Goal: Task Accomplishment & Management: Use online tool/utility

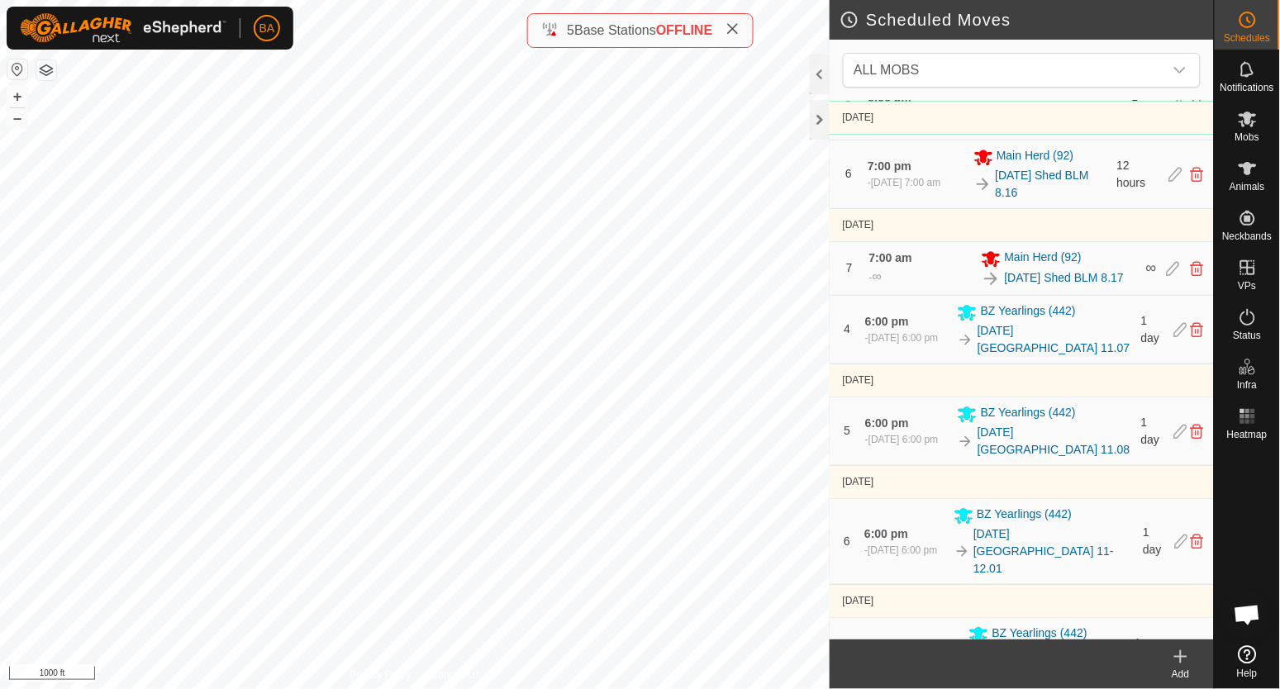
scroll to position [930, 0]
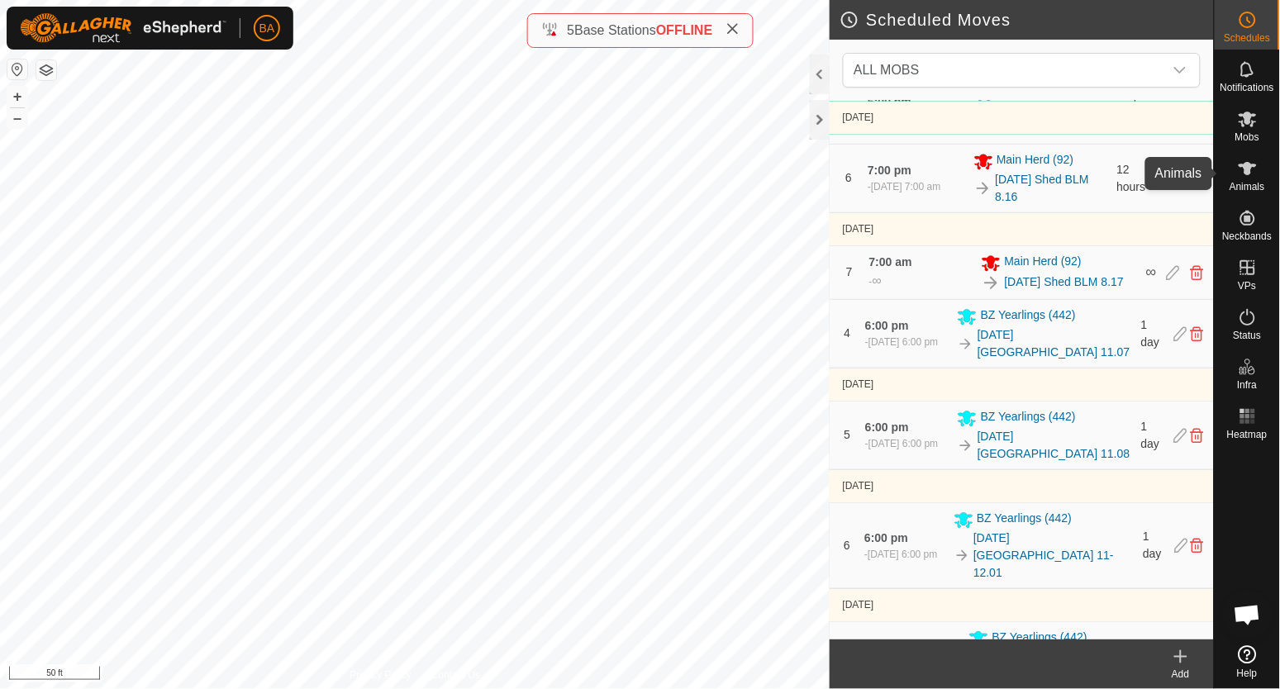
click at [1252, 159] on icon at bounding box center [1248, 169] width 20 height 20
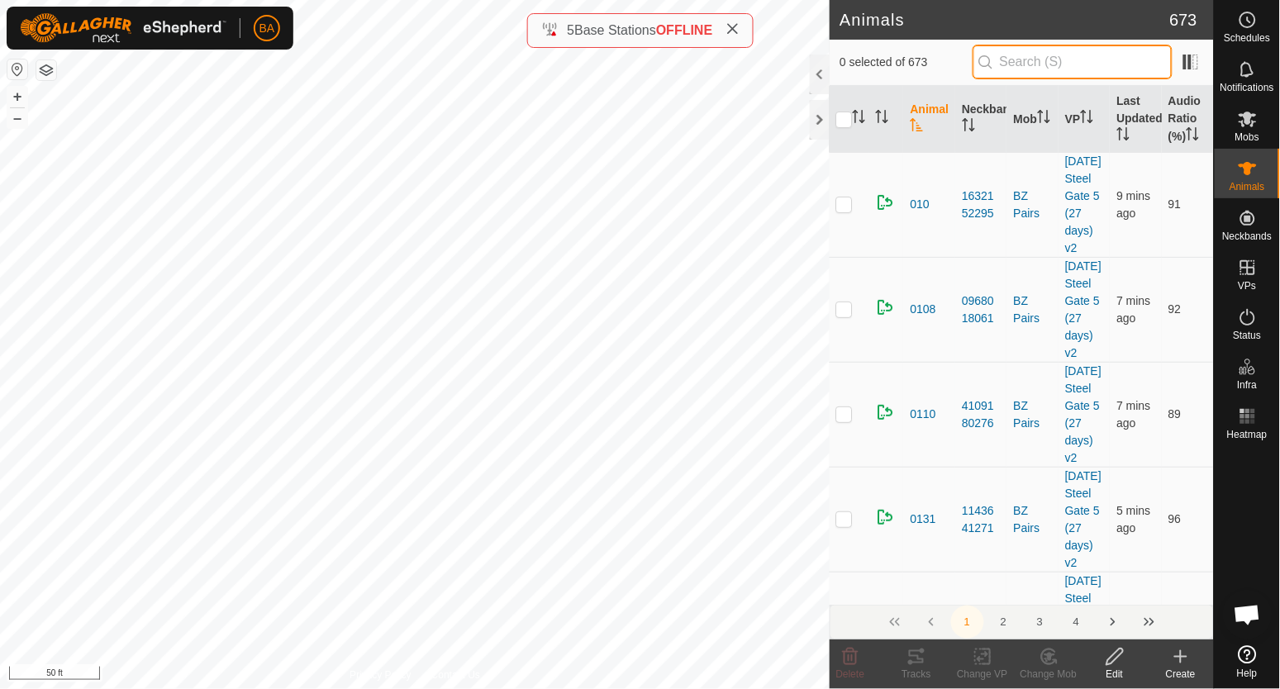
click at [1039, 63] on input "text" at bounding box center [1073, 62] width 200 height 35
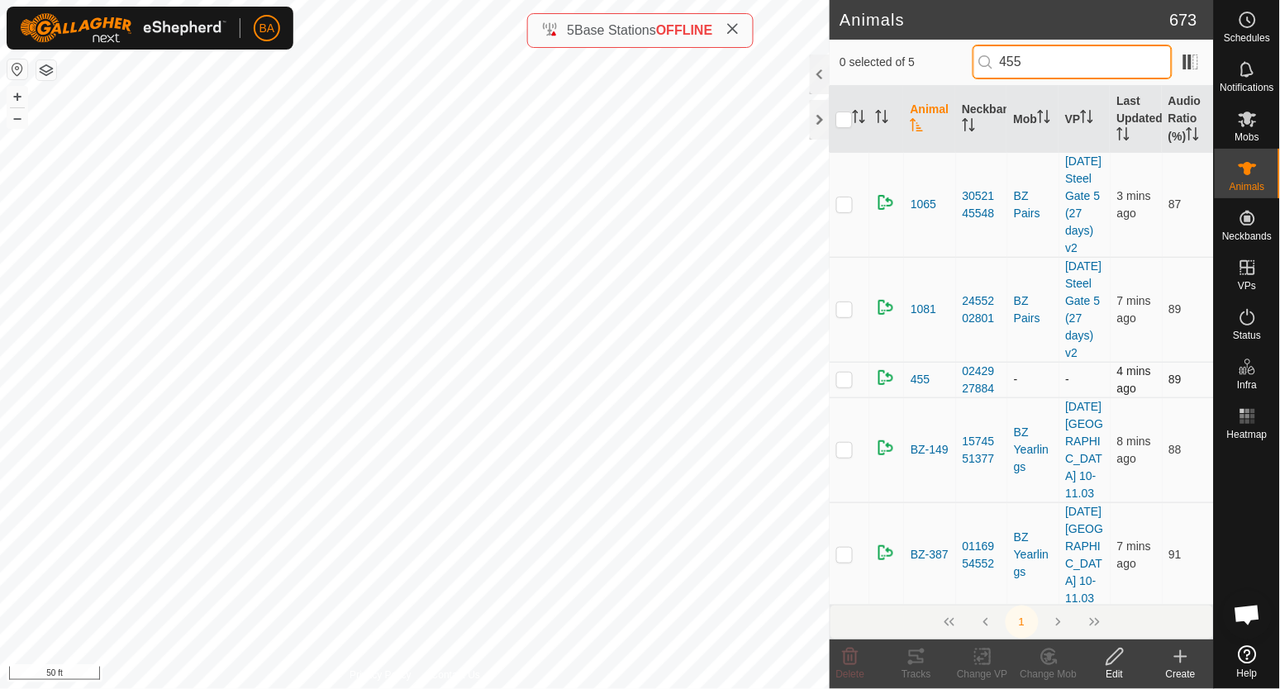
type input "455"
click at [841, 386] on p-checkbox at bounding box center [845, 379] width 17 height 13
checkbox input "true"
click at [861, 660] on icon at bounding box center [851, 657] width 20 height 20
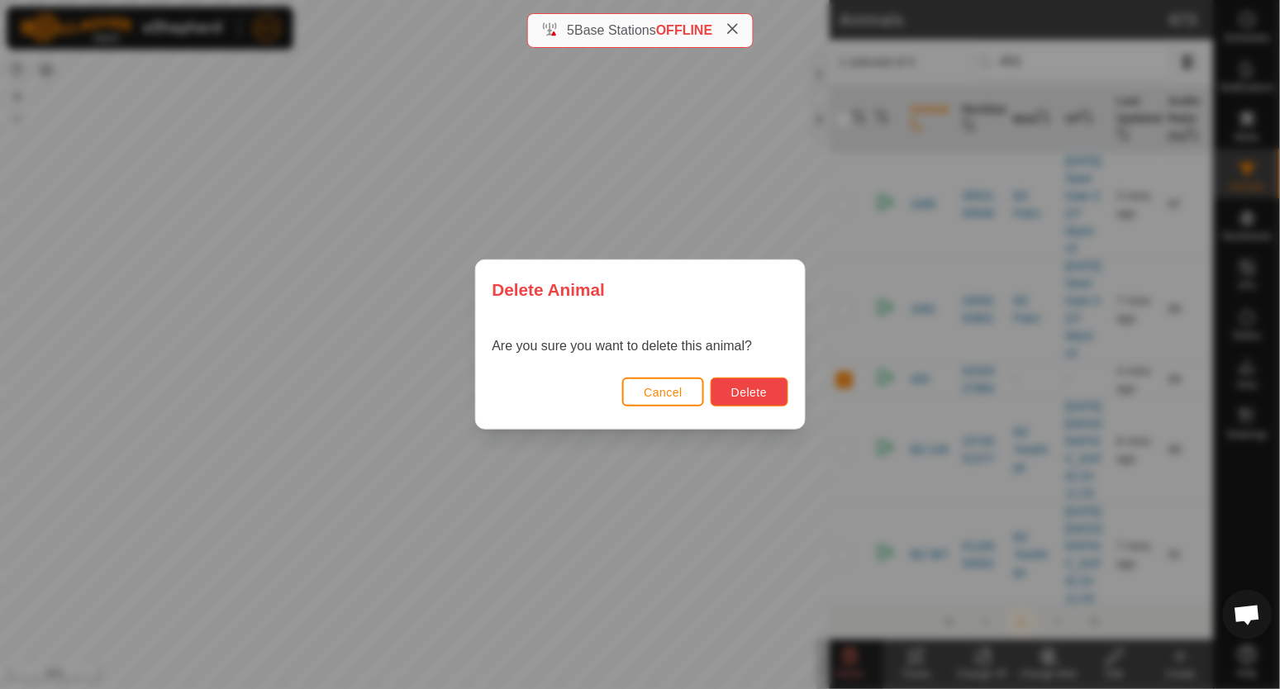
click at [747, 397] on span "Delete" at bounding box center [750, 392] width 36 height 13
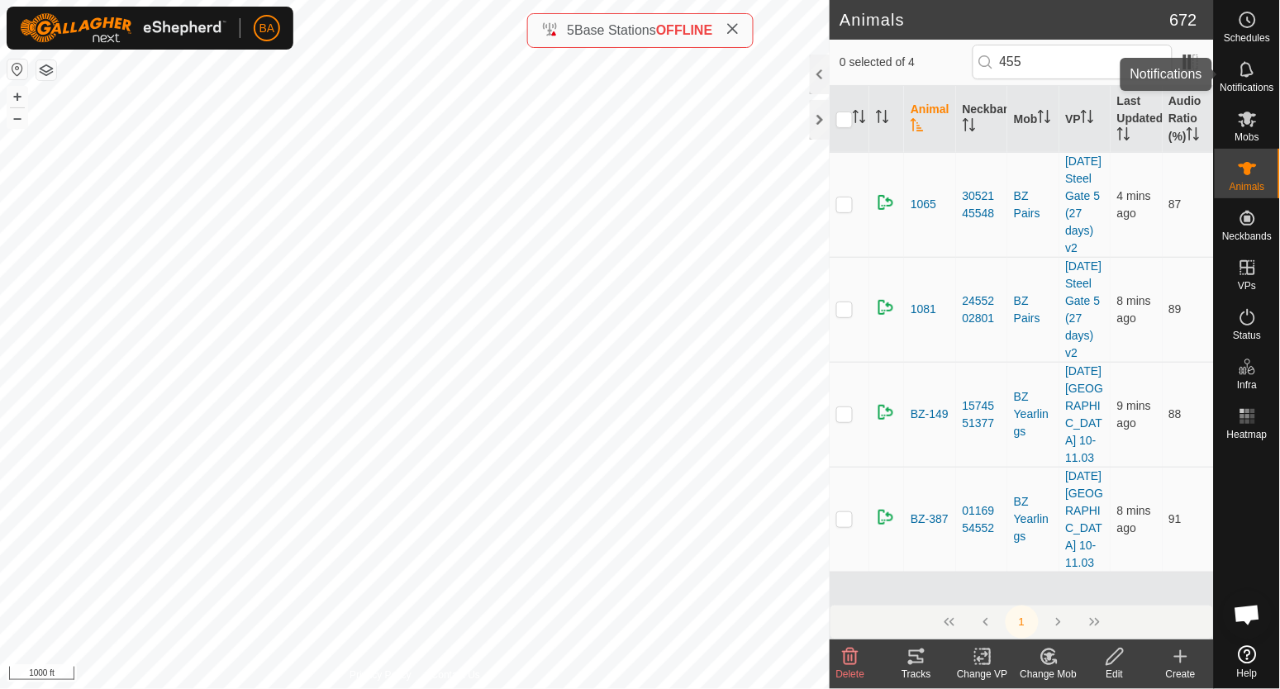
click at [1236, 73] on es-notification-svg-icon at bounding box center [1248, 69] width 30 height 26
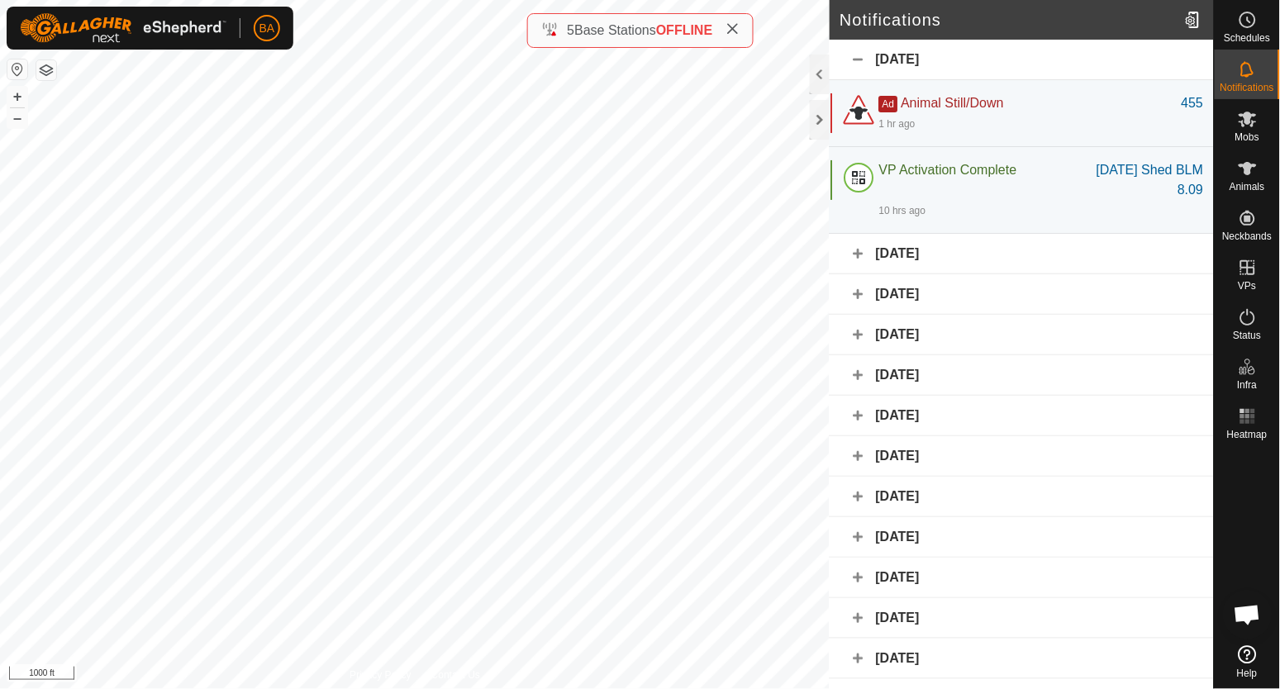
click at [989, 256] on div "[DATE]" at bounding box center [1022, 254] width 384 height 41
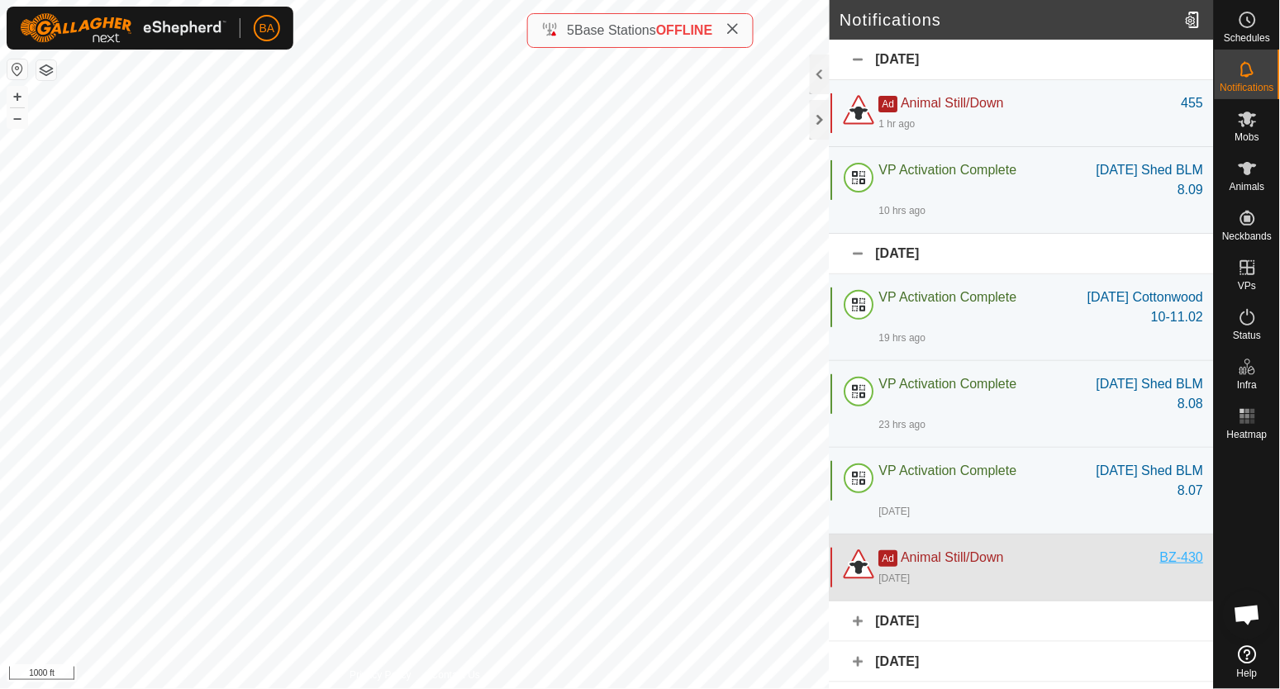
click at [1164, 568] on div "BZ-430" at bounding box center [1182, 558] width 43 height 20
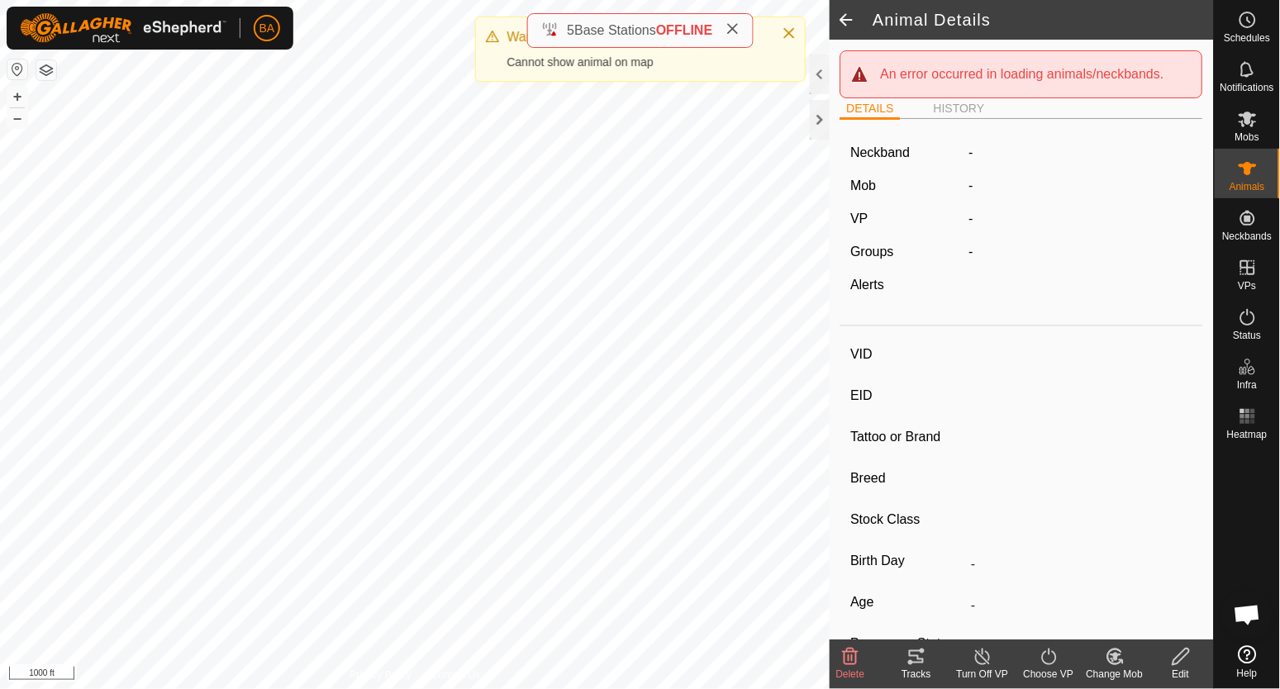
click at [844, 19] on span at bounding box center [846, 20] width 33 height 40
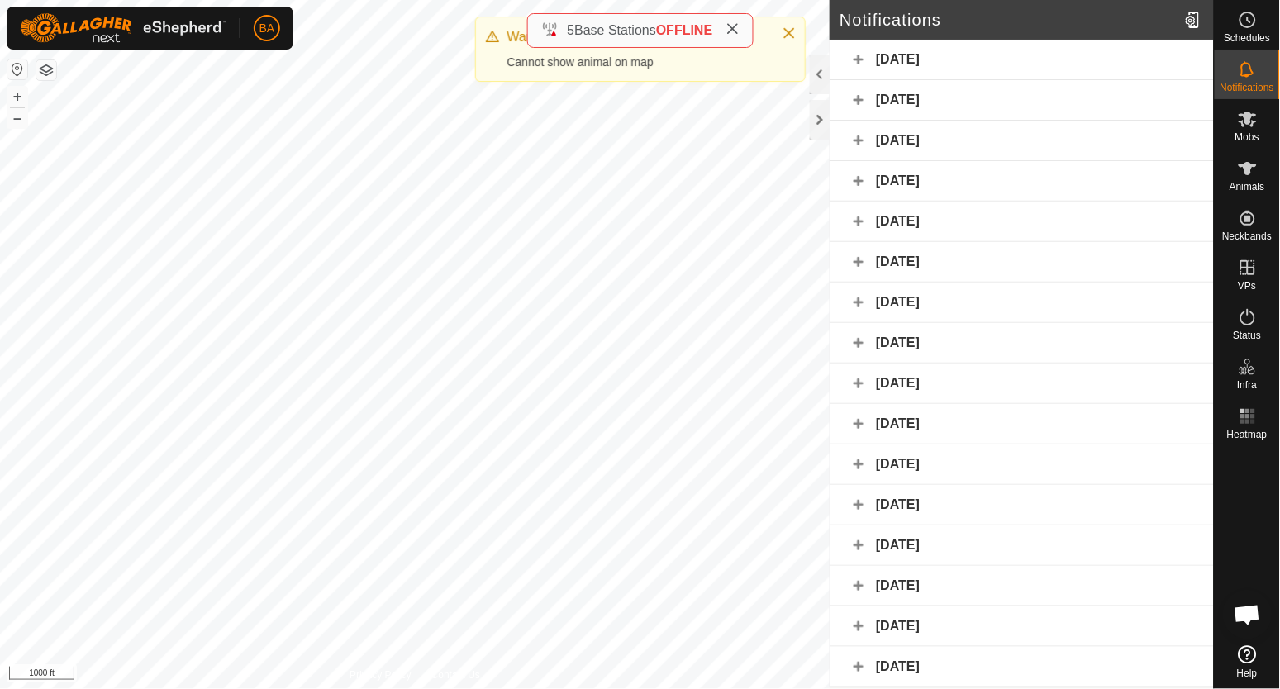
click at [1063, 63] on div "[DATE]" at bounding box center [1022, 60] width 384 height 41
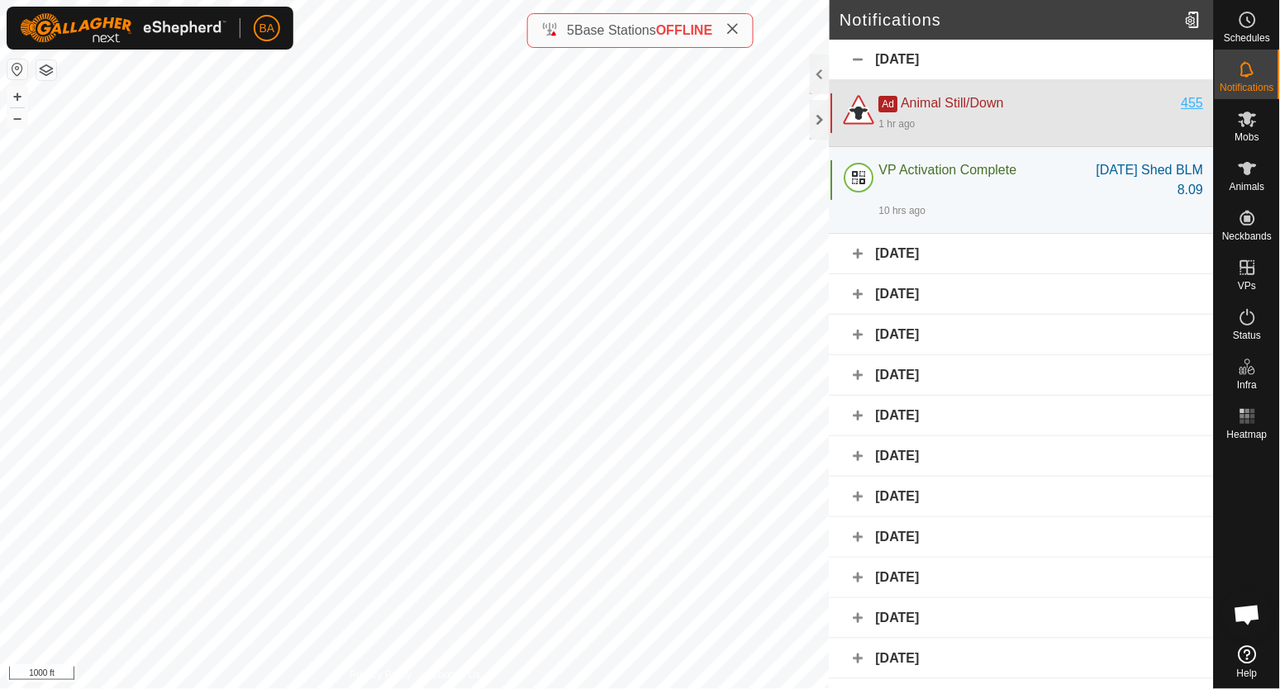
click at [1182, 100] on div "455" at bounding box center [1193, 103] width 22 height 20
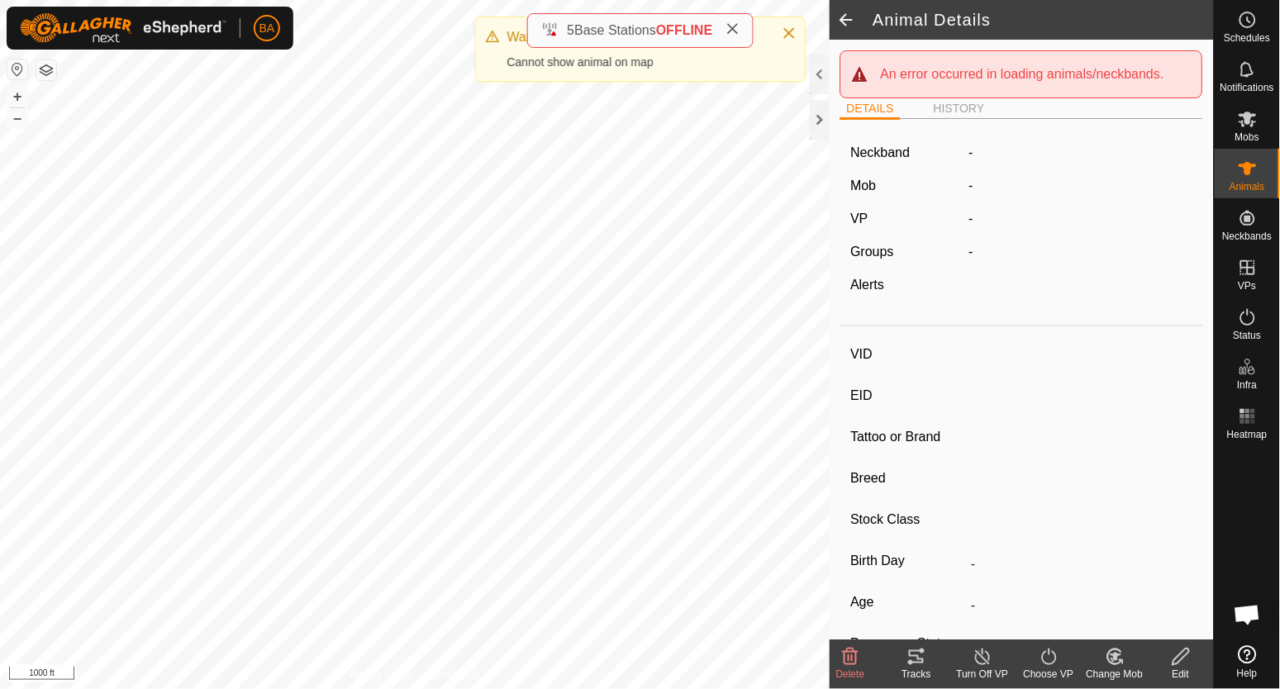
click at [847, 27] on span at bounding box center [846, 20] width 33 height 40
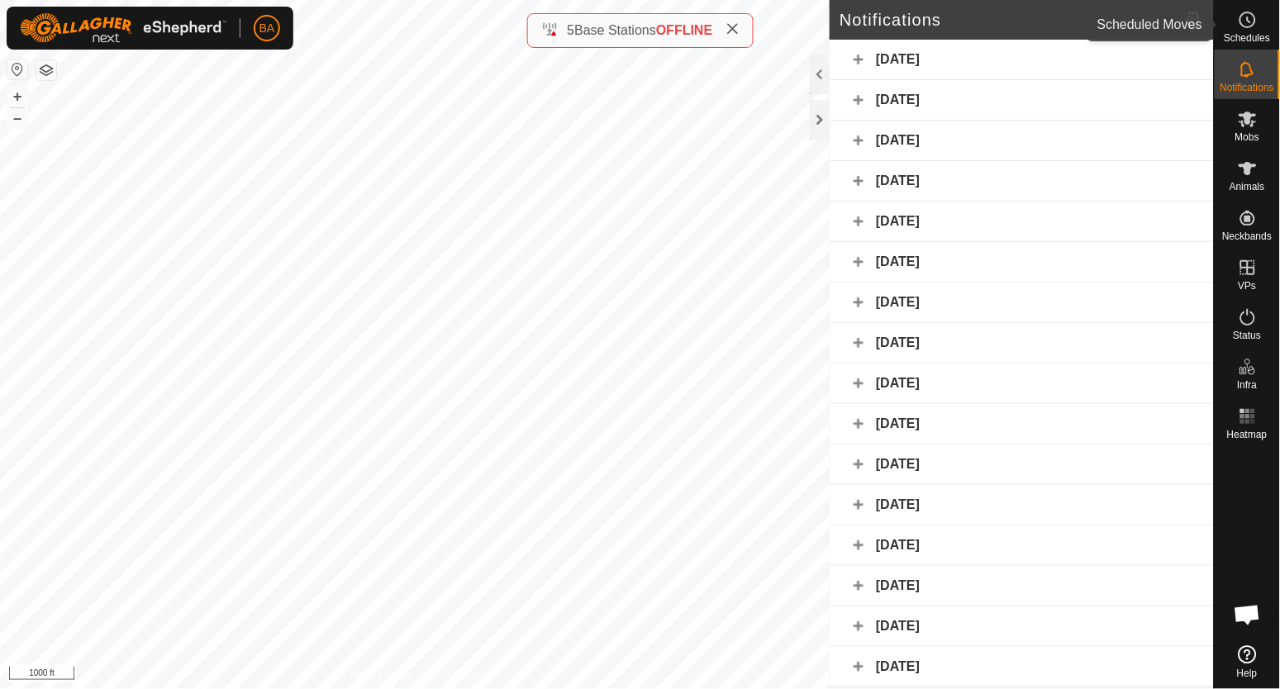
click at [1242, 21] on icon at bounding box center [1248, 20] width 20 height 20
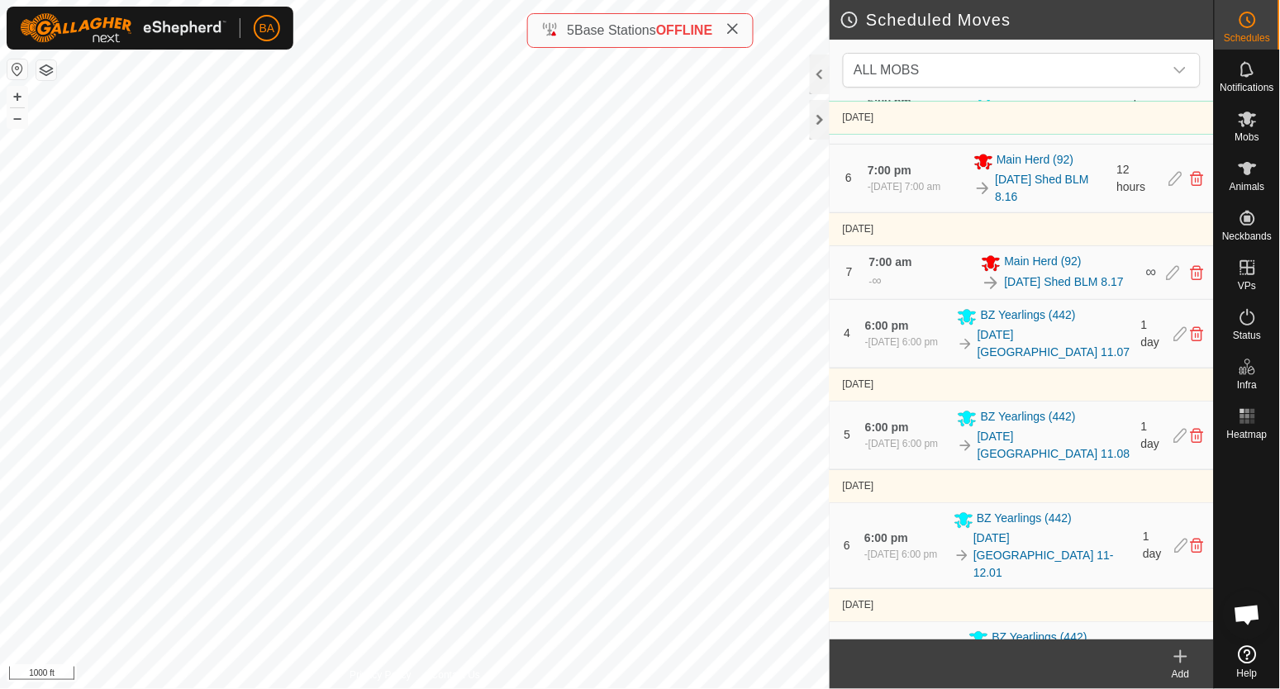
scroll to position [1304, 0]
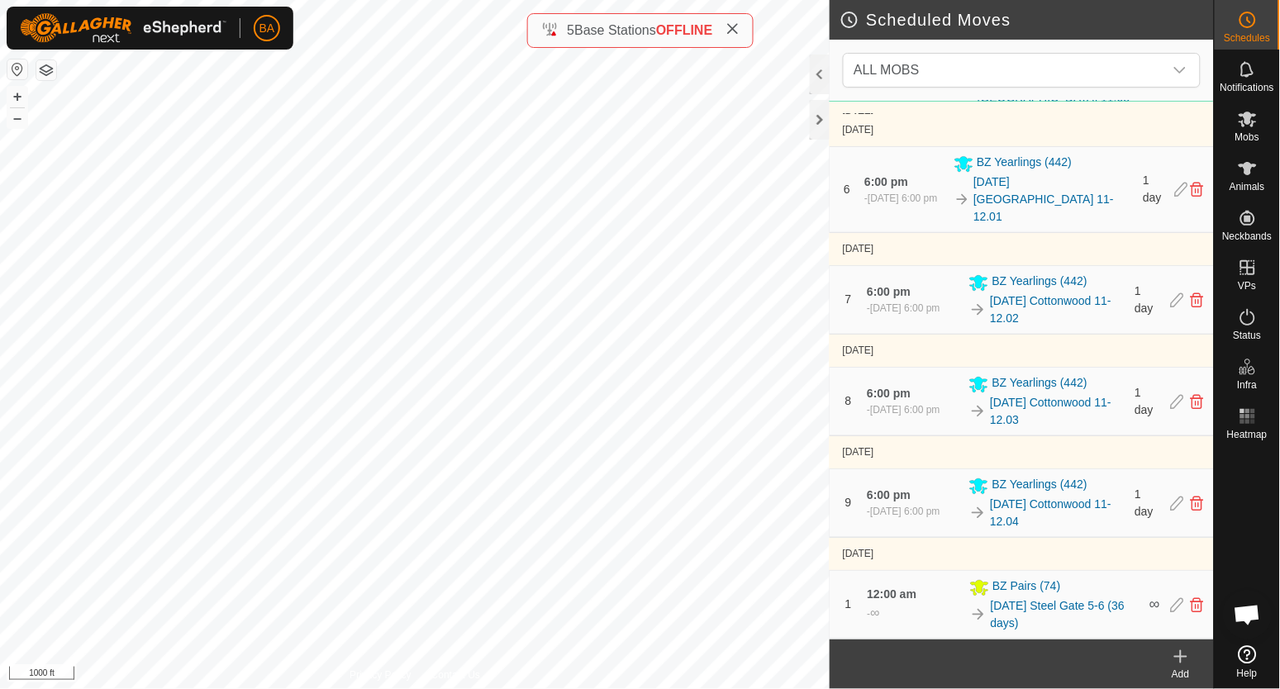
click at [1186, 655] on icon at bounding box center [1181, 657] width 20 height 20
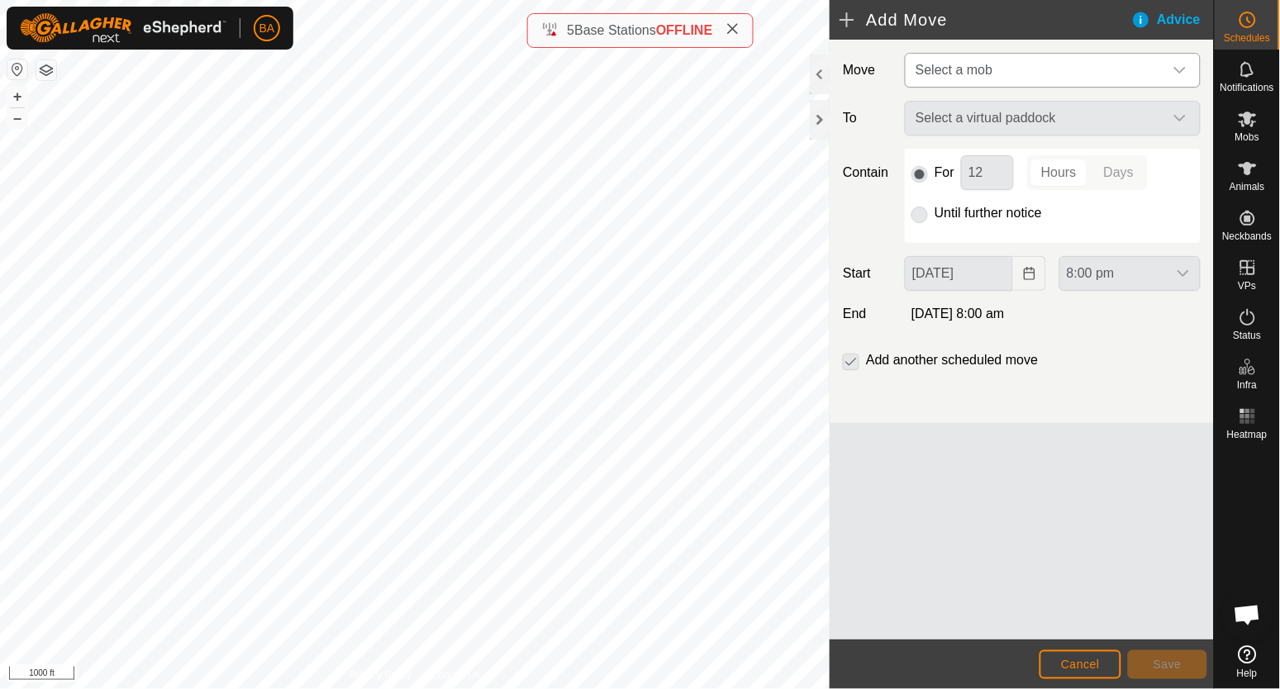
click at [1022, 74] on span "Select a mob" at bounding box center [1036, 70] width 255 height 33
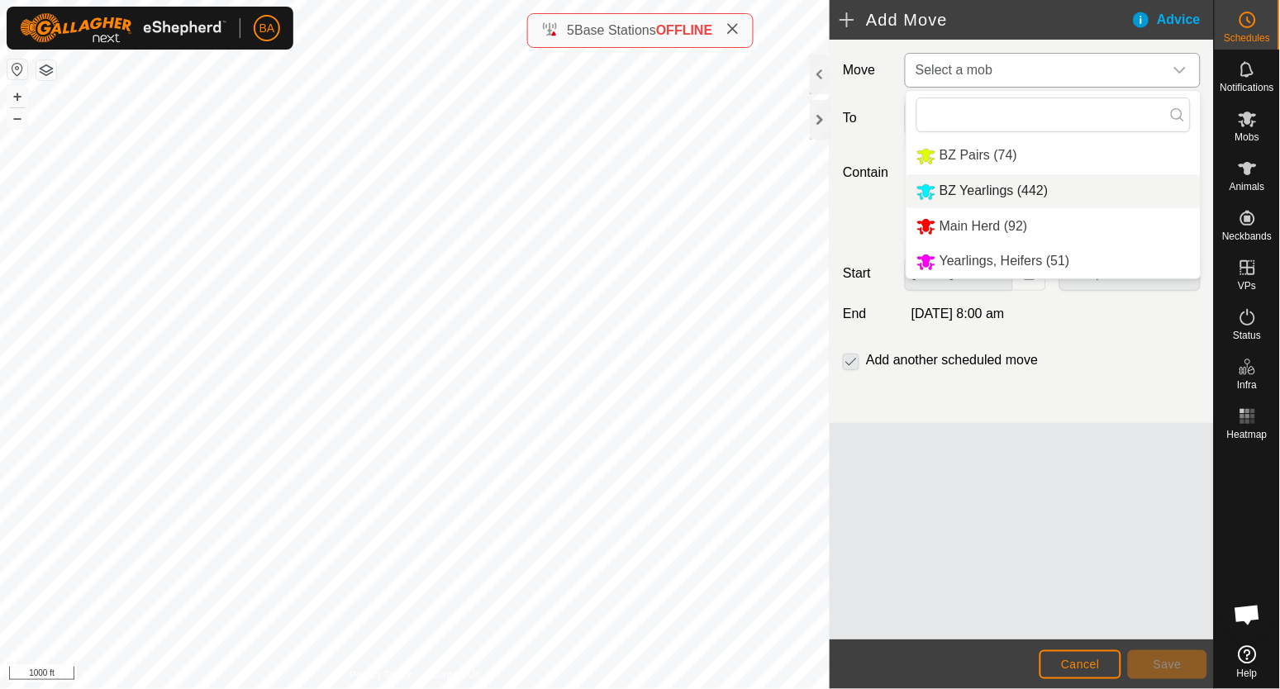
click at [1007, 185] on li "BZ Yearlings (442)" at bounding box center [1054, 191] width 294 height 34
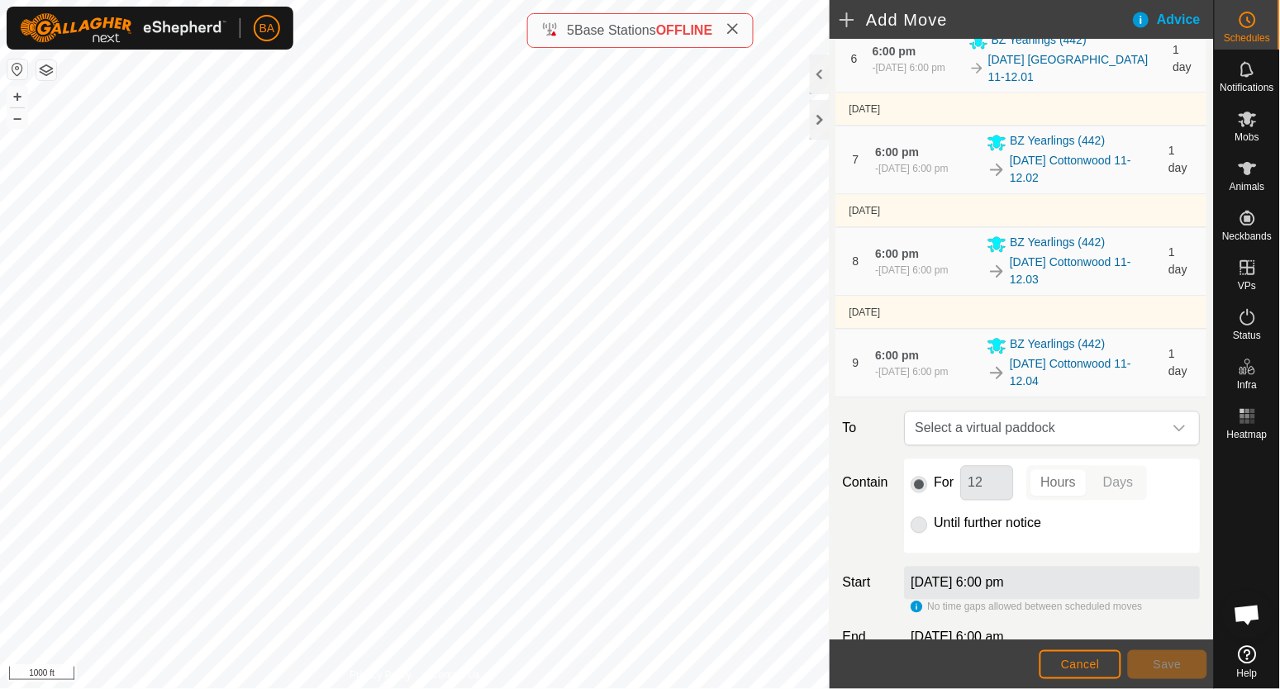
scroll to position [847, 0]
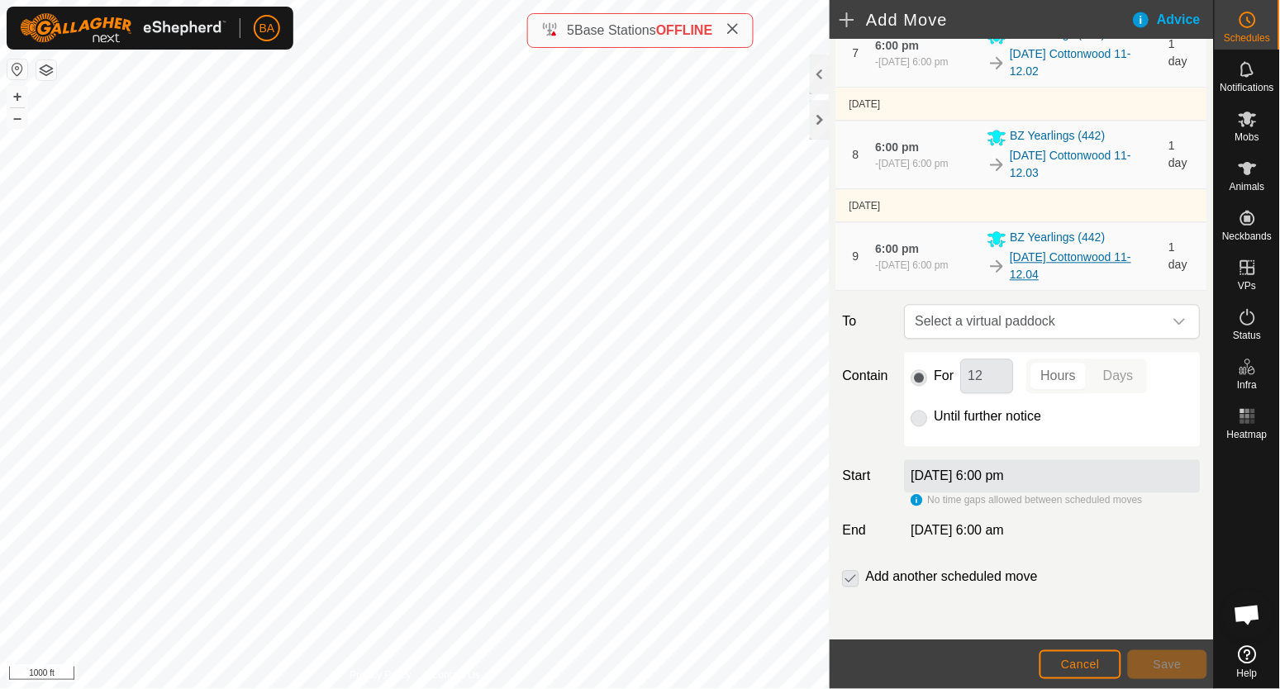
drag, startPoint x: 993, startPoint y: 255, endPoint x: 1023, endPoint y: 281, distance: 40.4
click at [1023, 281] on div "[DATE] Cottonwood 11-12.04" at bounding box center [1074, 266] width 172 height 35
copy link "[DATE] Cottonwood 11-12.04"
click at [1072, 317] on span "Select a virtual paddock" at bounding box center [1036, 321] width 255 height 33
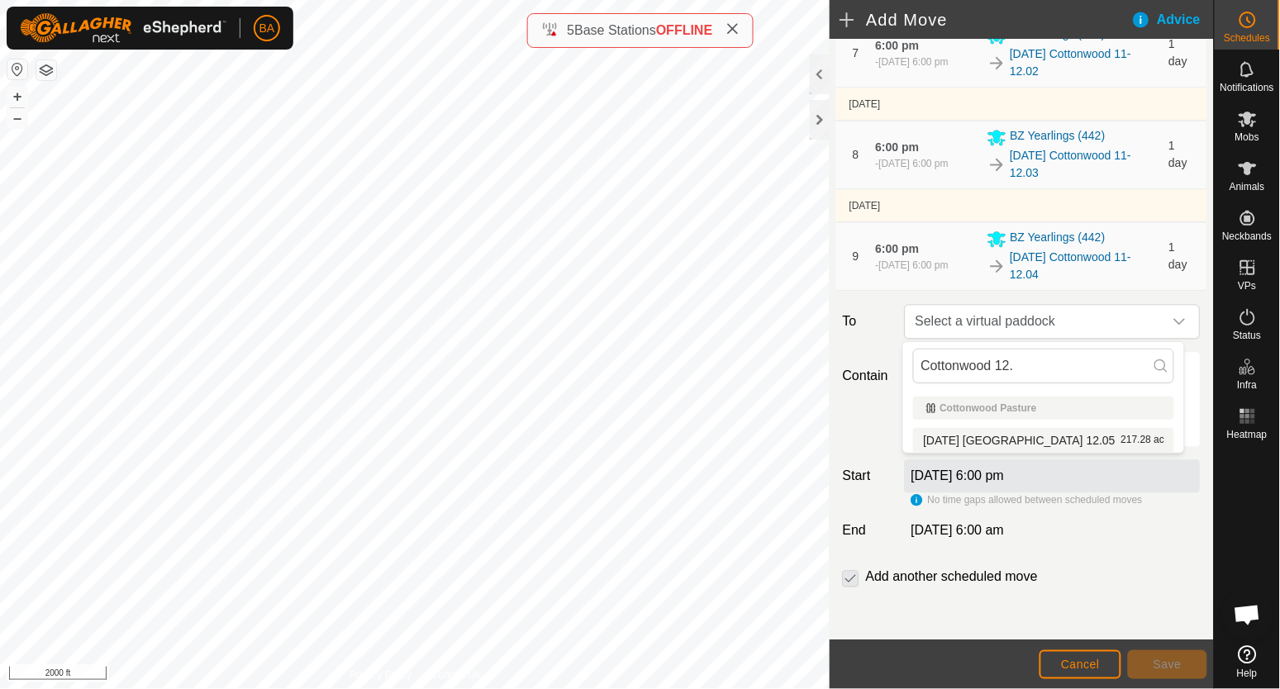
type input "Cottonwood 12."
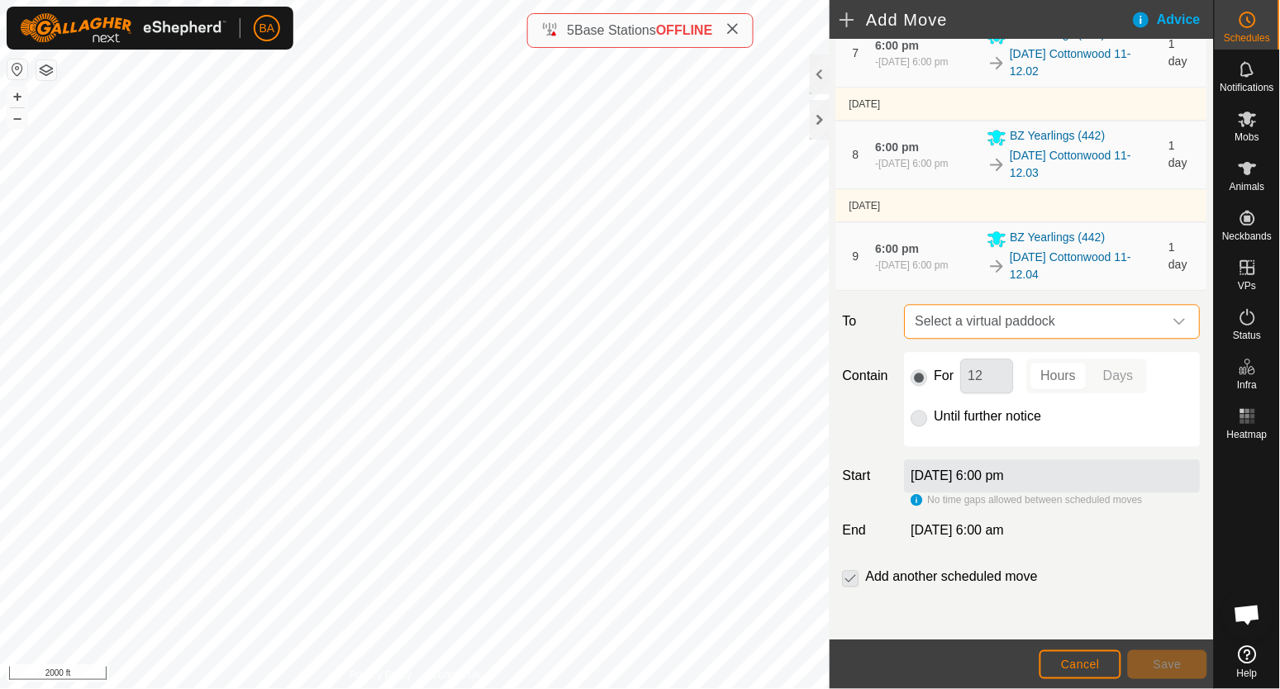
click at [1058, 323] on span "Select a virtual paddock" at bounding box center [1036, 321] width 255 height 33
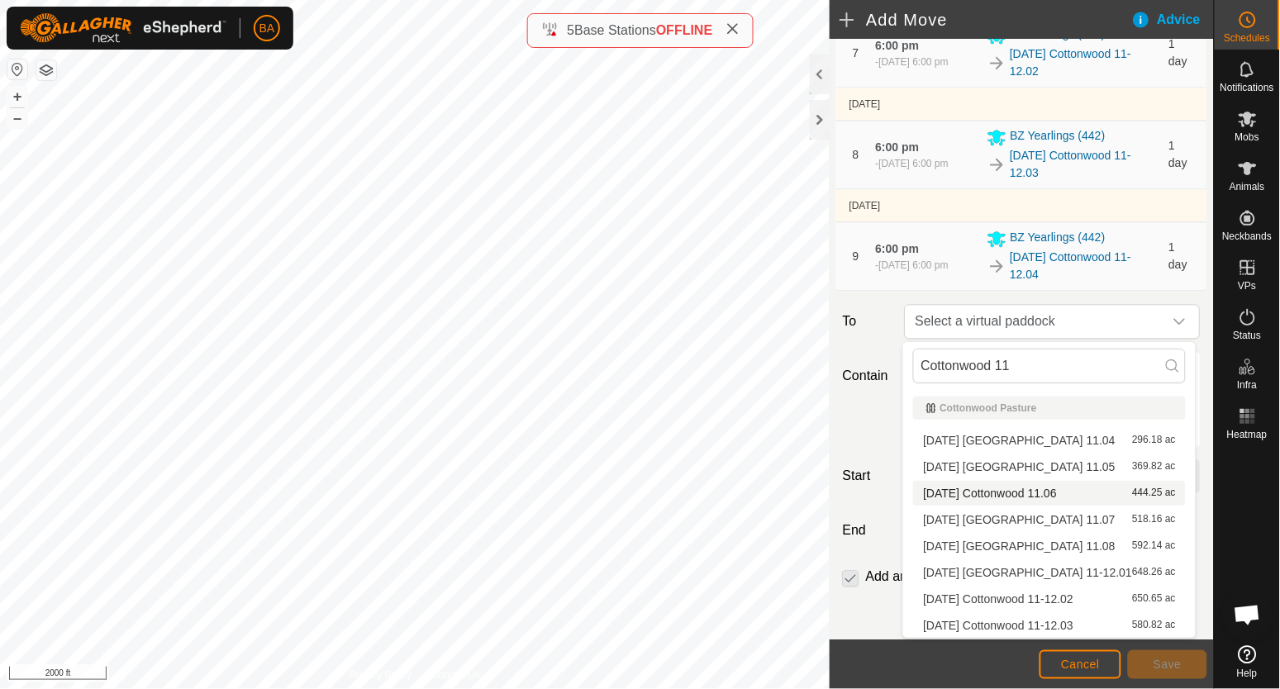
type input "Cottonwood 12."
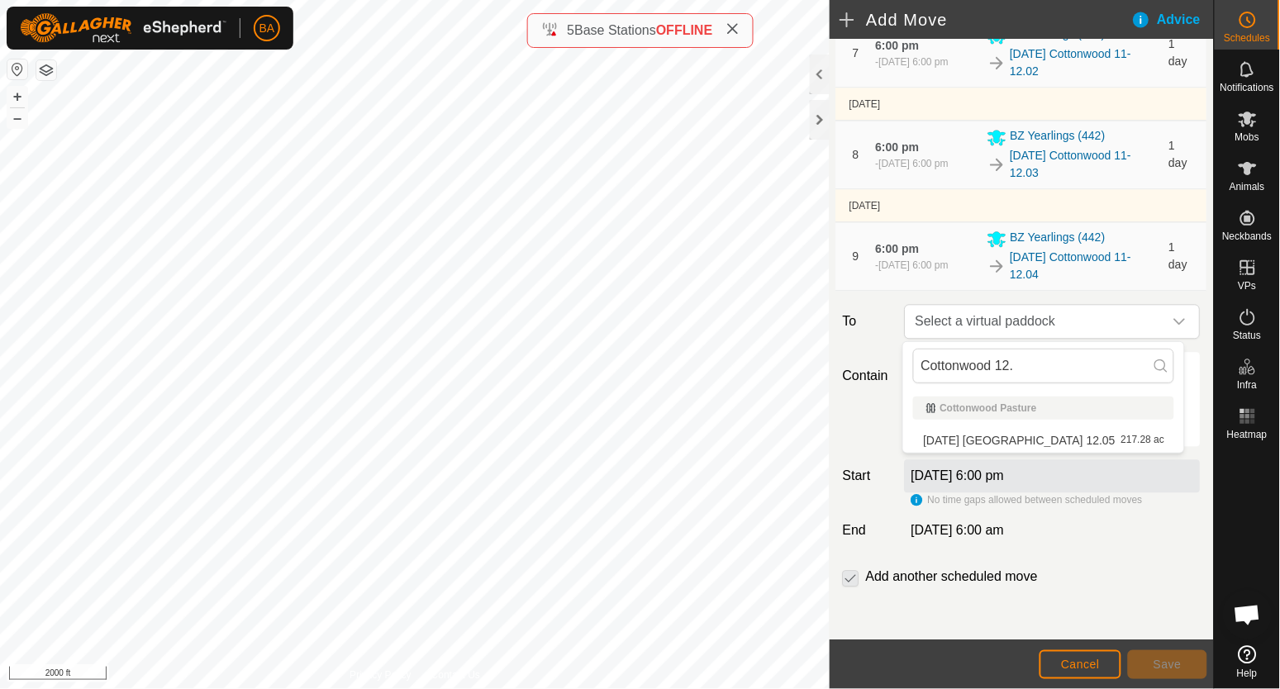
drag, startPoint x: 1057, startPoint y: 442, endPoint x: 1081, endPoint y: 438, distance: 24.3
click at [1081, 438] on li "[DATE] [GEOGRAPHIC_DATA] 12.05 217.28 ac" at bounding box center [1043, 440] width 261 height 25
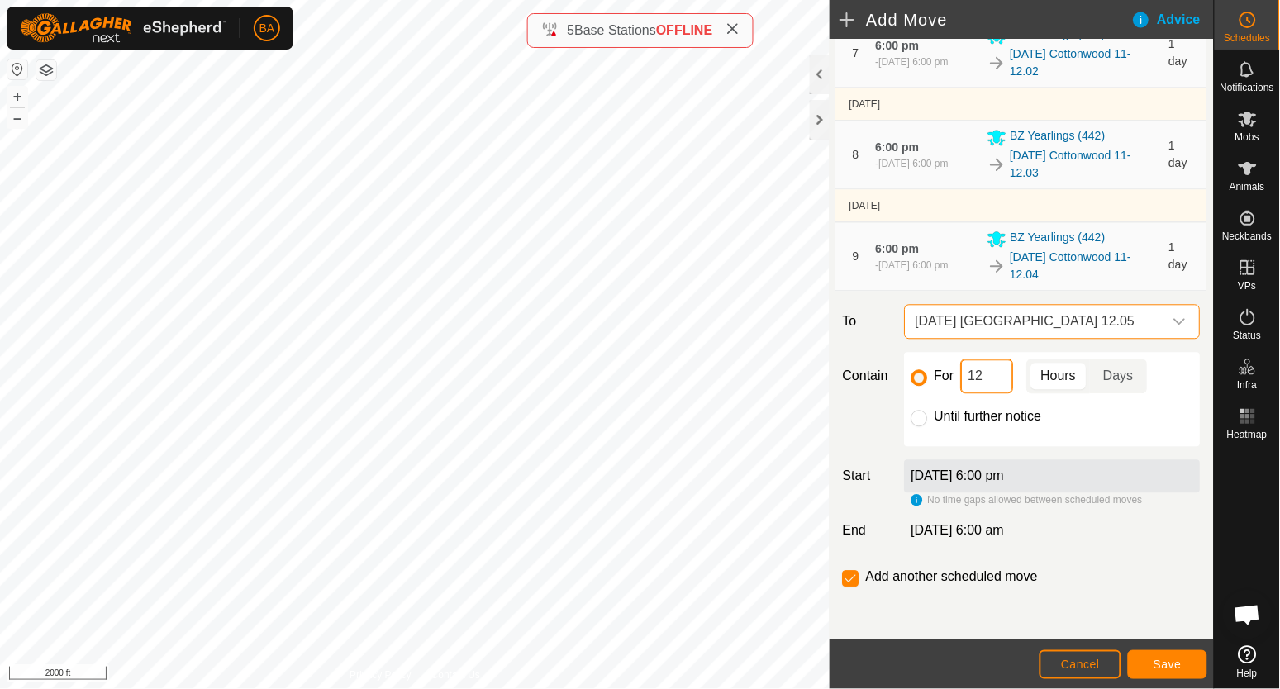
drag, startPoint x: 979, startPoint y: 379, endPoint x: 1064, endPoint y: 388, distance: 85.6
click at [1053, 386] on div "For 12 Hours Days" at bounding box center [1053, 376] width 283 height 35
type input "1"
click at [1103, 377] on p-togglebutton "Days" at bounding box center [1119, 376] width 57 height 35
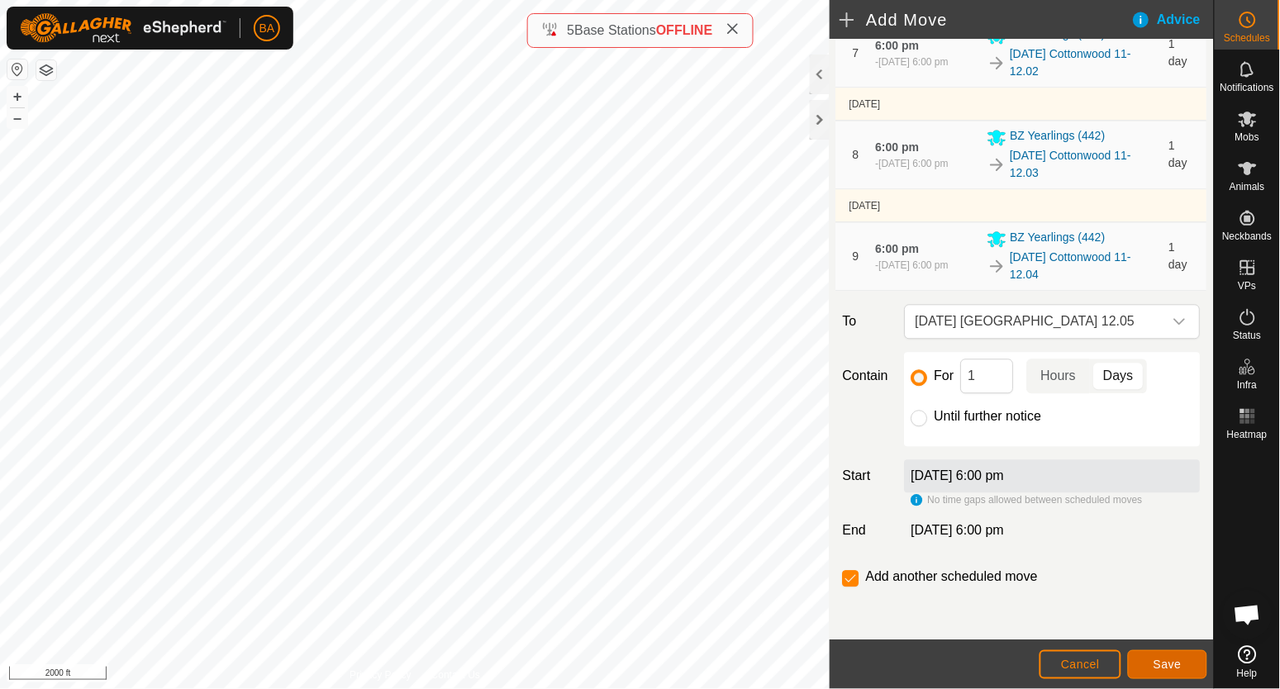
click at [1154, 662] on span "Save" at bounding box center [1168, 664] width 28 height 13
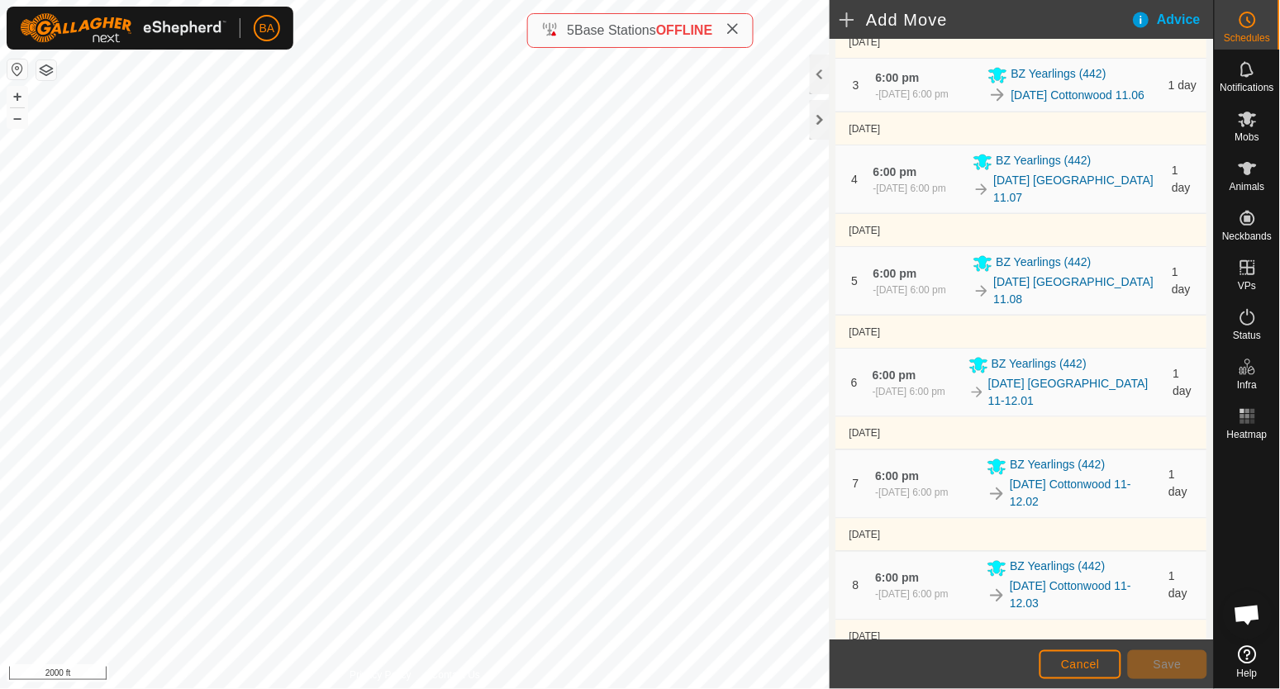
scroll to position [950, 0]
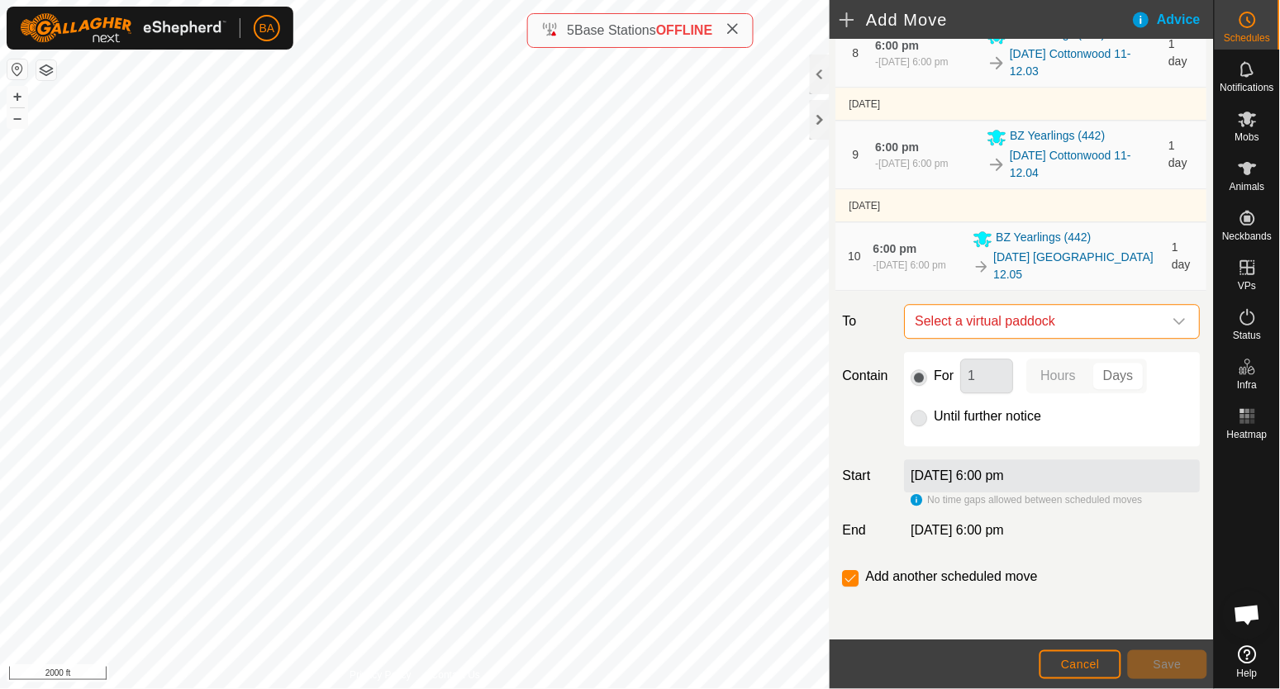
click at [1015, 338] on span "Select a virtual paddock" at bounding box center [1036, 321] width 255 height 33
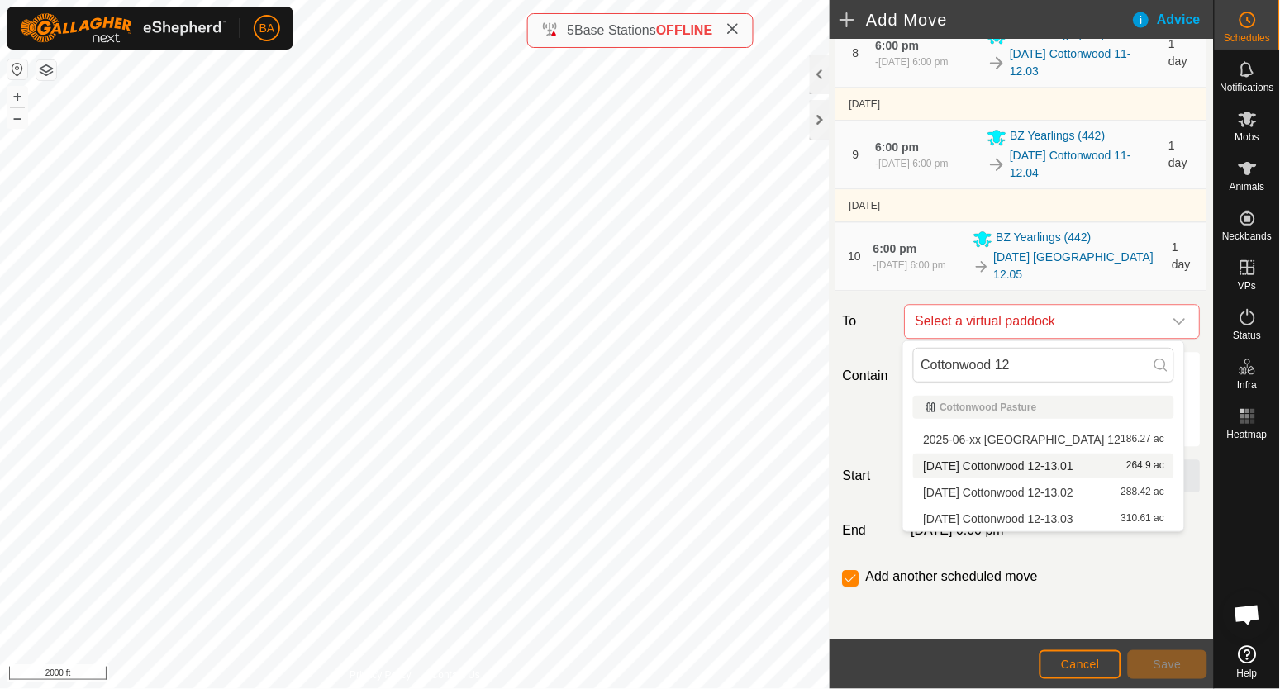
type input "Cottonwood 12"
drag, startPoint x: 1038, startPoint y: 464, endPoint x: 1071, endPoint y: 461, distance: 33.2
click at [1071, 461] on span "[DATE] Cottonwood 12-13.01" at bounding box center [998, 466] width 150 height 12
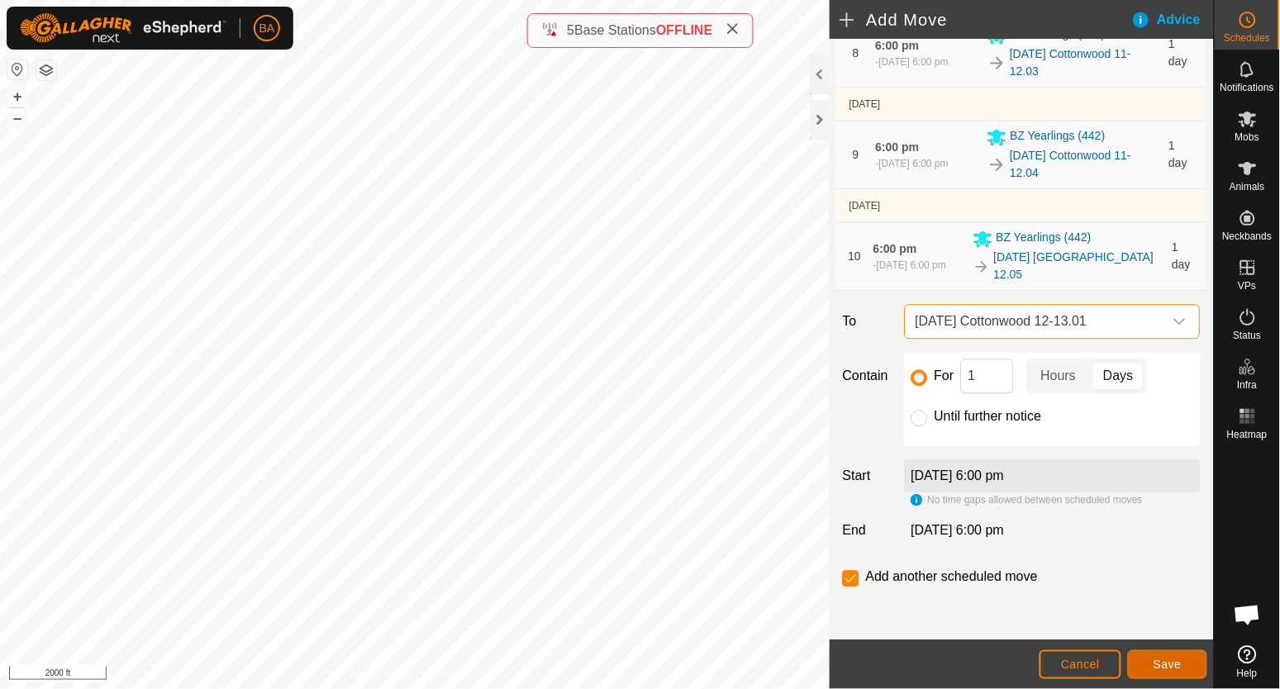
click at [1188, 661] on button "Save" at bounding box center [1167, 665] width 79 height 29
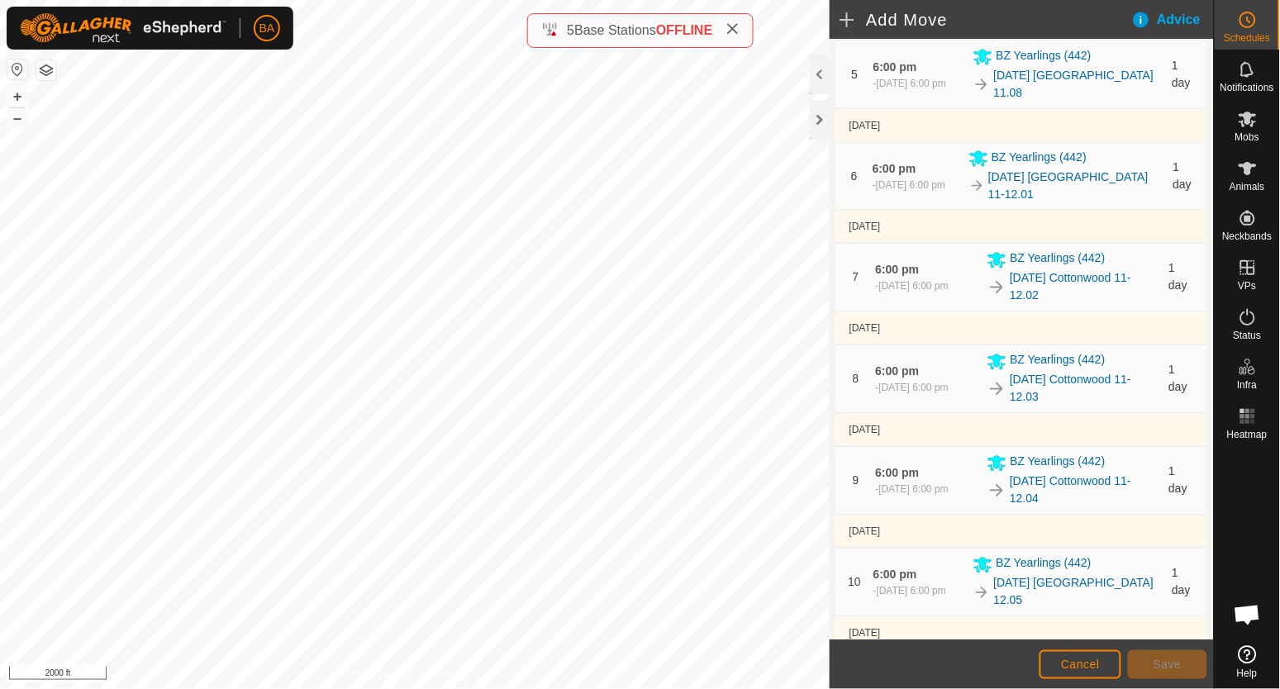
scroll to position [1052, 0]
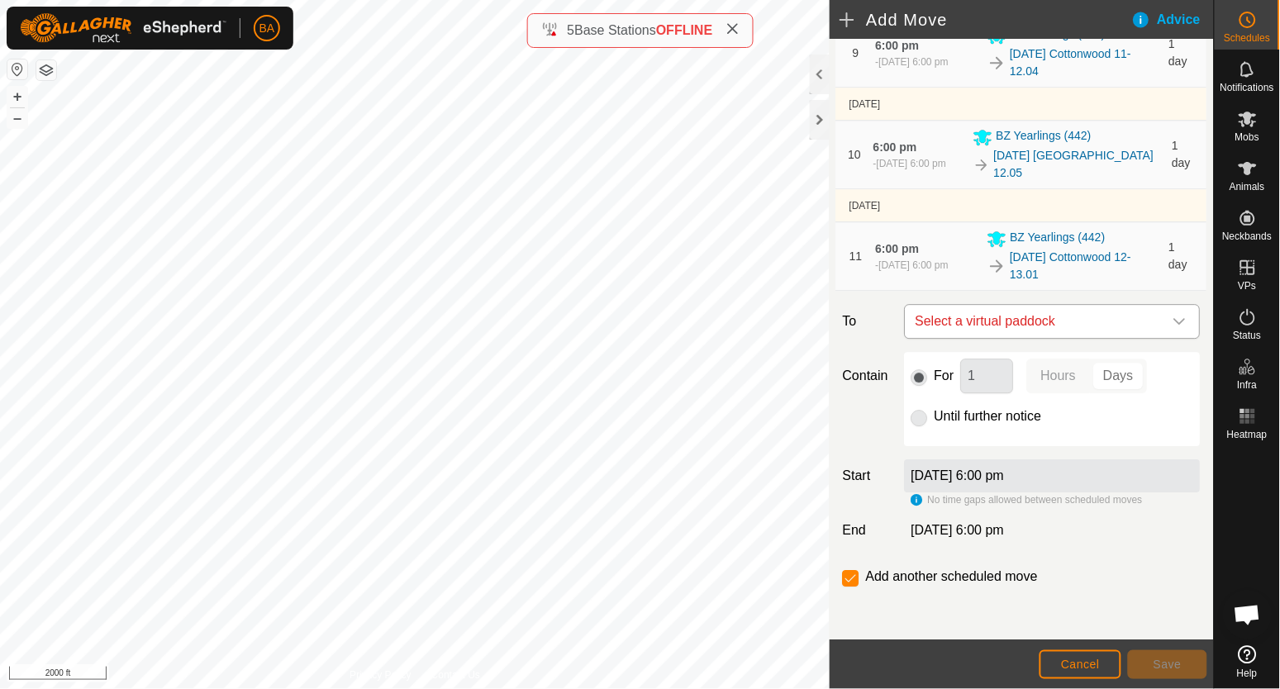
click at [1068, 322] on span "Select a virtual paddock" at bounding box center [1036, 321] width 255 height 33
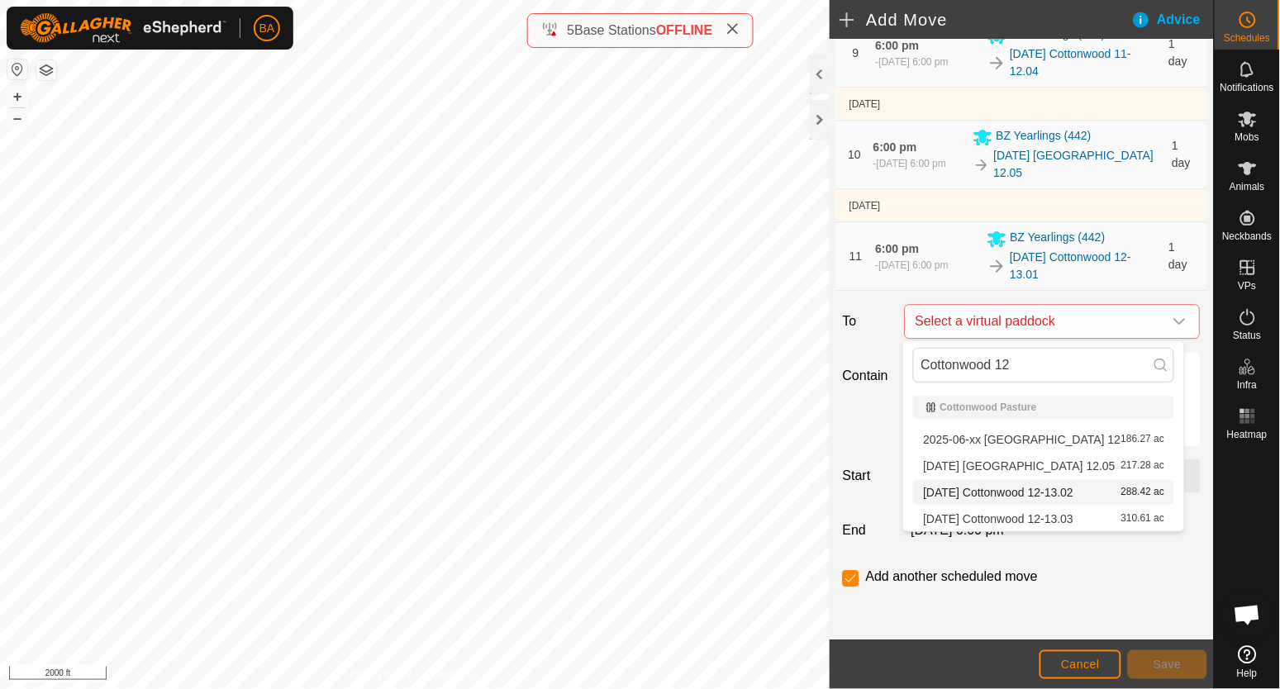
type input "Cottonwood 12"
click at [1042, 492] on li "[DATE] Cottonwood 12-13.02 288.42 ac" at bounding box center [1043, 492] width 261 height 25
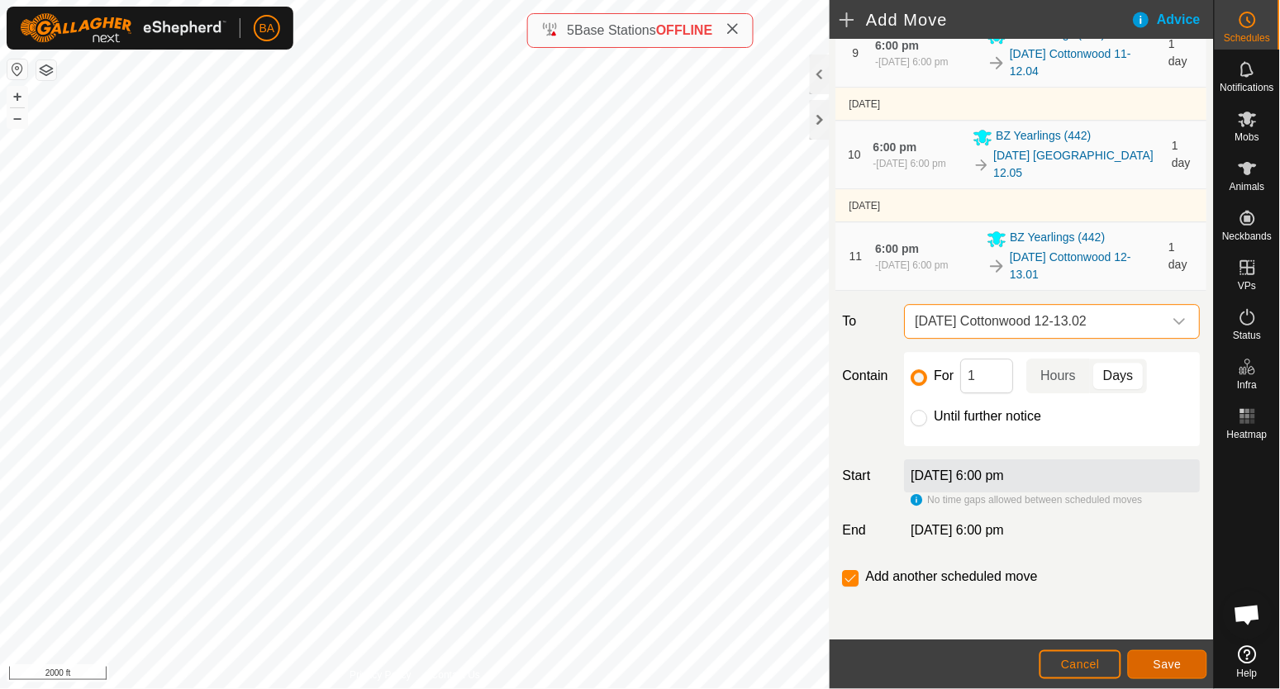
click at [1149, 656] on button "Save" at bounding box center [1167, 665] width 79 height 29
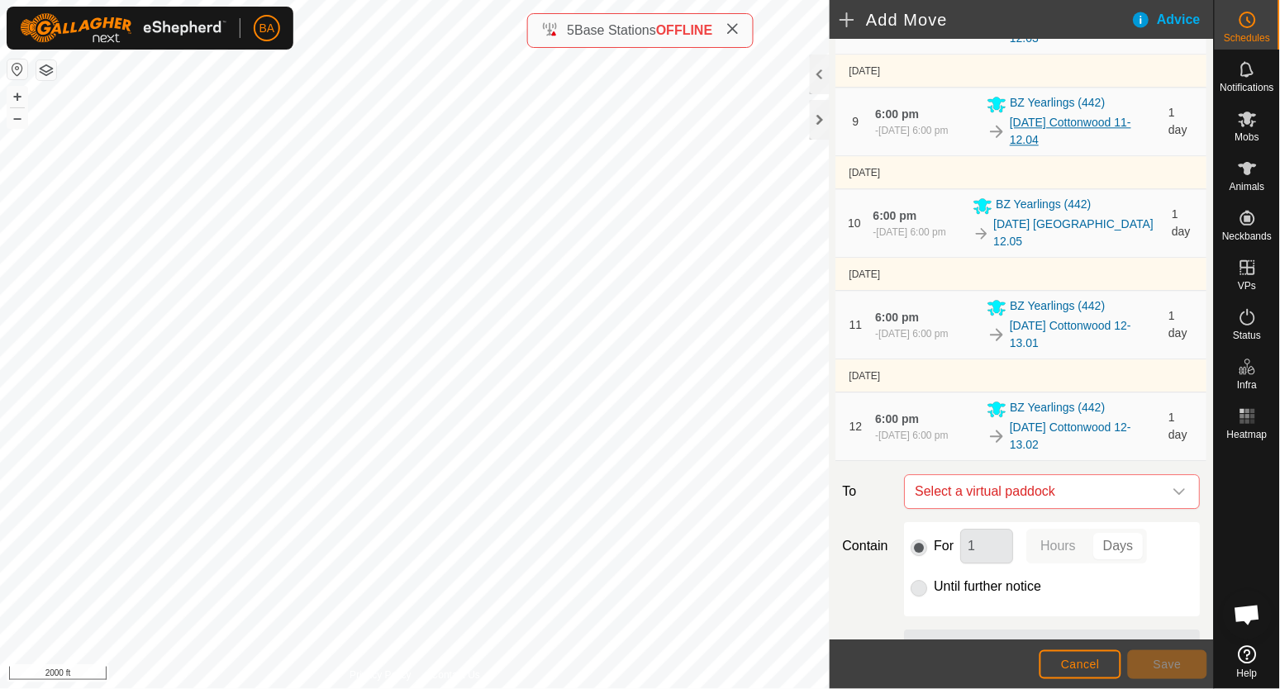
scroll to position [1152, 0]
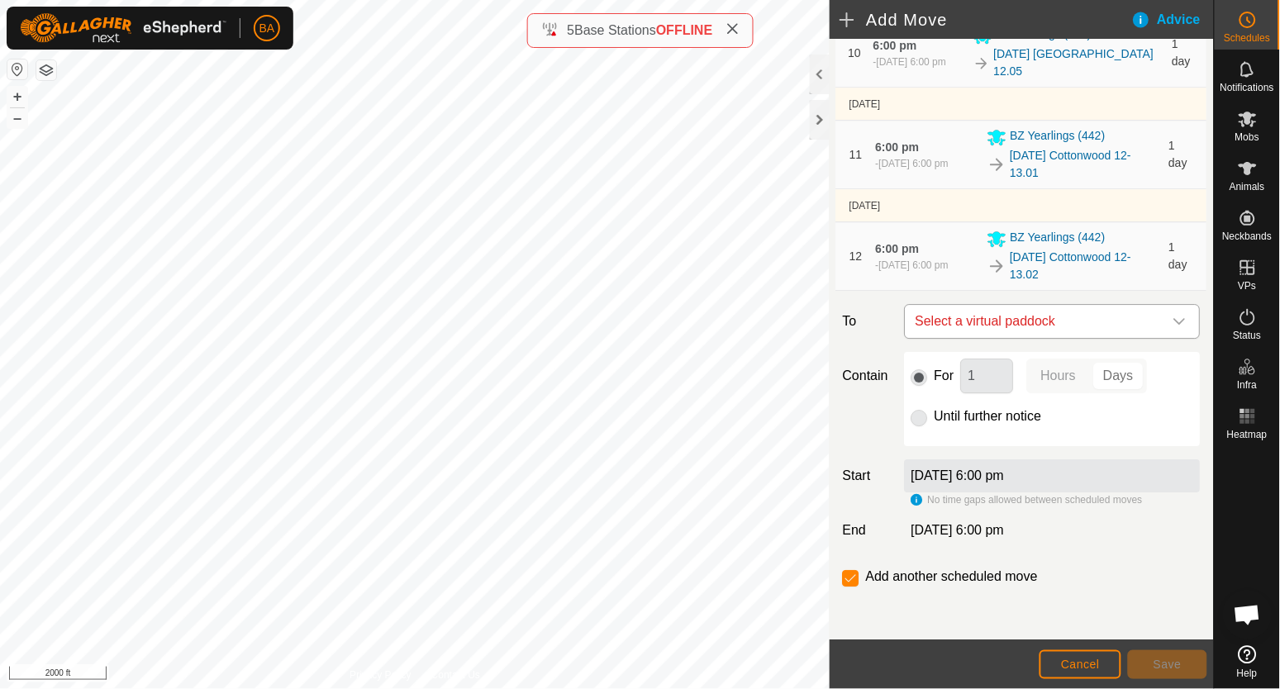
click at [1097, 320] on span "Select a virtual paddock" at bounding box center [1036, 321] width 255 height 33
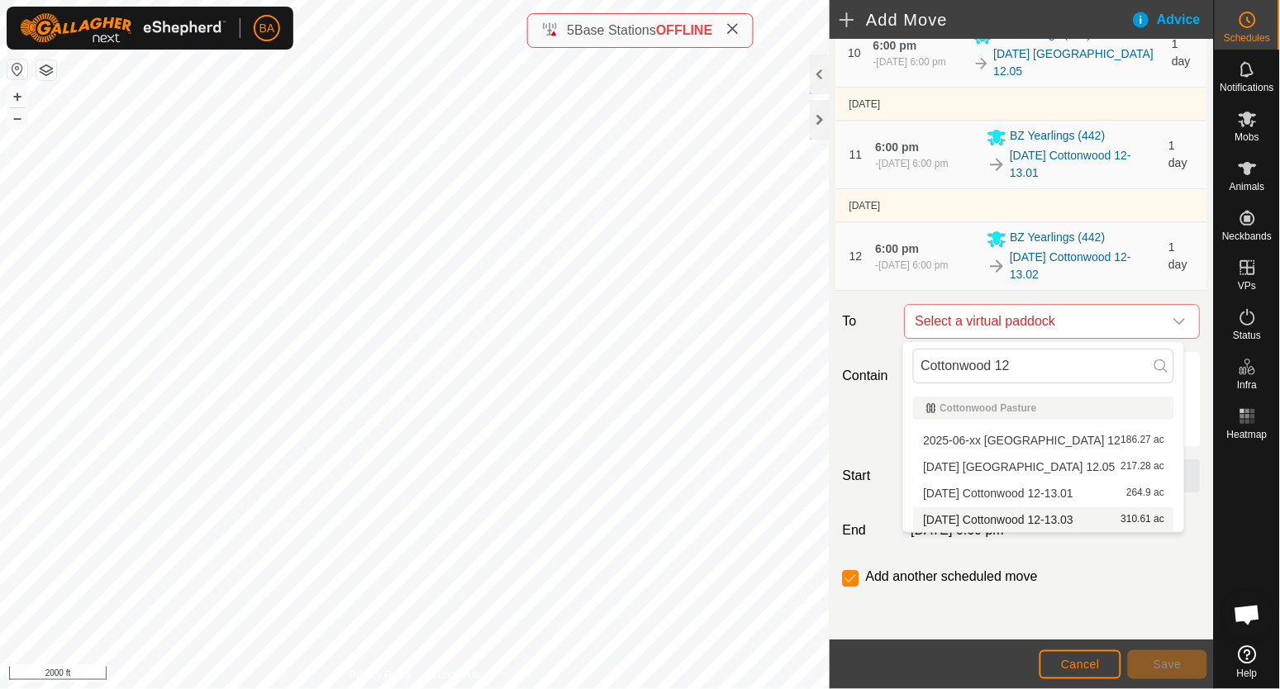
type input "Cottonwood 12"
click at [1043, 517] on span "[DATE] Cottonwood 12-13.03" at bounding box center [998, 520] width 150 height 12
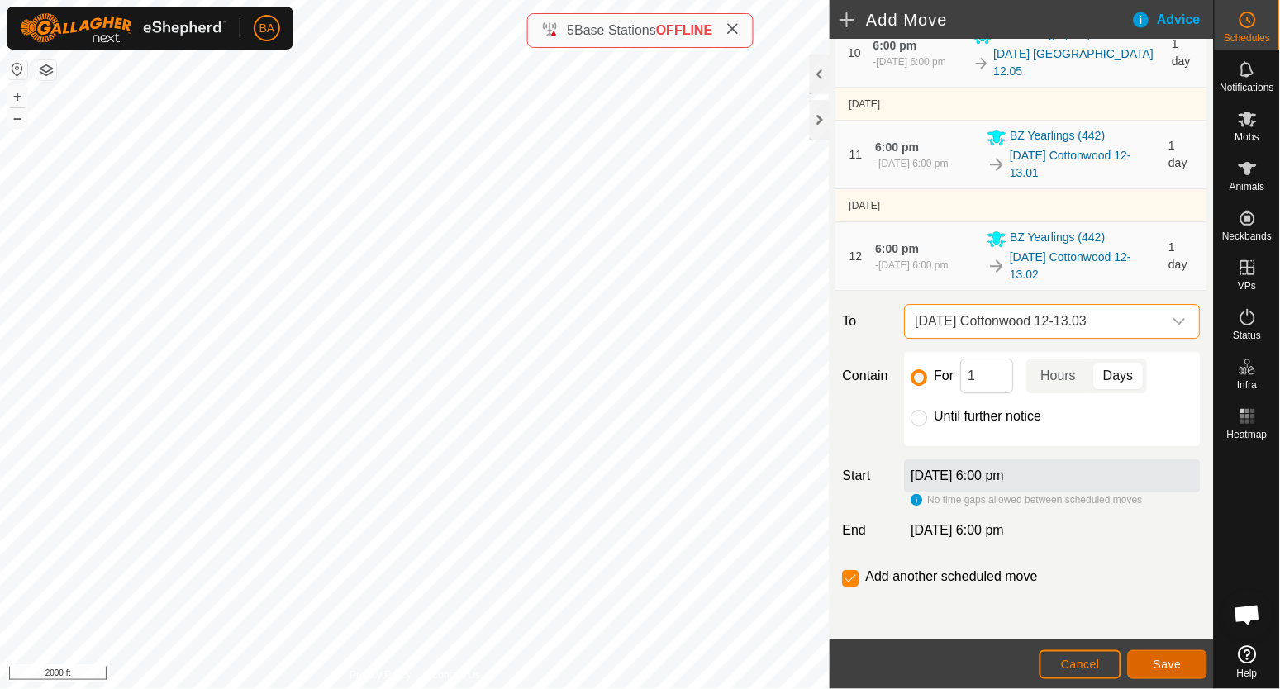
click at [1159, 657] on button "Save" at bounding box center [1167, 665] width 79 height 29
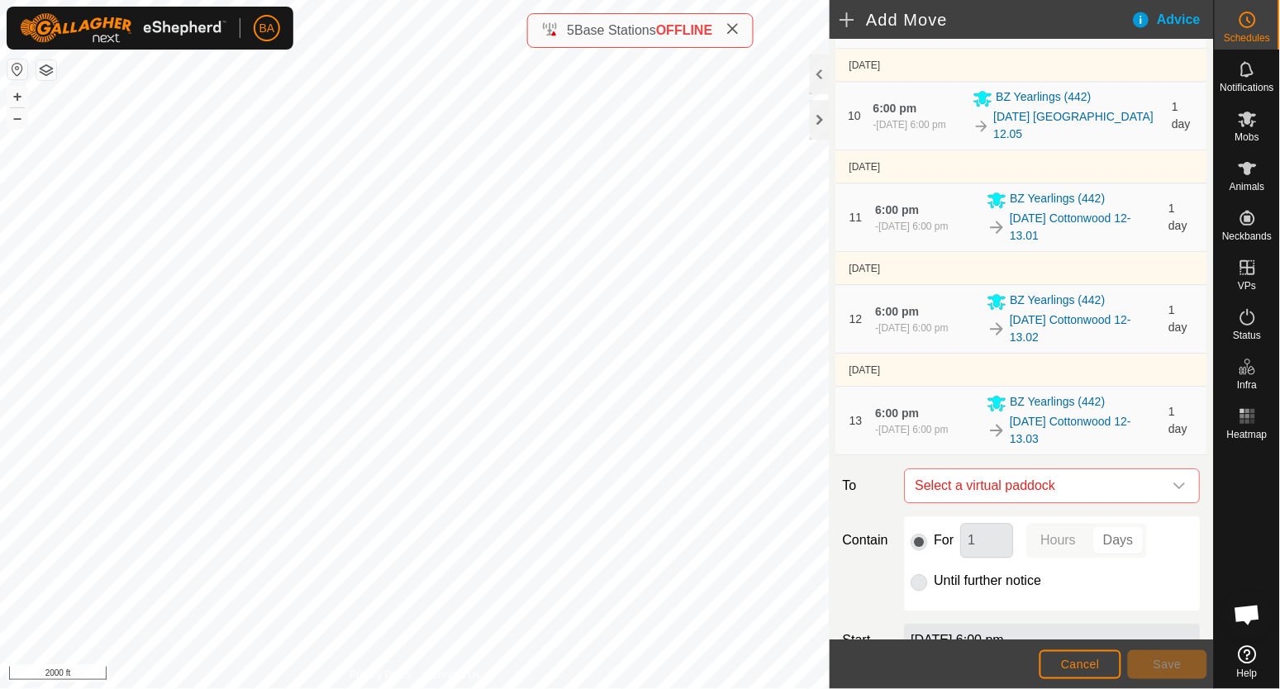
scroll to position [1255, 0]
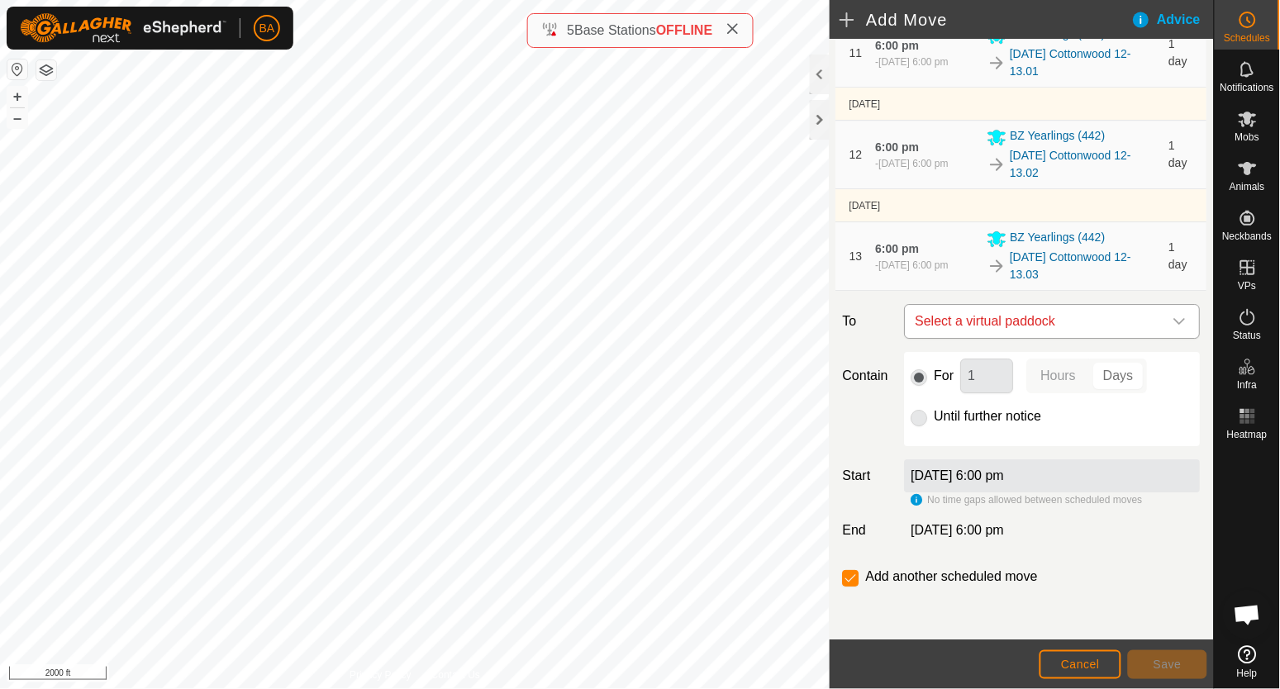
click at [1007, 314] on span "Select a virtual paddock" at bounding box center [1036, 321] width 255 height 33
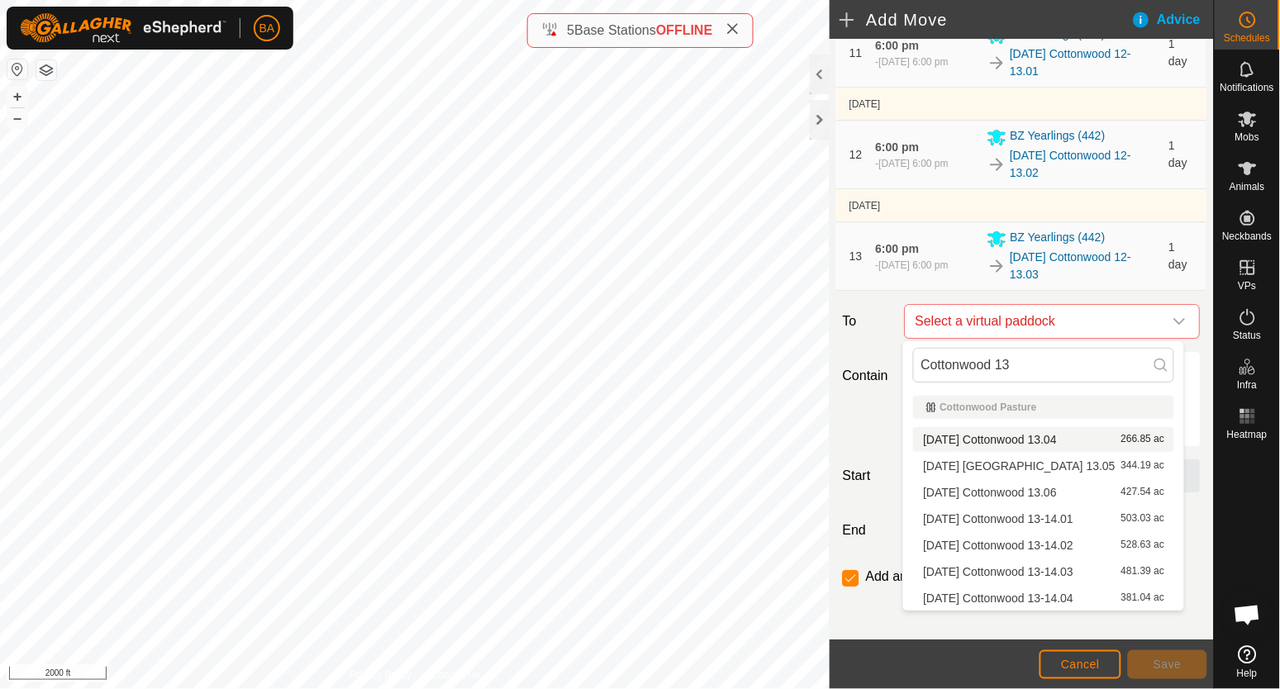
type input "Cottonwood 13"
click at [1018, 436] on li "[DATE] Cottonwood 13.04 266.85 ac" at bounding box center [1043, 439] width 261 height 25
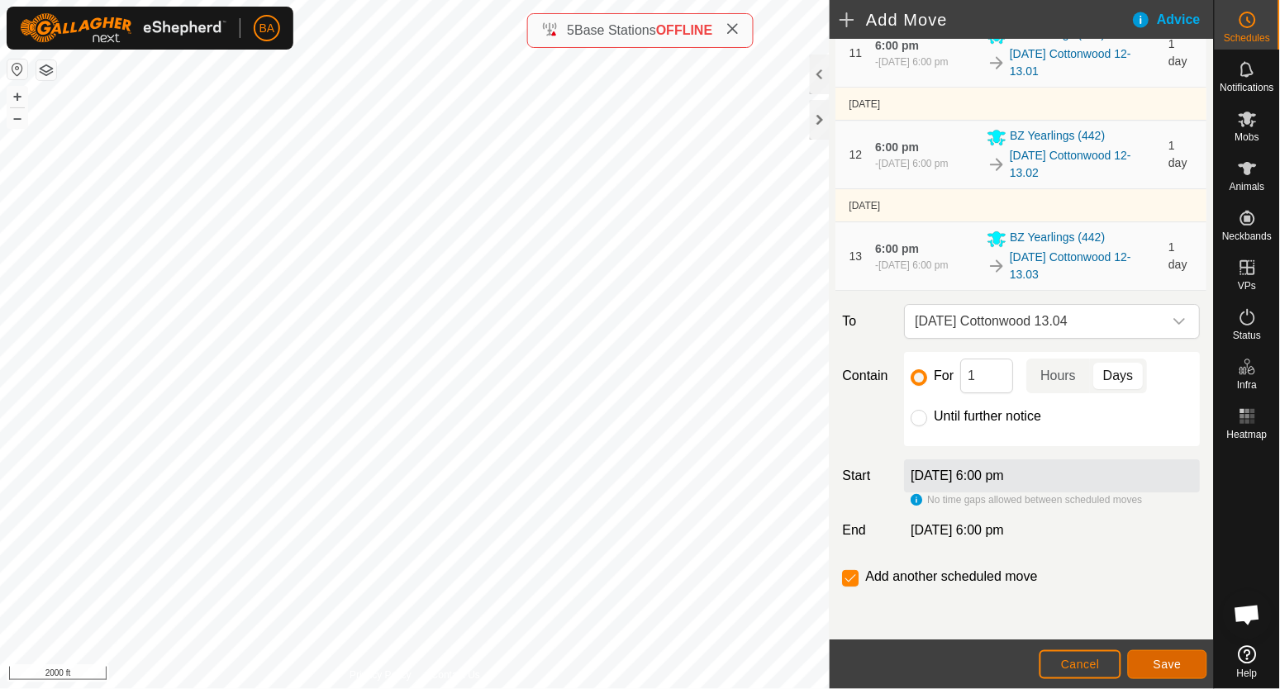
click at [1178, 664] on span "Save" at bounding box center [1168, 664] width 28 height 13
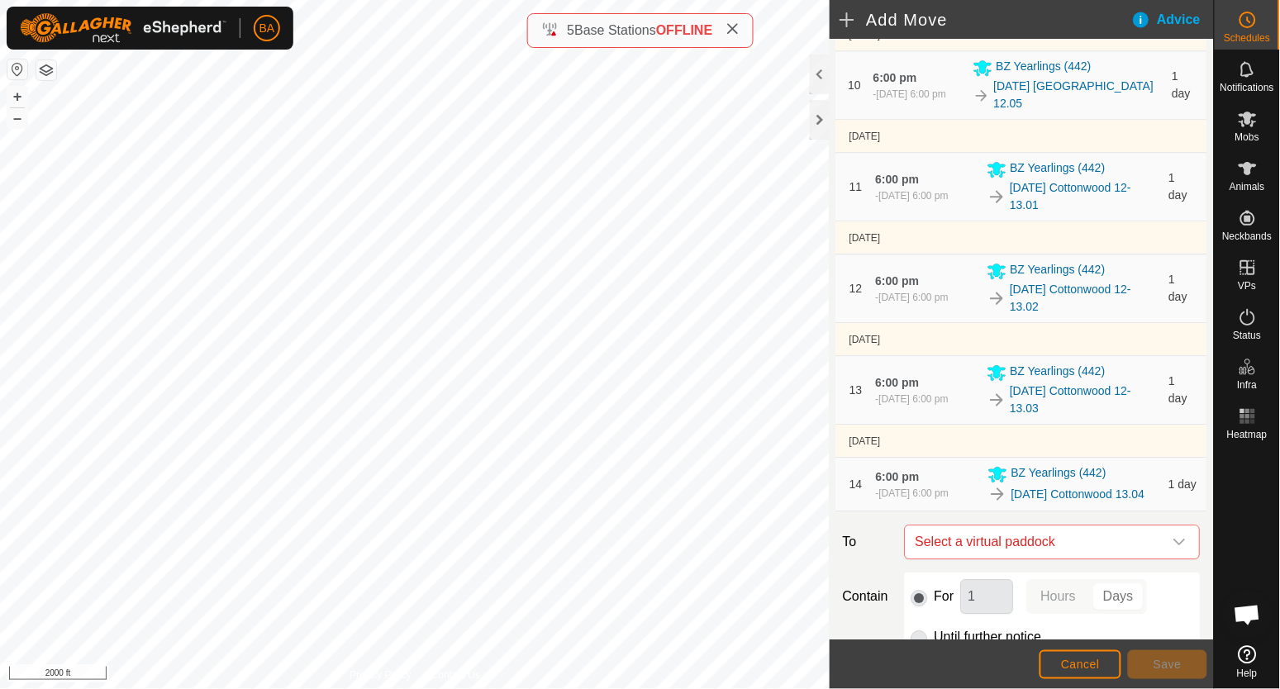
scroll to position [1357, 0]
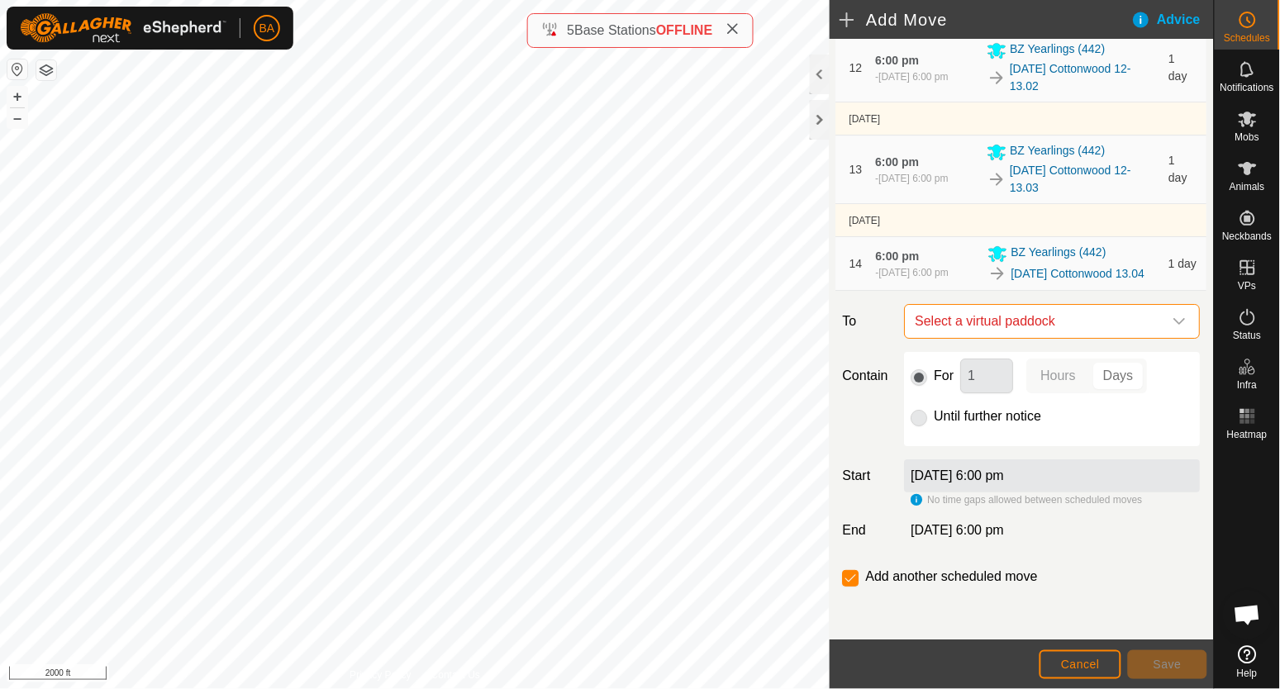
click at [1019, 323] on span "Select a virtual paddock" at bounding box center [1036, 321] width 255 height 33
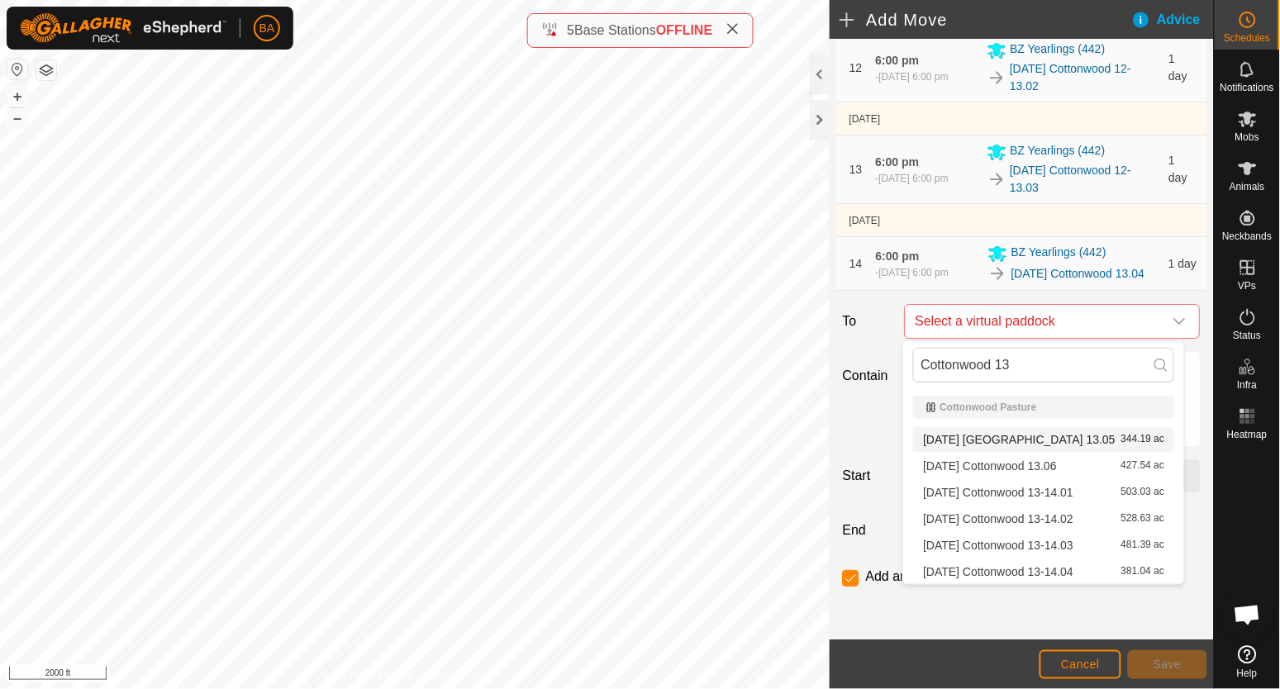
type input "Cottonwood 13"
click at [1019, 434] on li "[DATE] Cottonwood 13.05 344.19 ac" at bounding box center [1043, 439] width 261 height 25
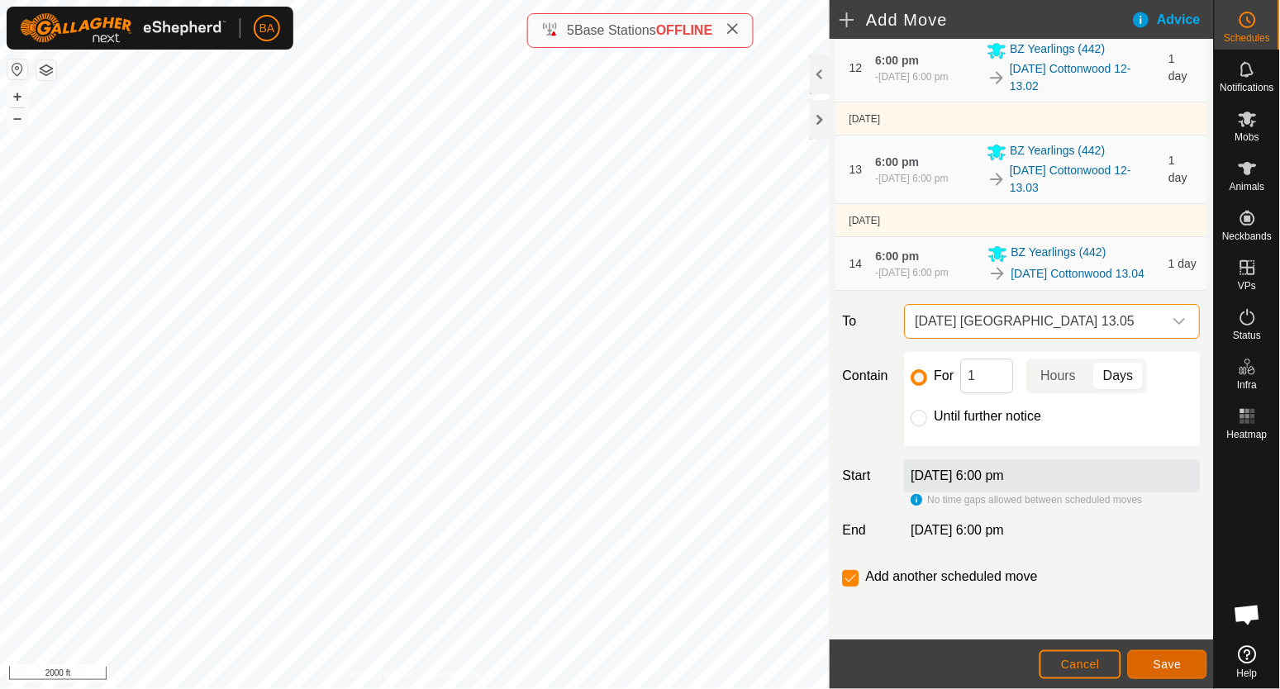
click at [1154, 660] on span "Save" at bounding box center [1168, 664] width 28 height 13
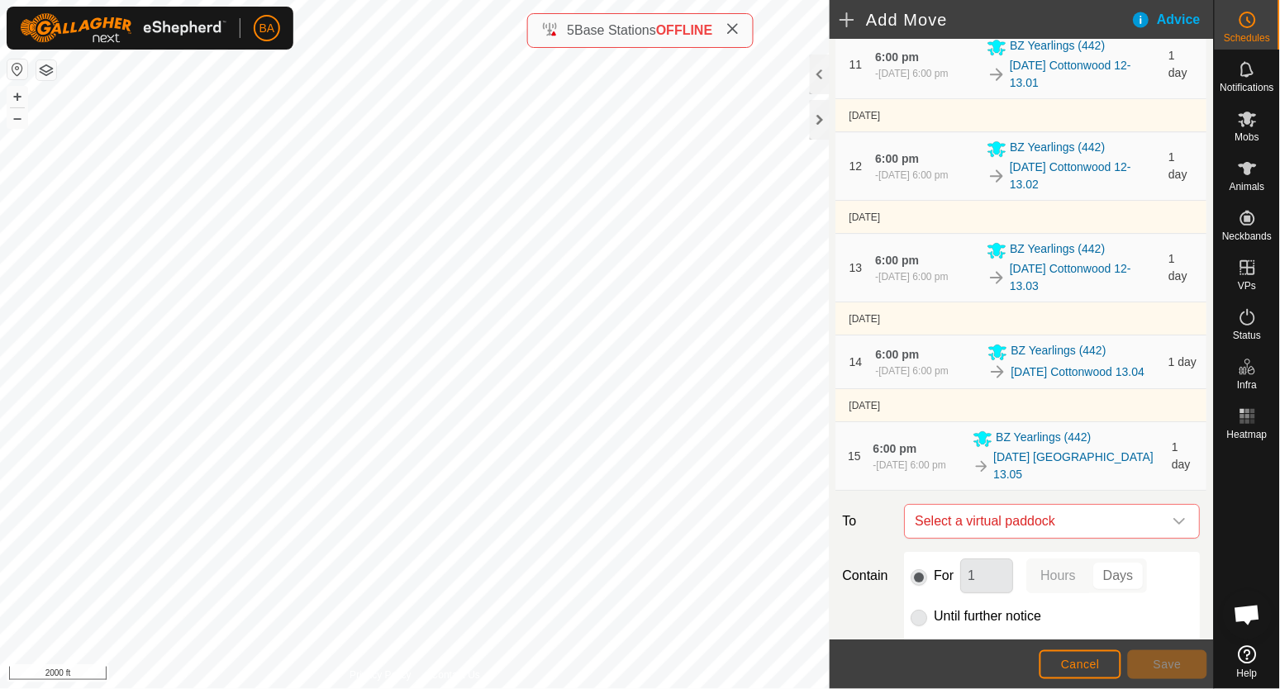
scroll to position [1457, 0]
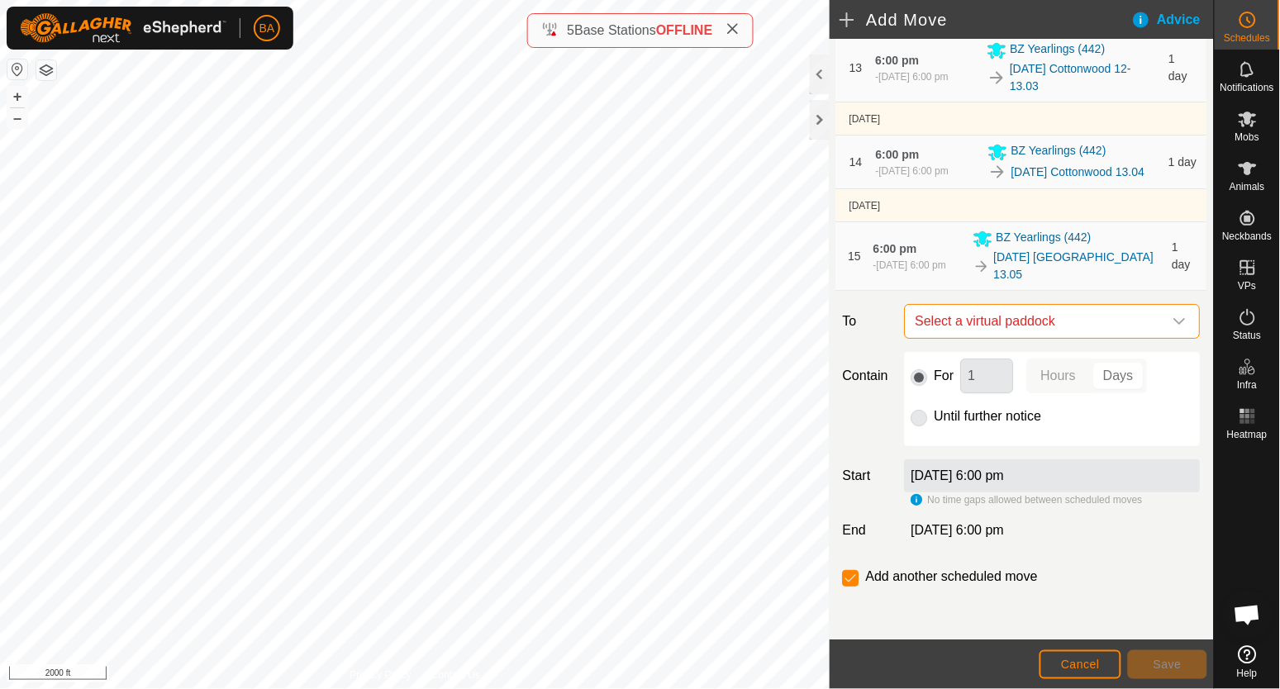
click at [1004, 332] on span "Select a virtual paddock" at bounding box center [1036, 321] width 255 height 33
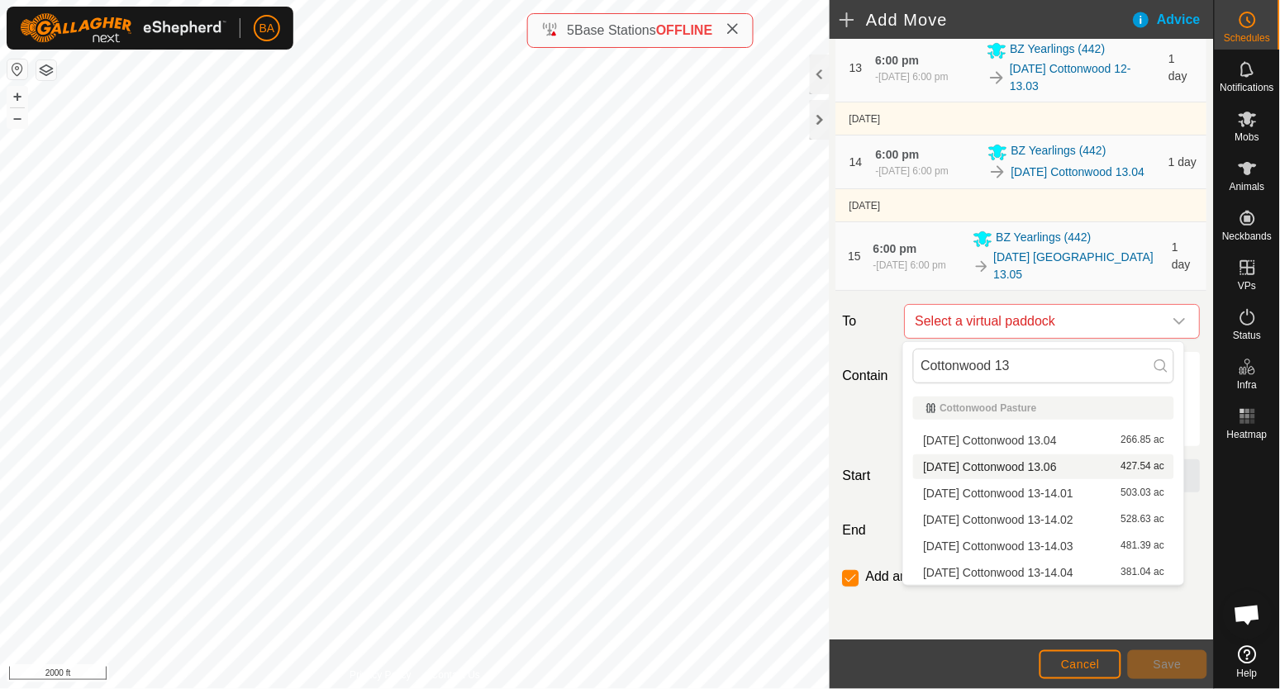
type input "Cottonwood 13"
click at [1000, 460] on li "[DATE] Cottonwood 13.06 427.54 ac" at bounding box center [1043, 467] width 261 height 25
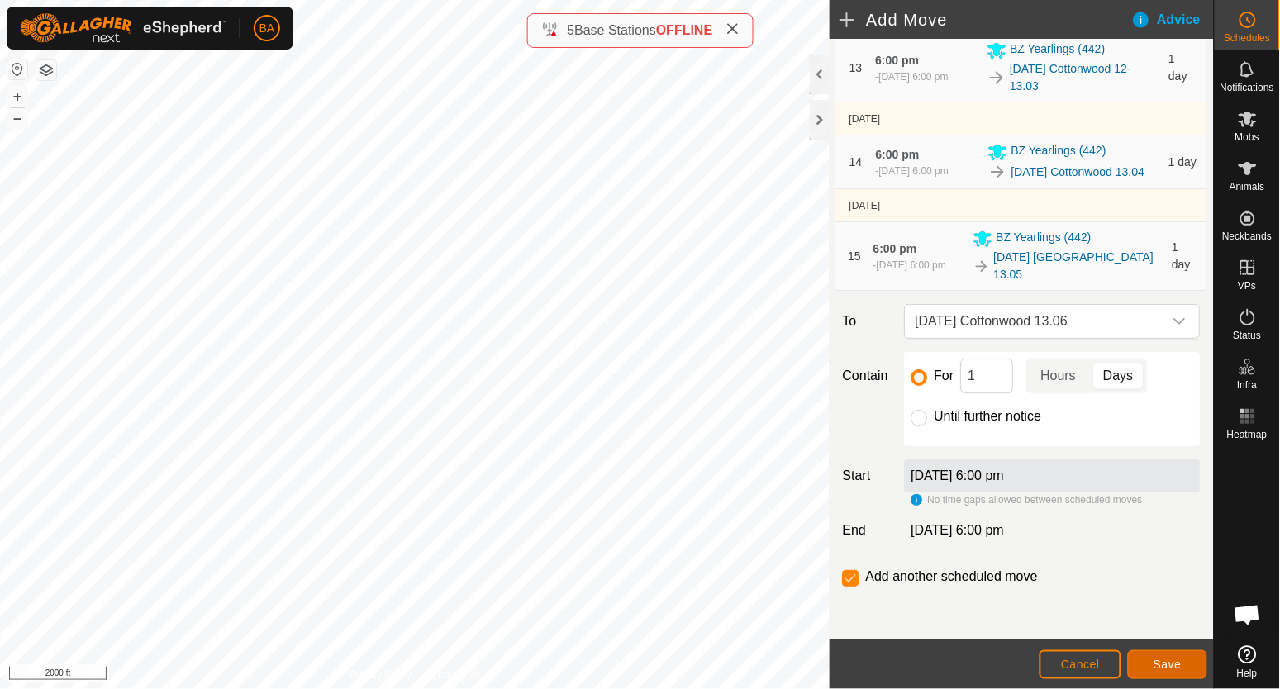
click at [1159, 673] on button "Save" at bounding box center [1167, 665] width 79 height 29
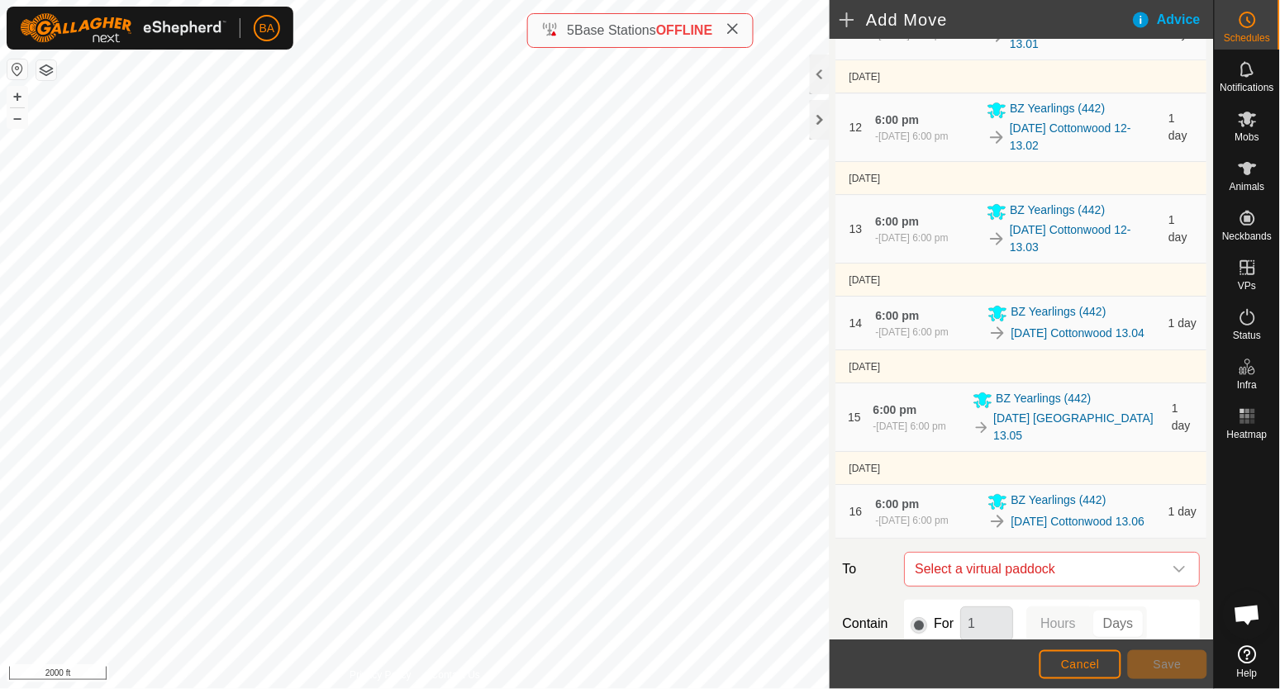
scroll to position [1560, 0]
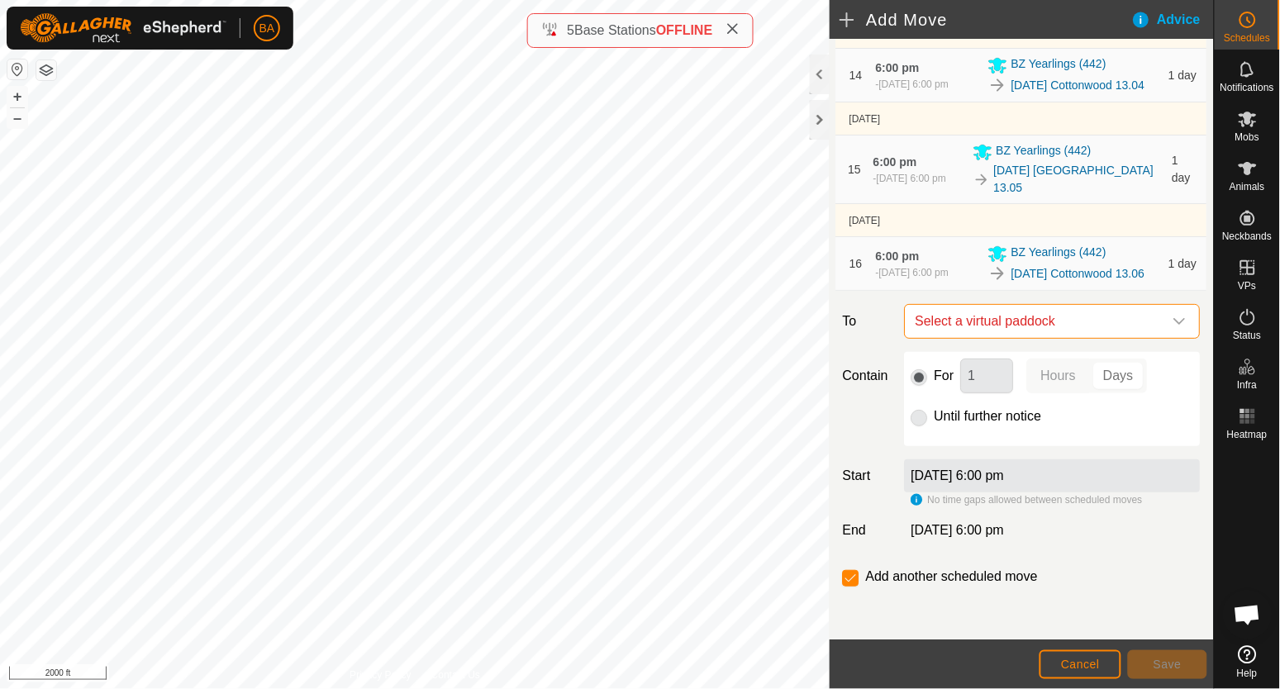
click at [1017, 308] on span "Select a virtual paddock" at bounding box center [1036, 321] width 255 height 33
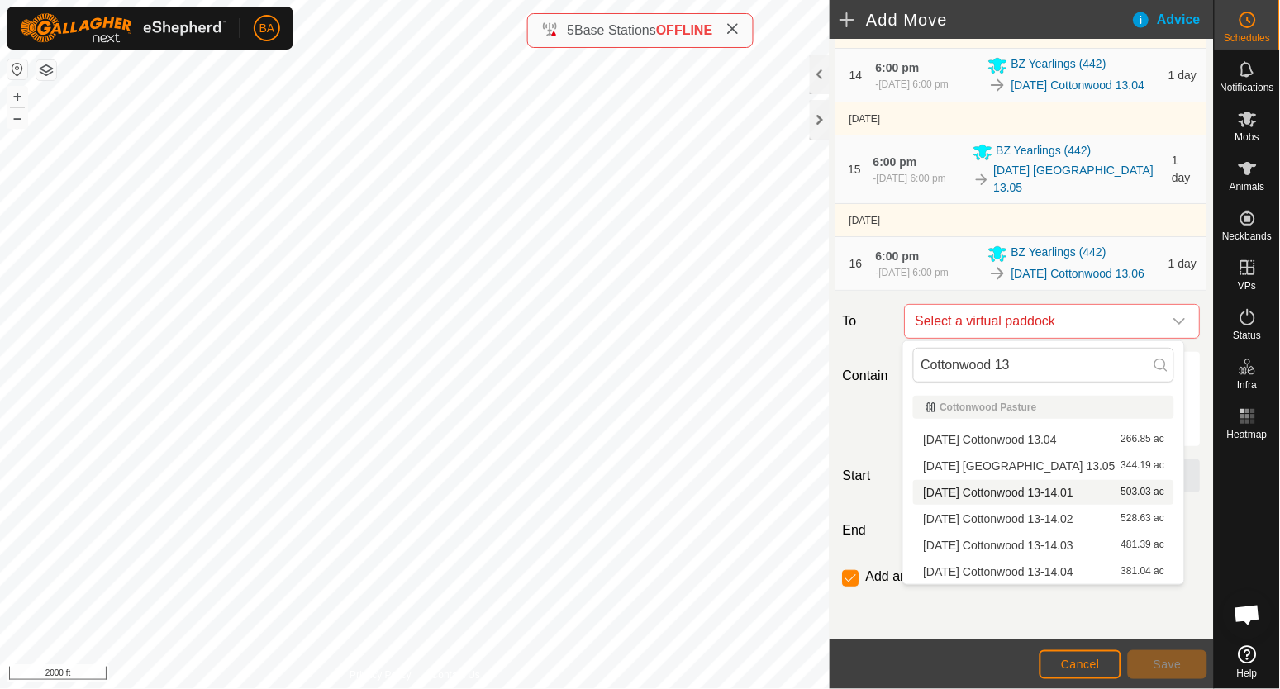
type input "Cottonwood 13"
click at [1000, 491] on span "[DATE] Cottonwood 13-14.01" at bounding box center [998, 493] width 150 height 12
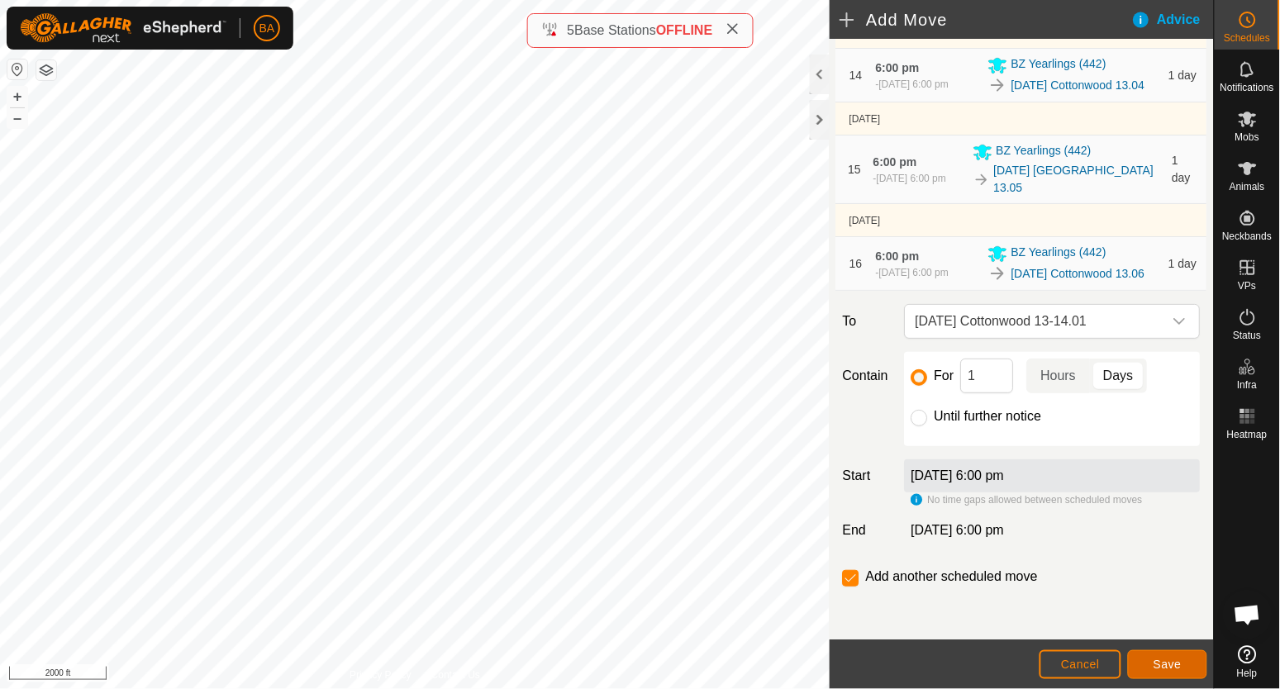
click at [1146, 661] on button "Save" at bounding box center [1167, 665] width 79 height 29
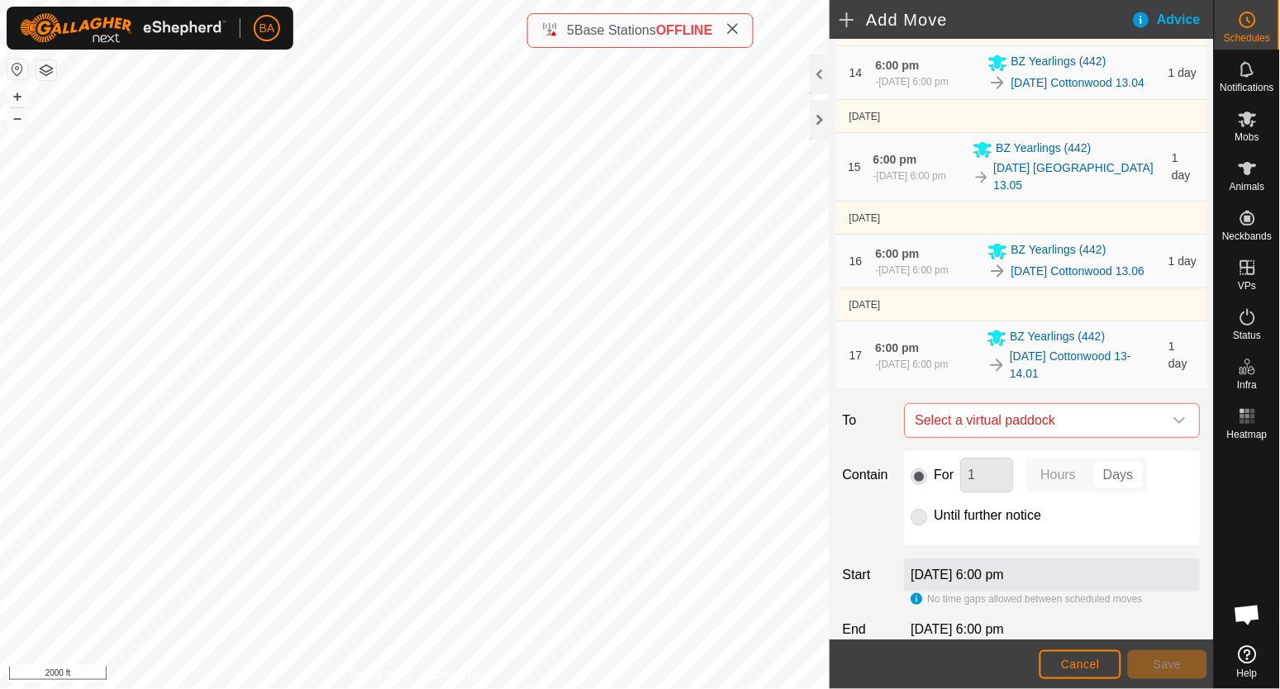
scroll to position [1662, 0]
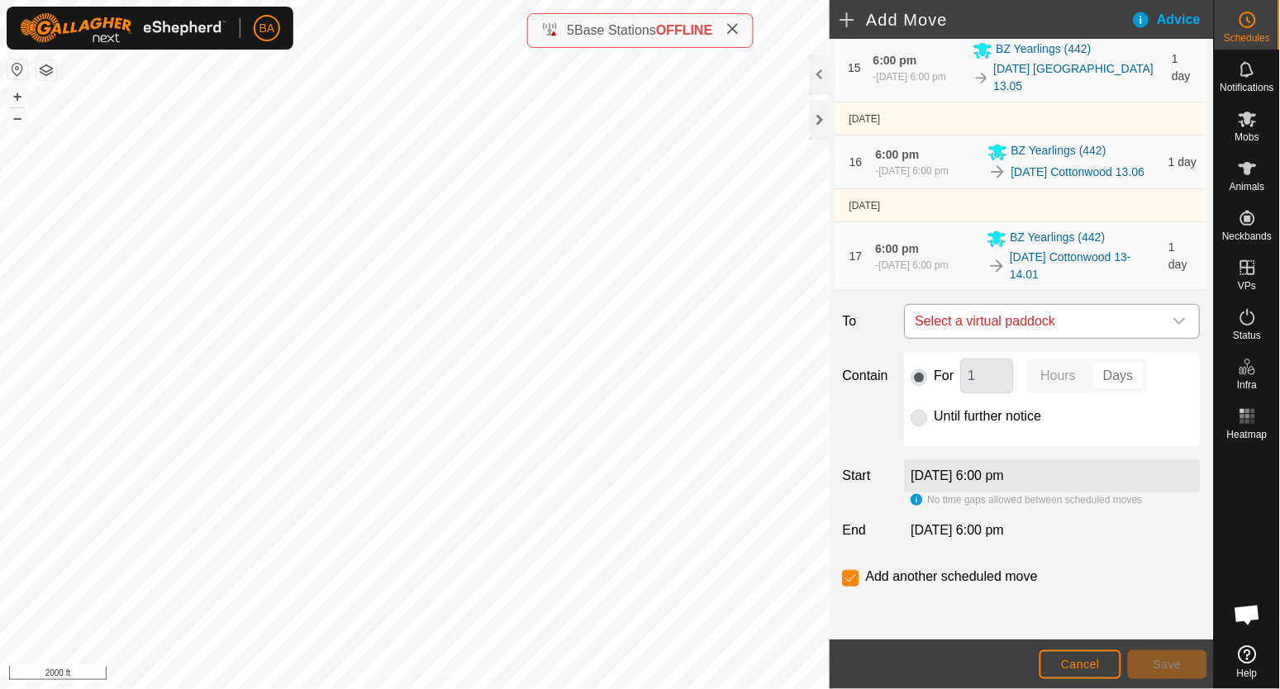
click at [1009, 315] on span "Select a virtual paddock" at bounding box center [1036, 321] width 255 height 33
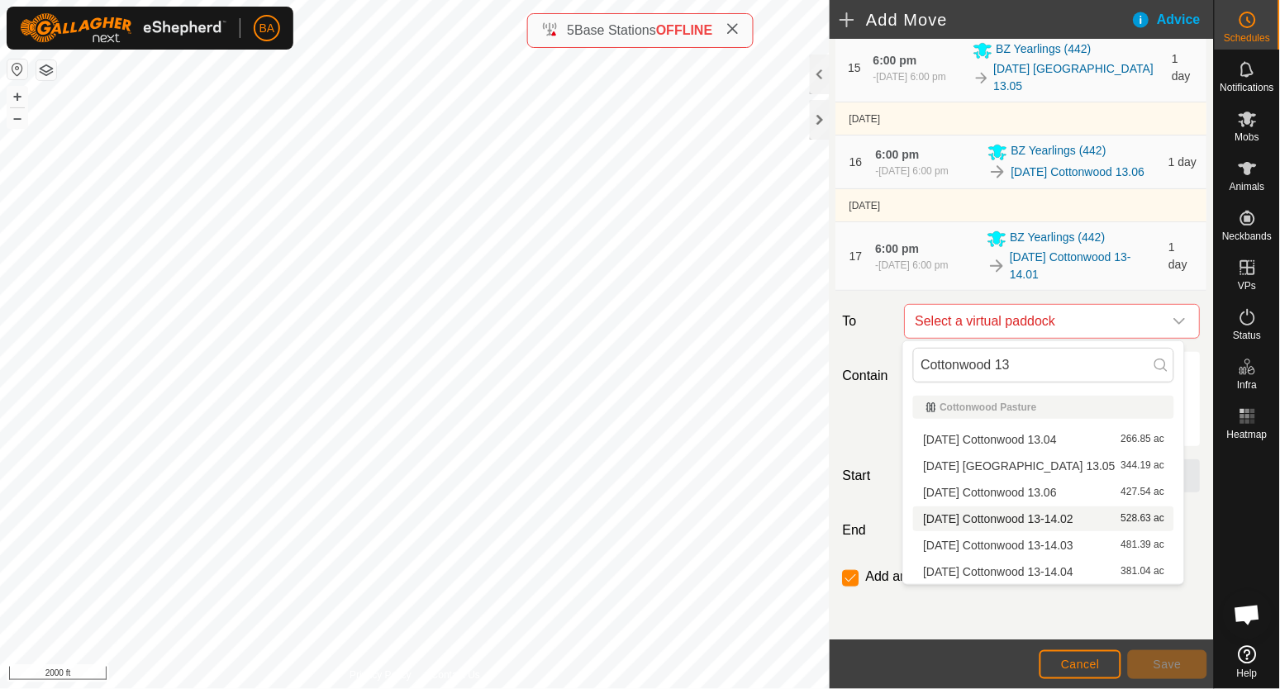
type input "Cottonwood 13"
click at [1000, 517] on li "[DATE] Cottonwood 13-14.02 528.63 ac" at bounding box center [1043, 519] width 261 height 25
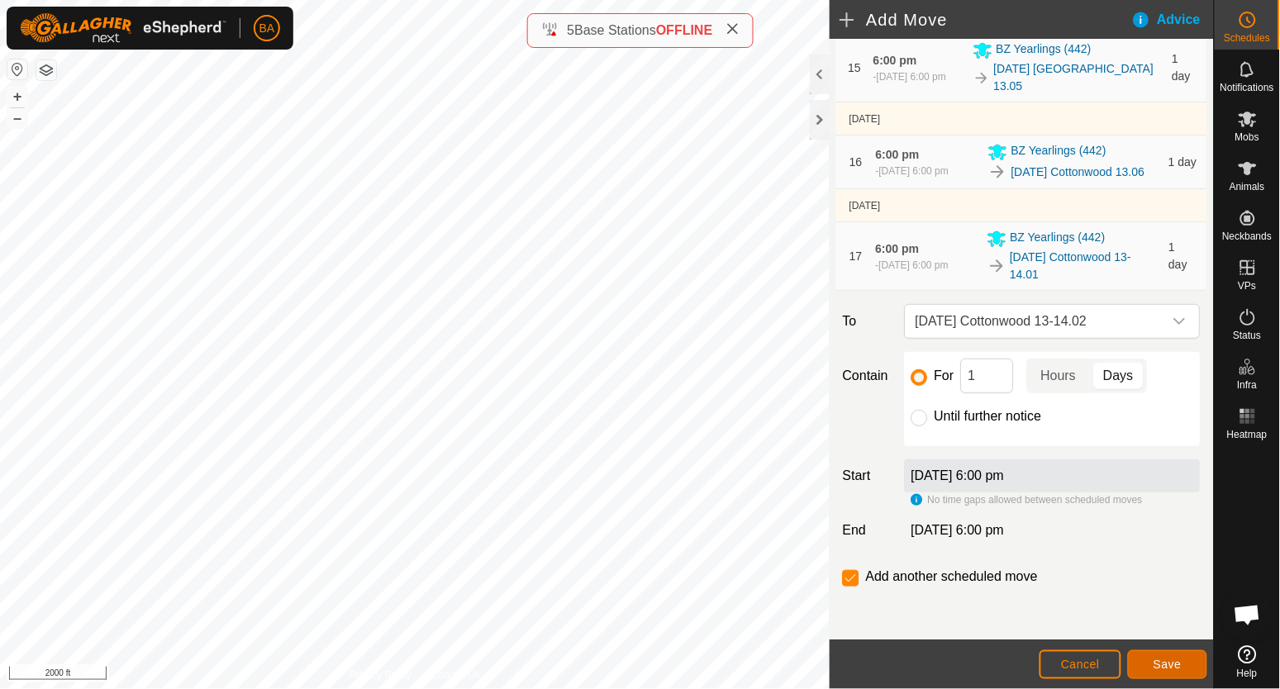
click at [1156, 675] on button "Save" at bounding box center [1167, 665] width 79 height 29
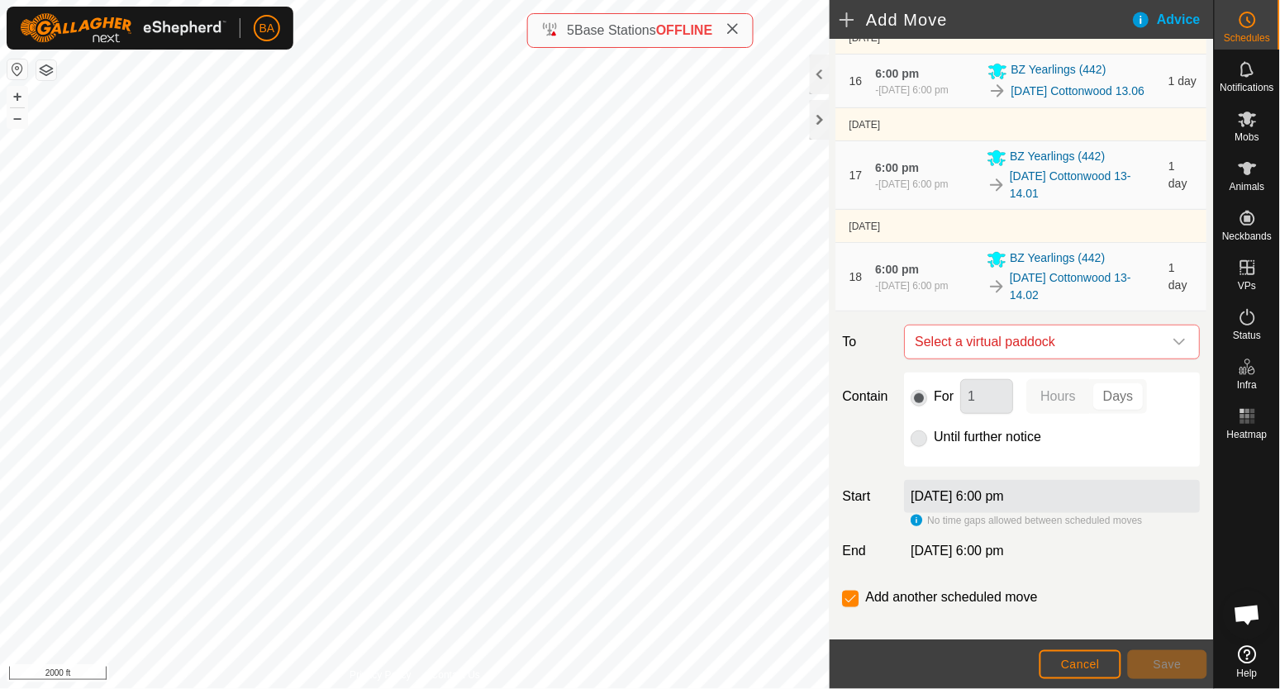
scroll to position [1763, 0]
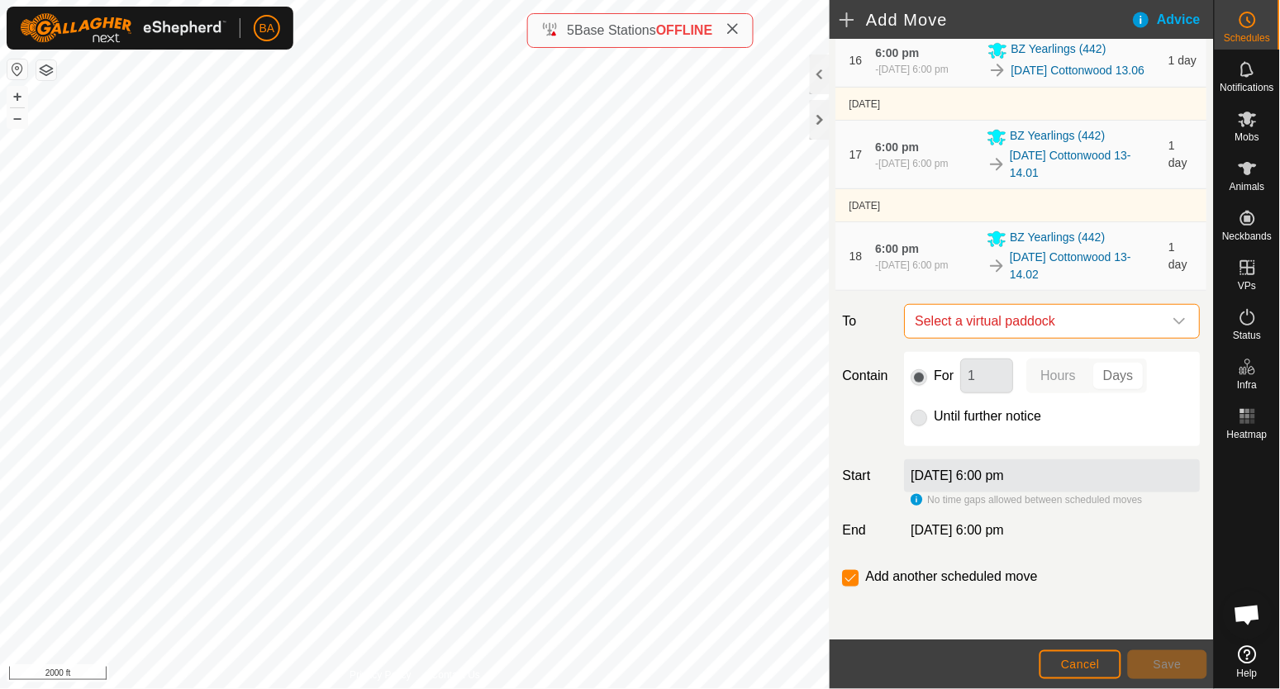
click at [1052, 318] on span "Select a virtual paddock" at bounding box center [1036, 321] width 255 height 33
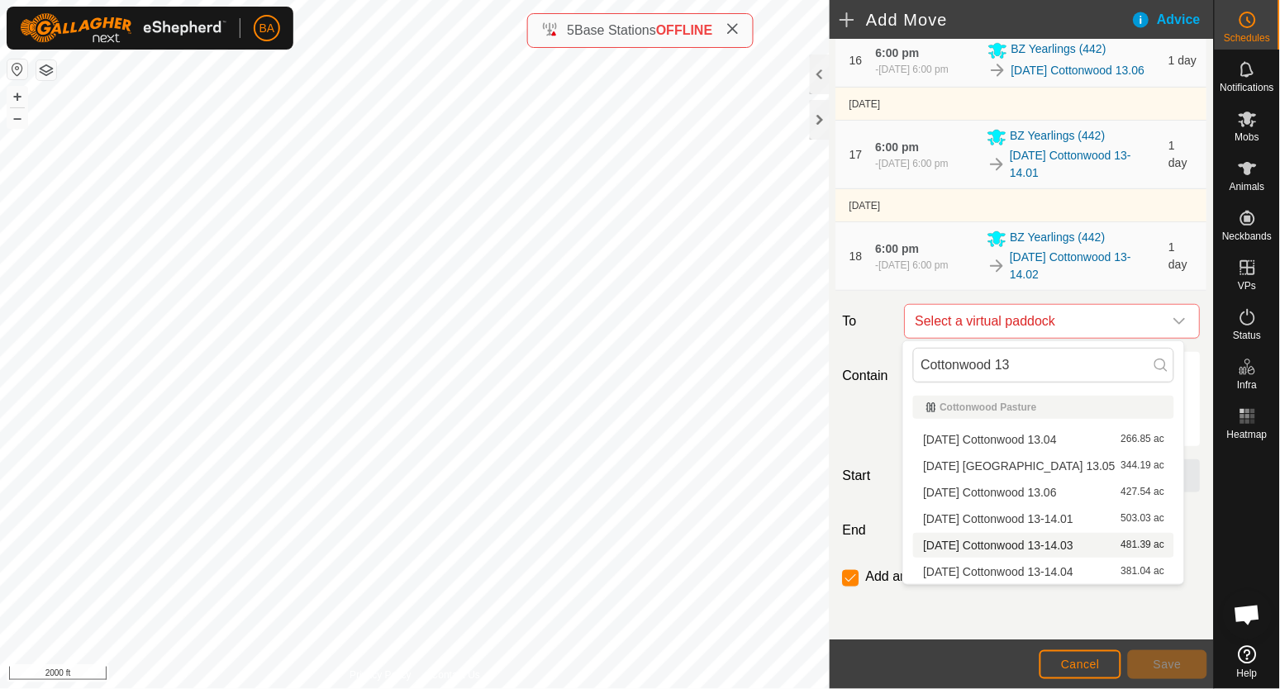
type input "Cottonwood 13"
drag, startPoint x: 1036, startPoint y: 547, endPoint x: 1067, endPoint y: 538, distance: 32.7
click at [1067, 538] on li "[DATE] Cottonwood 13-14.03 481.39 ac" at bounding box center [1043, 545] width 261 height 25
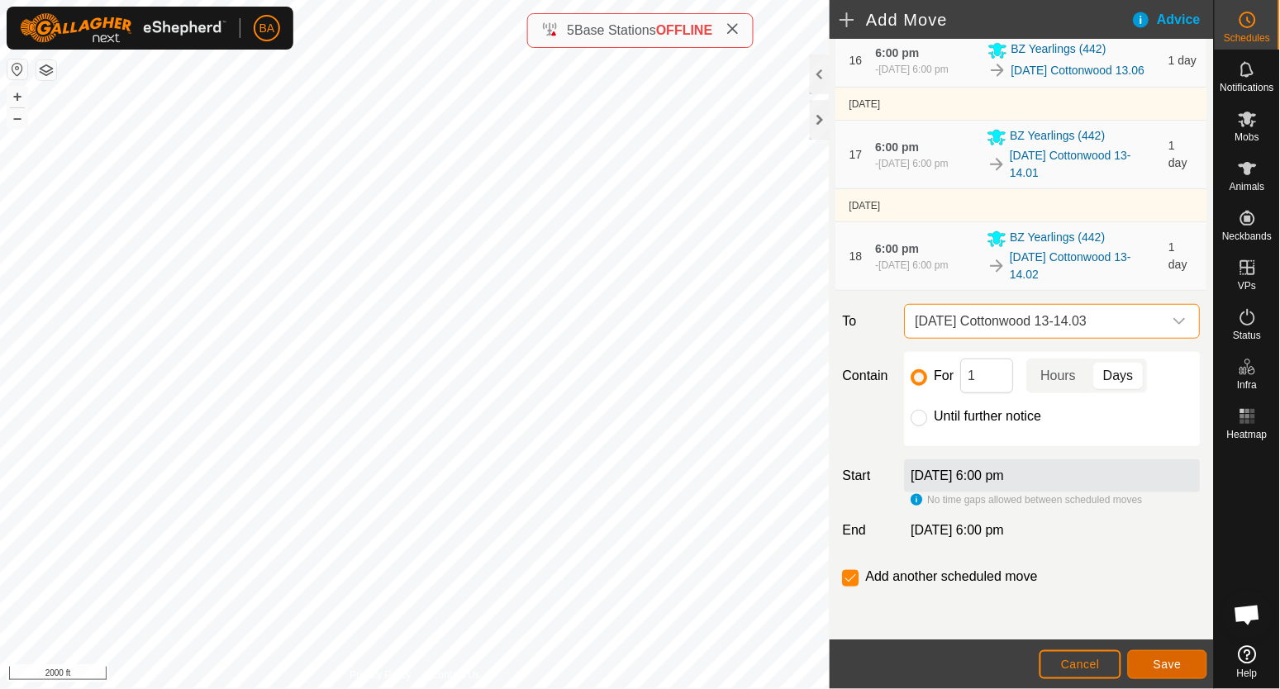
click at [1188, 660] on button "Save" at bounding box center [1167, 665] width 79 height 29
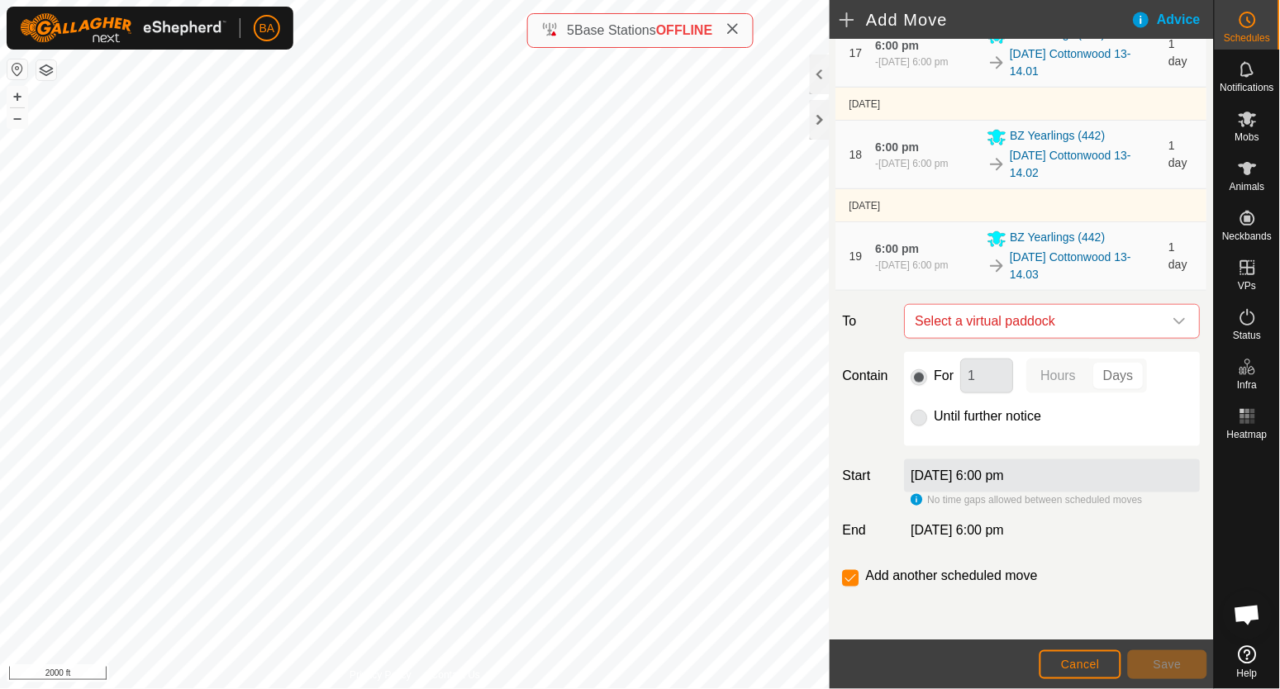
scroll to position [1865, 0]
click at [1046, 310] on span "Select a virtual paddock" at bounding box center [1036, 321] width 255 height 33
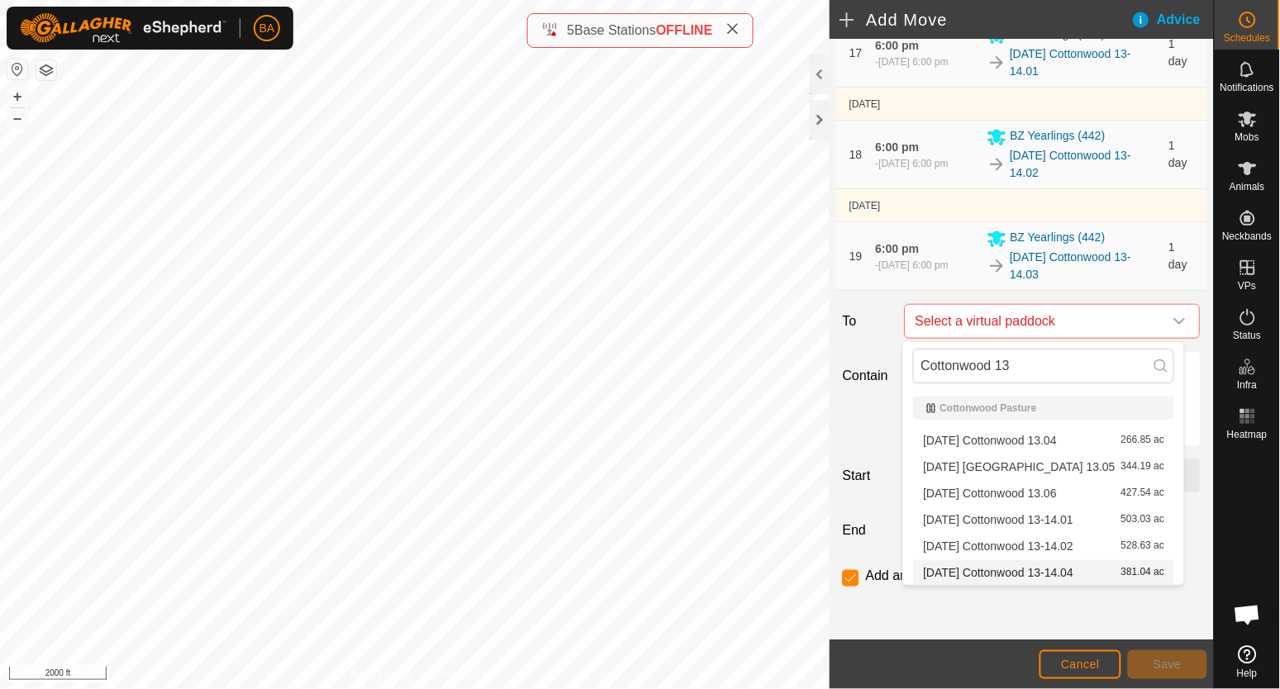
type input "Cottonwood 13"
click at [1061, 570] on li "[DATE] Cottonwood 13-14.04 381.04 ac" at bounding box center [1043, 572] width 261 height 25
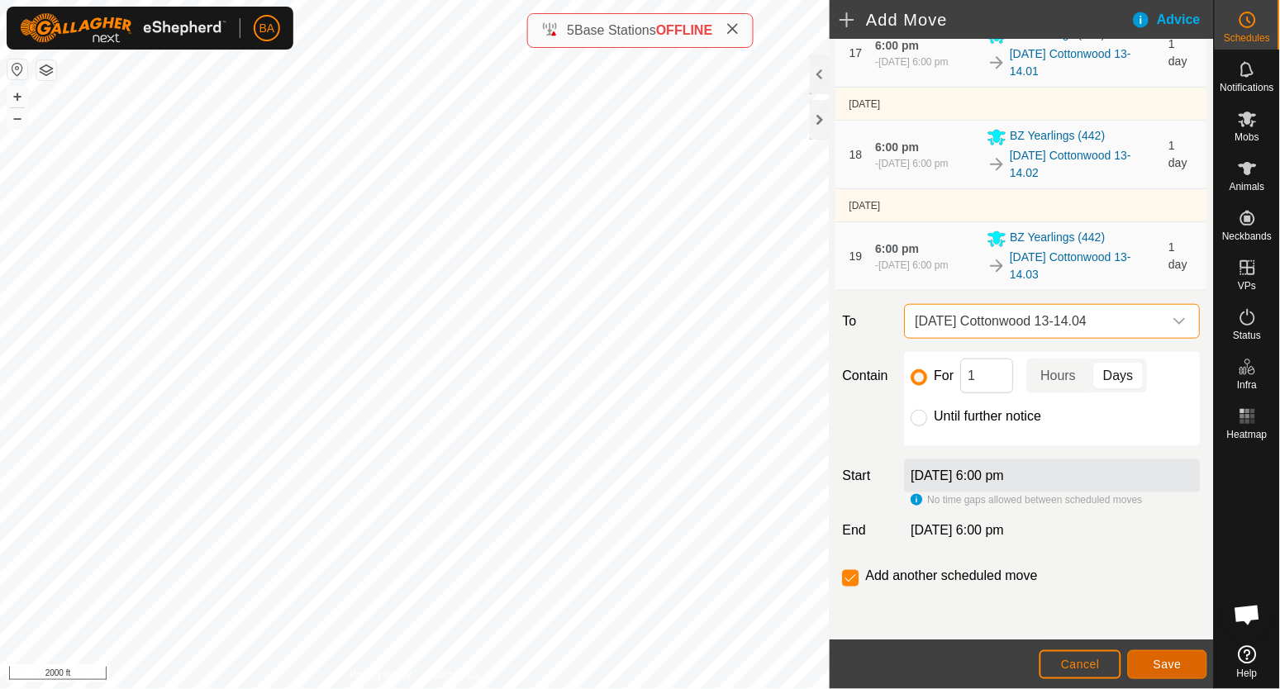
click at [1156, 661] on span "Save" at bounding box center [1168, 664] width 28 height 13
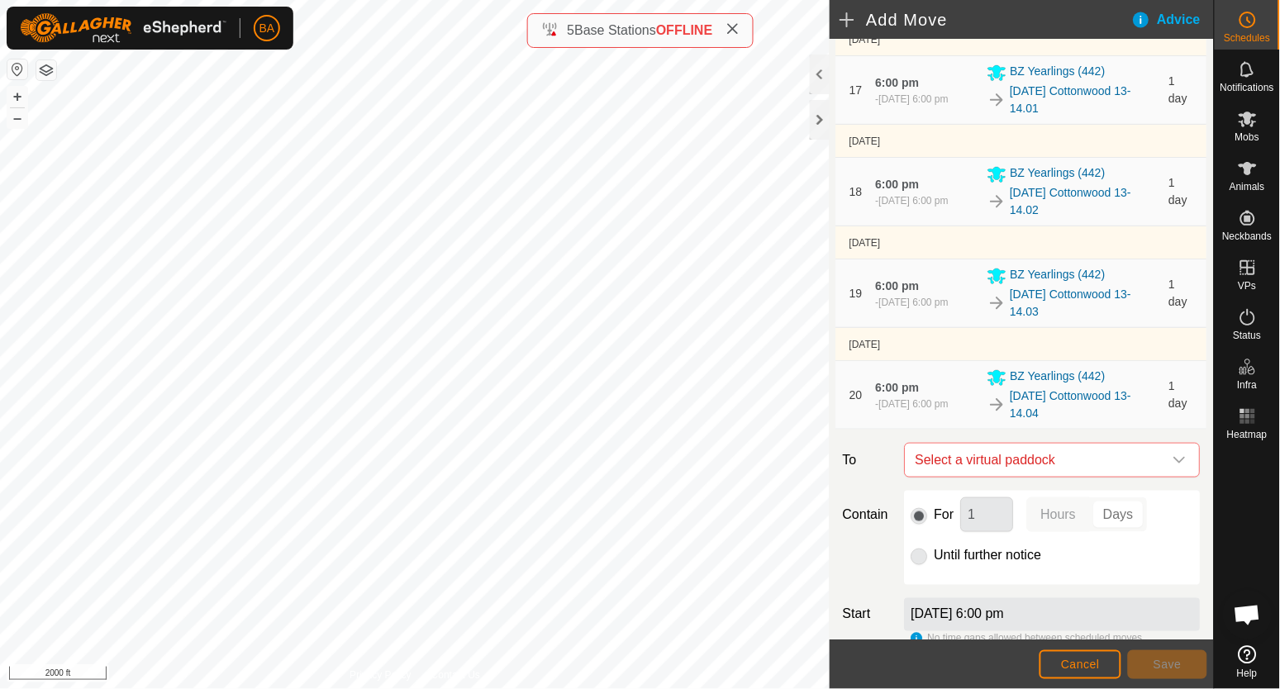
scroll to position [1967, 0]
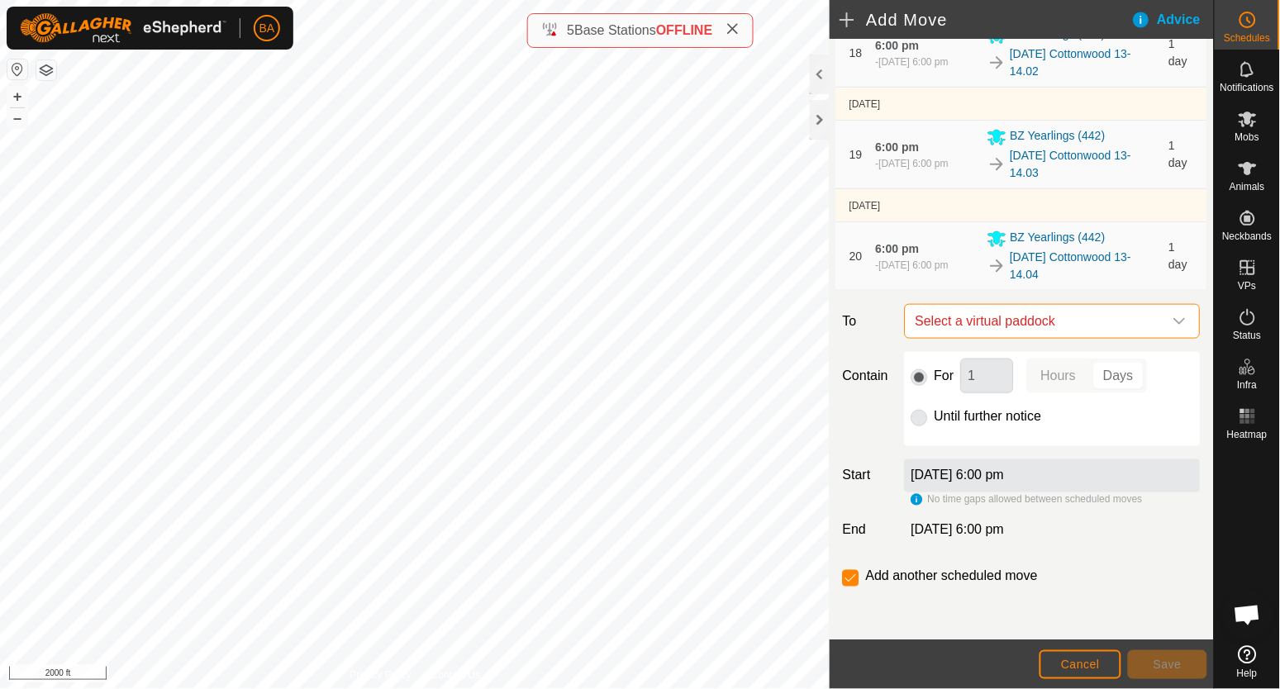
click at [984, 310] on span "Select a virtual paddock" at bounding box center [1036, 321] width 255 height 33
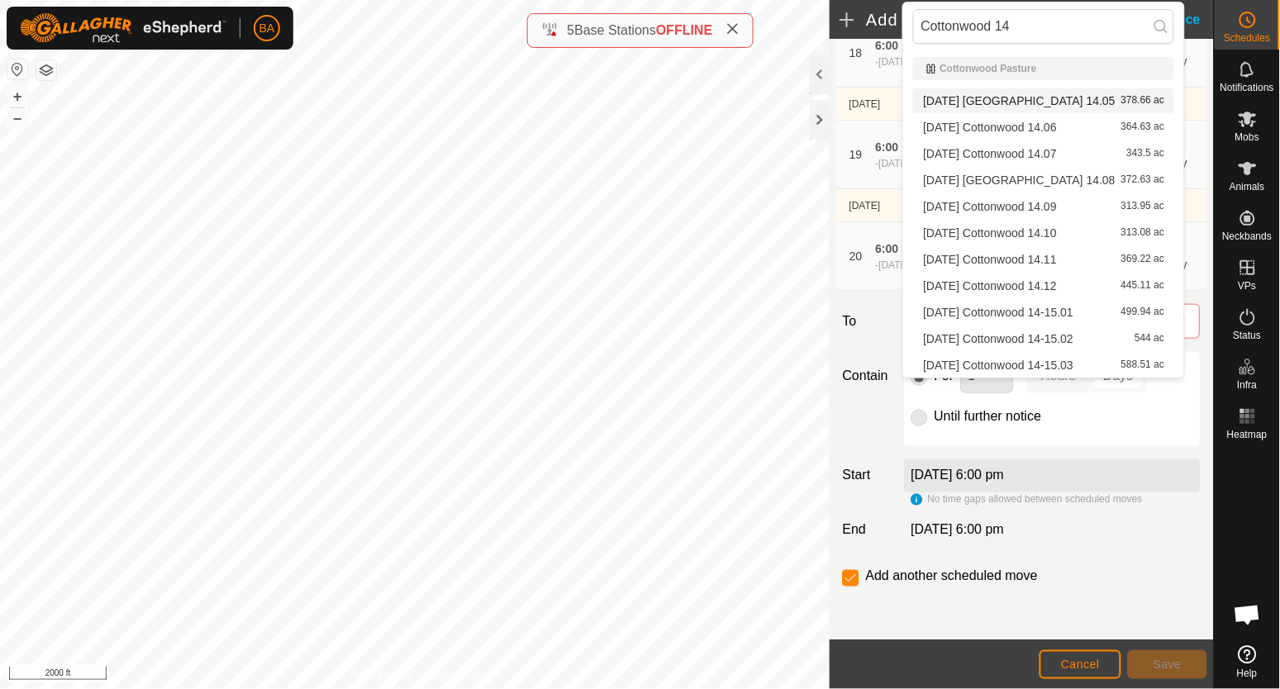
type input "Cottonwood 14"
click at [964, 102] on li "[DATE] Cottonwood 14.05 378.66 ac" at bounding box center [1043, 100] width 261 height 25
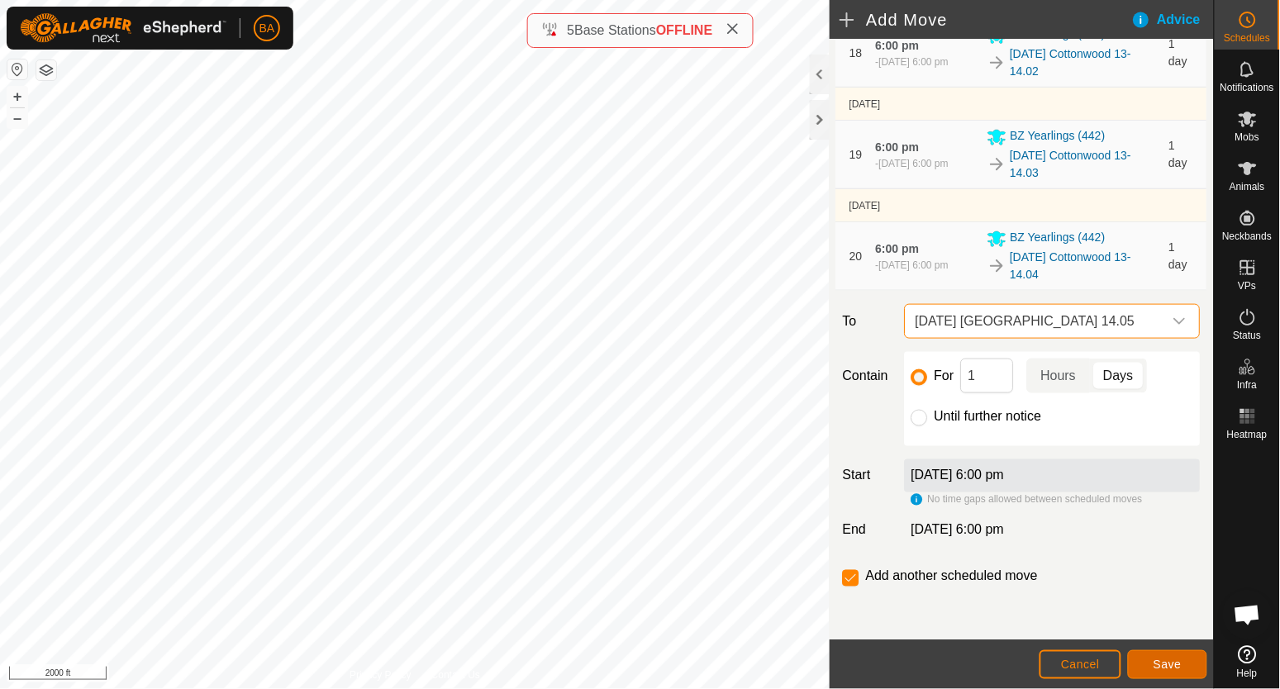
click at [1159, 662] on span "Save" at bounding box center [1168, 664] width 28 height 13
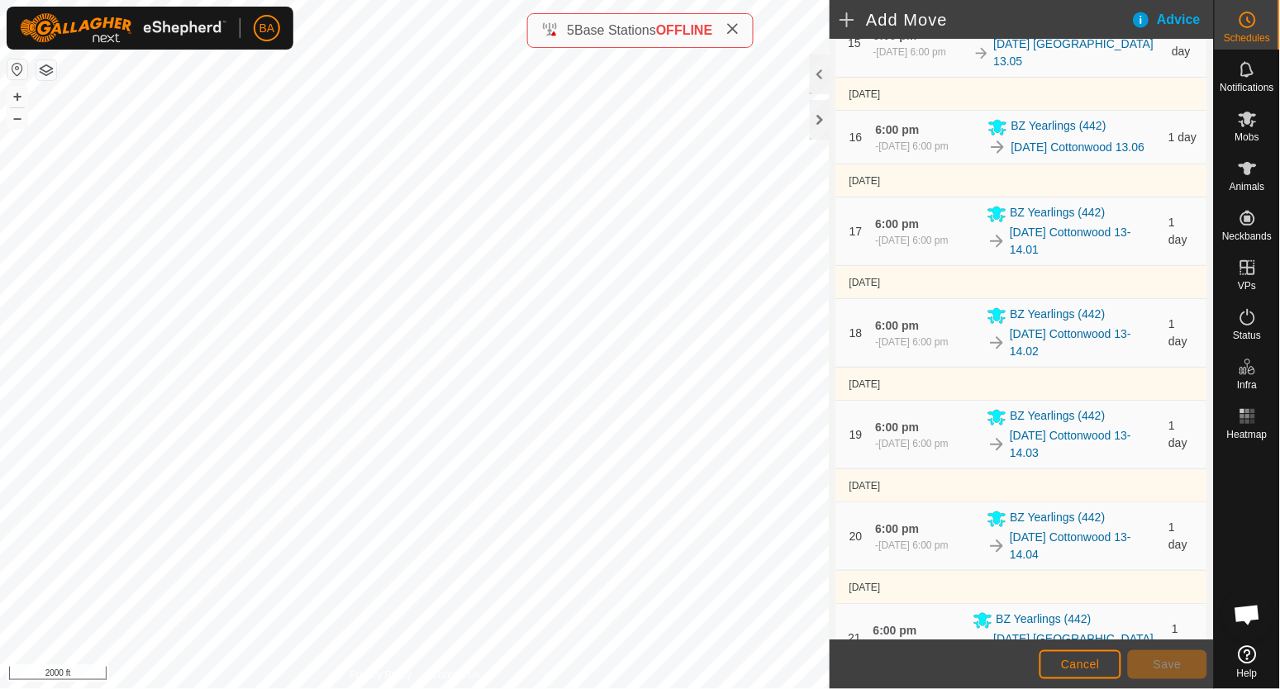
scroll to position [2069, 0]
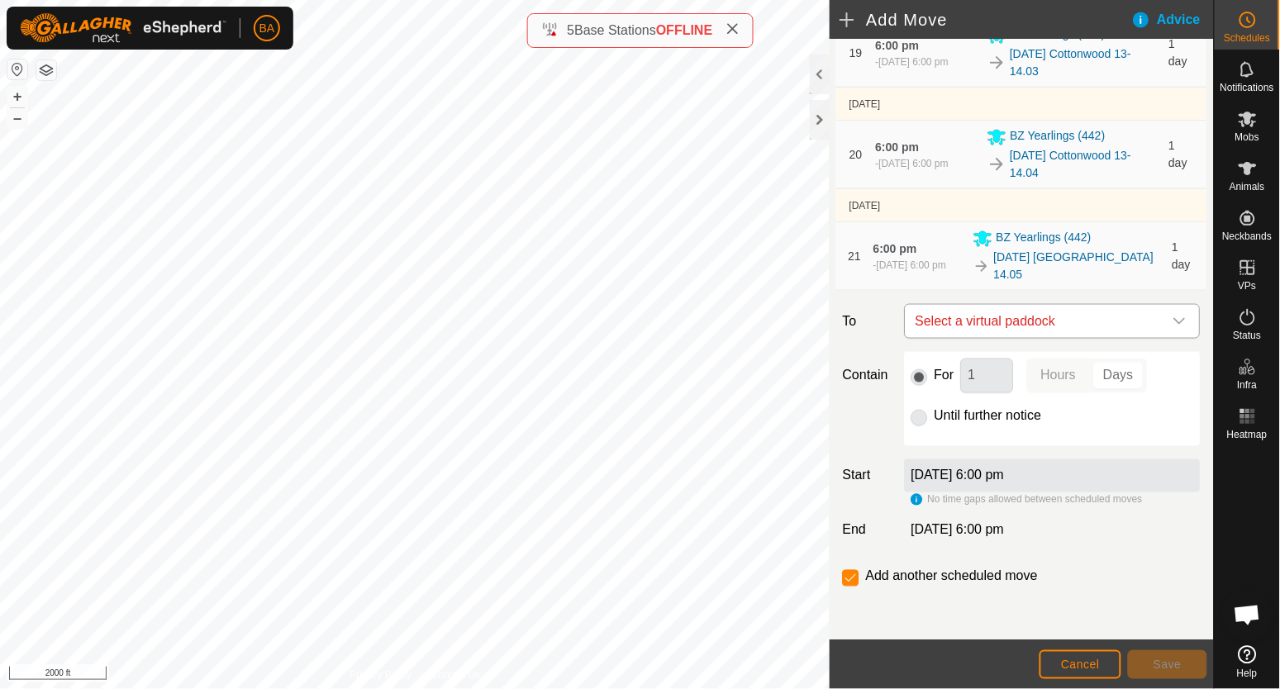
click at [1064, 328] on span "Select a virtual paddock" at bounding box center [1036, 321] width 255 height 33
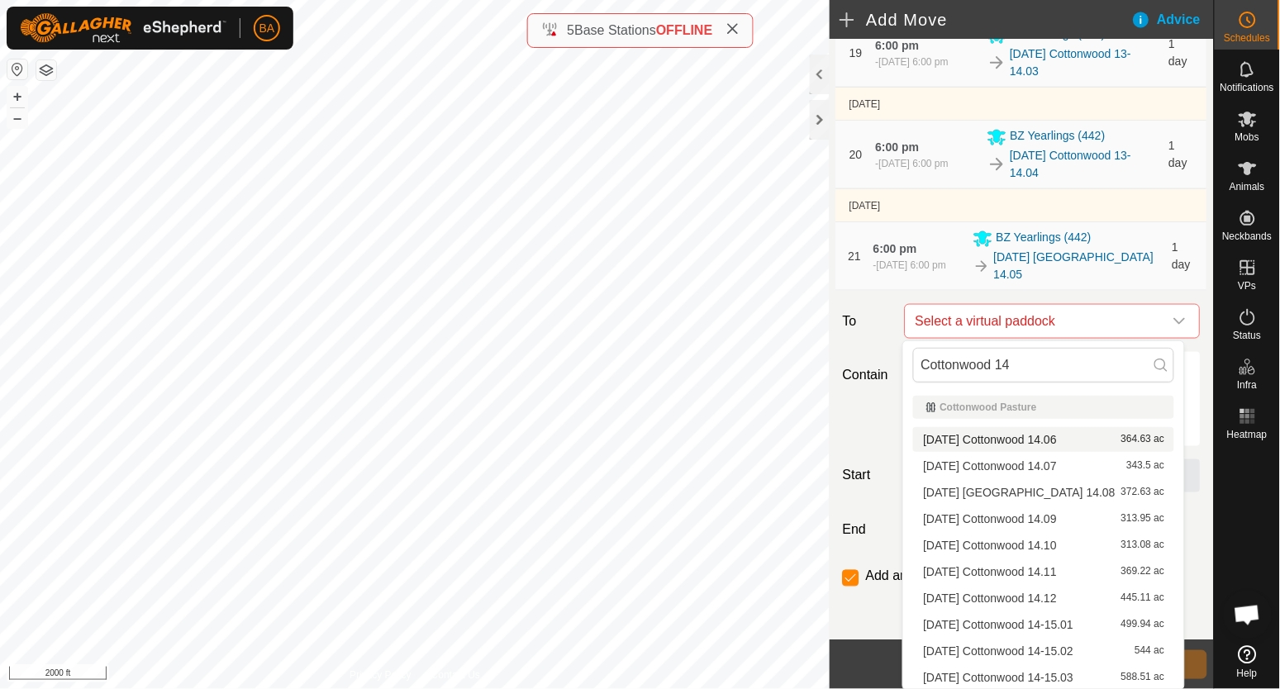
type input "Cottonwood 14"
click at [1057, 435] on span "[DATE] Cottonwood 14.06" at bounding box center [990, 440] width 134 height 12
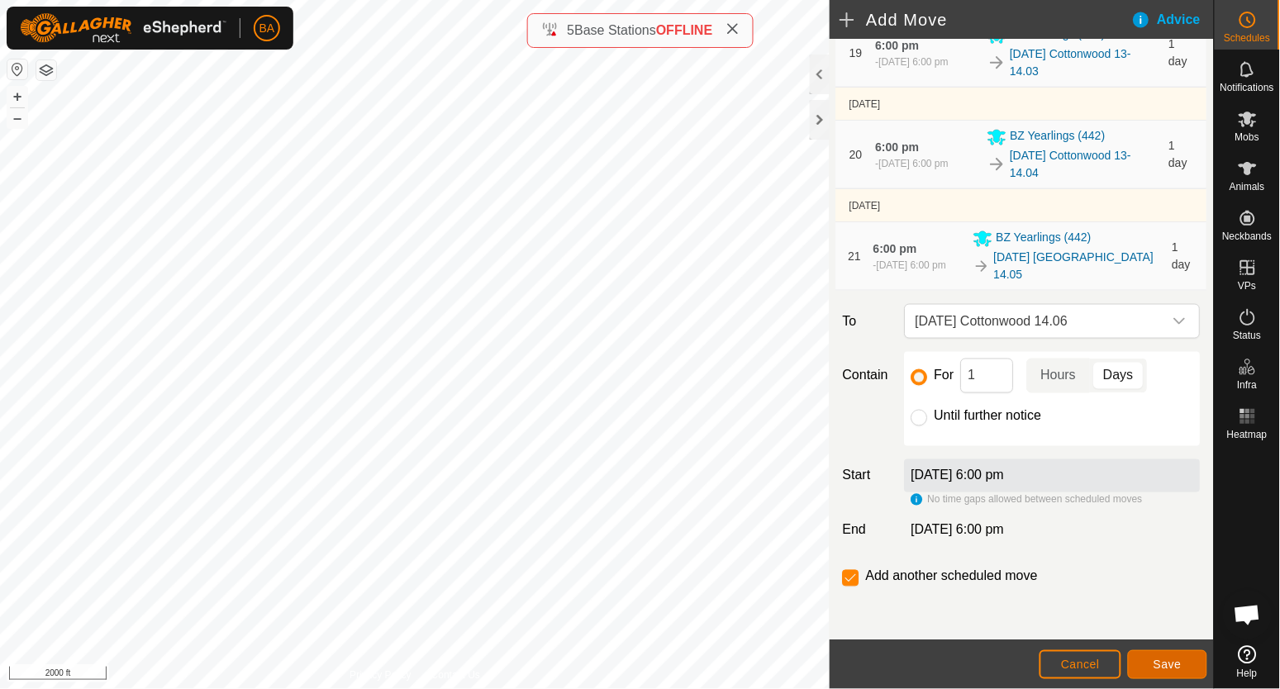
click at [1170, 667] on span "Save" at bounding box center [1168, 664] width 28 height 13
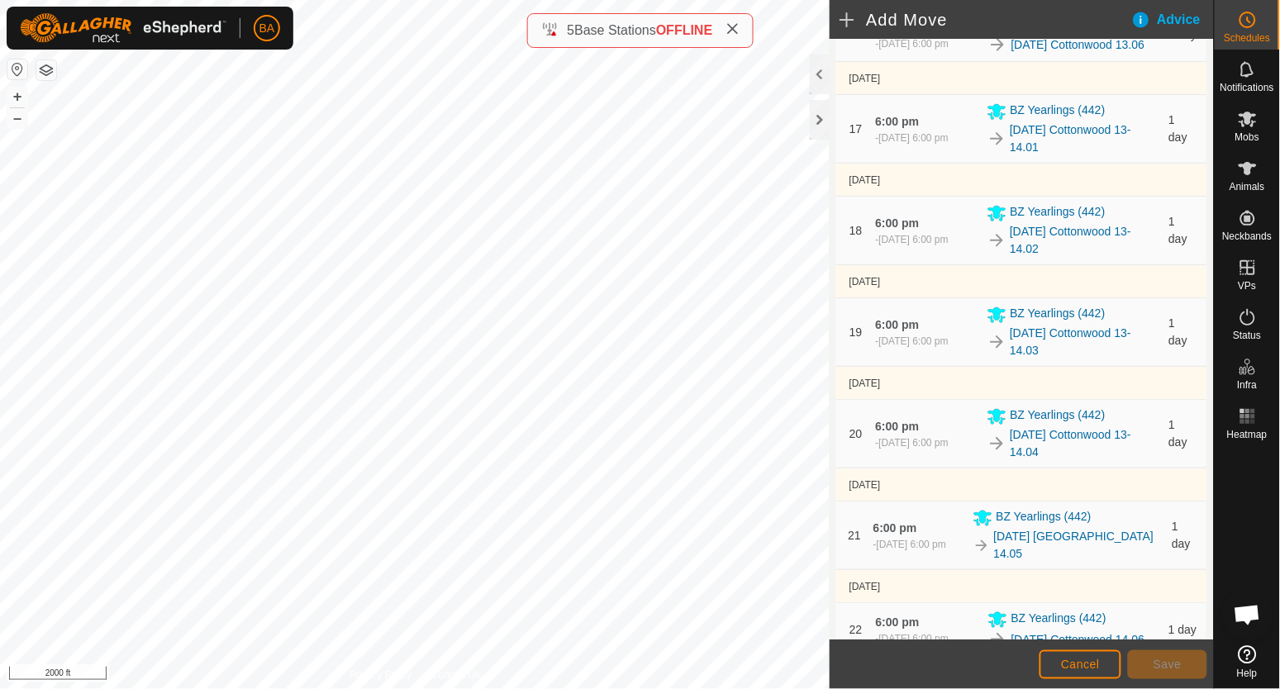
scroll to position [2170, 0]
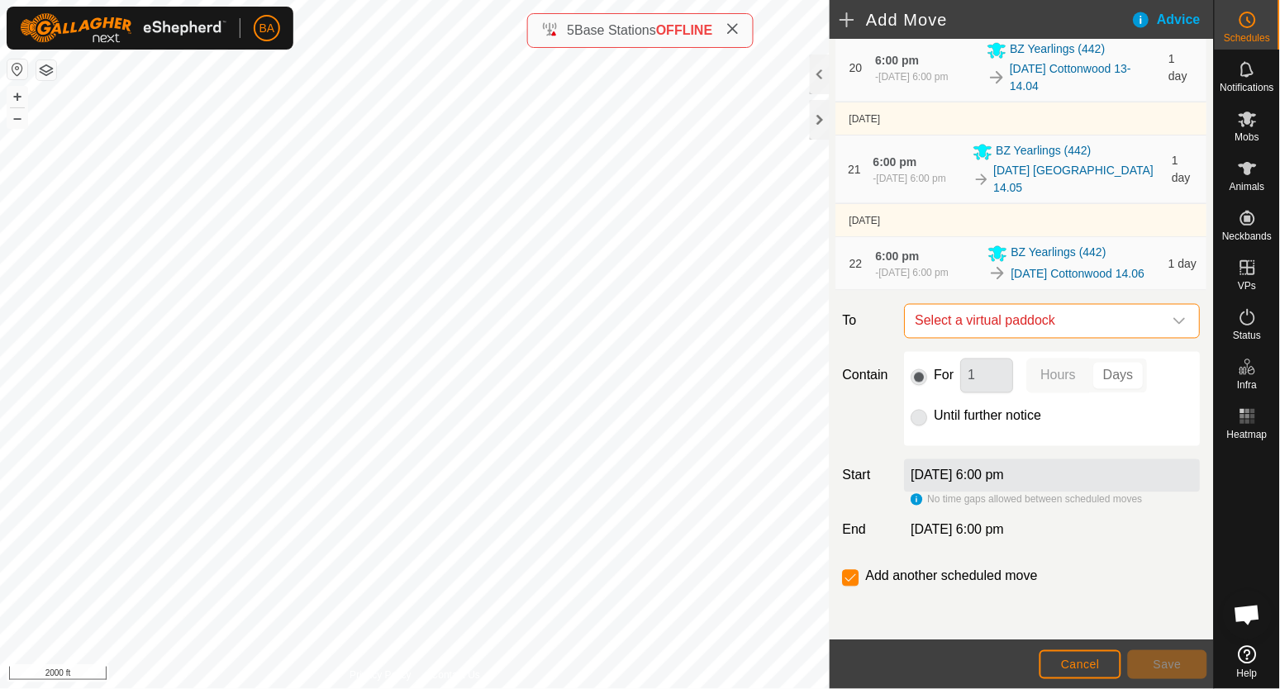
click at [1023, 317] on span "Select a virtual paddock" at bounding box center [1036, 321] width 255 height 33
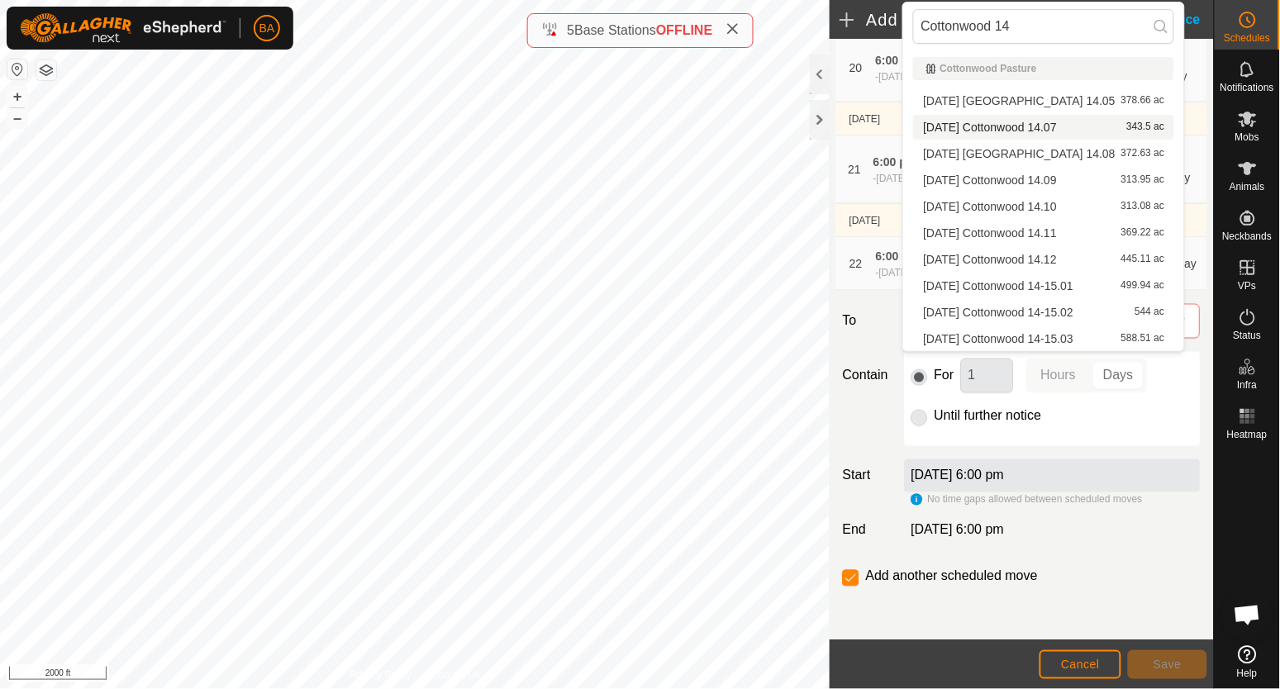
type input "Cottonwood 14"
click at [1029, 127] on li "[DATE] Cottonwood 14.07 343.5 ac" at bounding box center [1043, 127] width 261 height 25
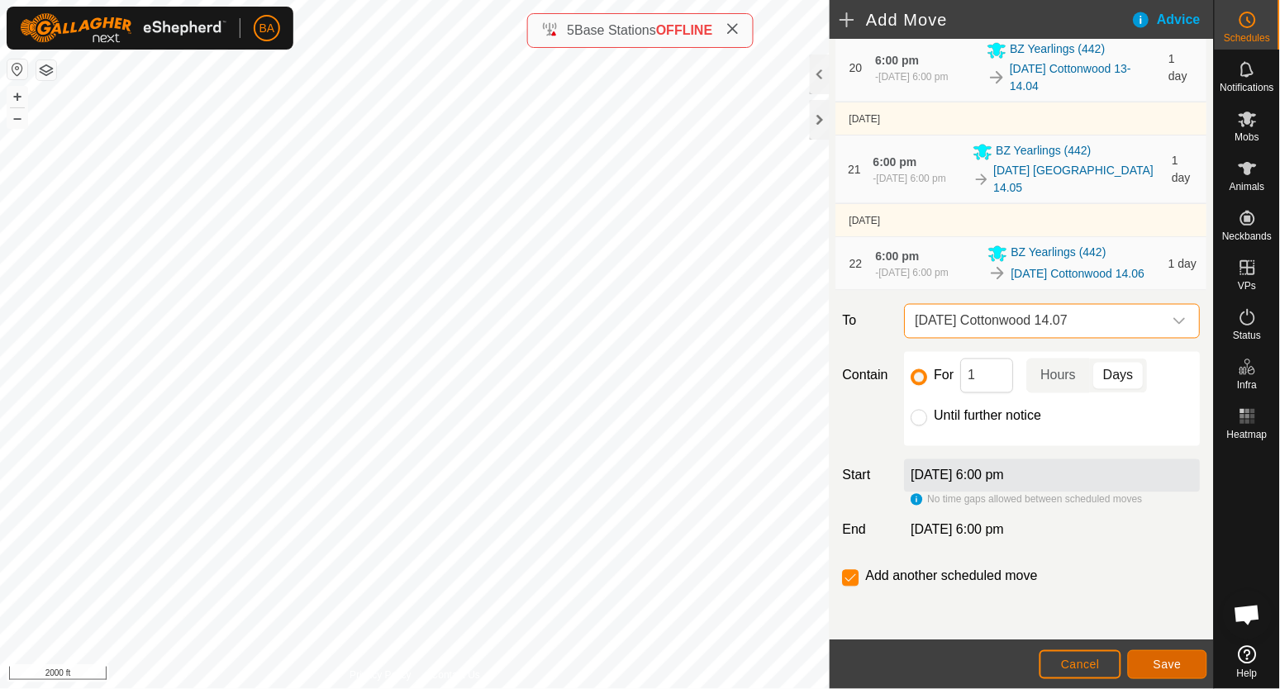
click at [1180, 660] on span "Save" at bounding box center [1168, 664] width 28 height 13
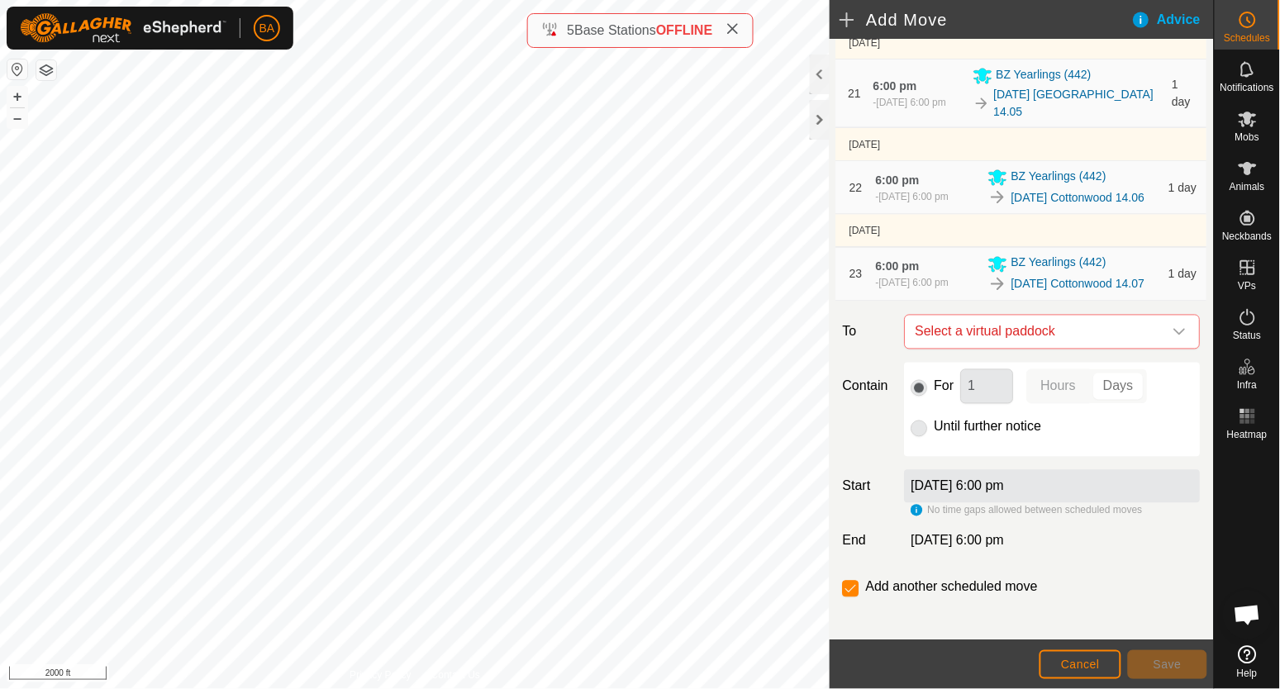
scroll to position [2272, 0]
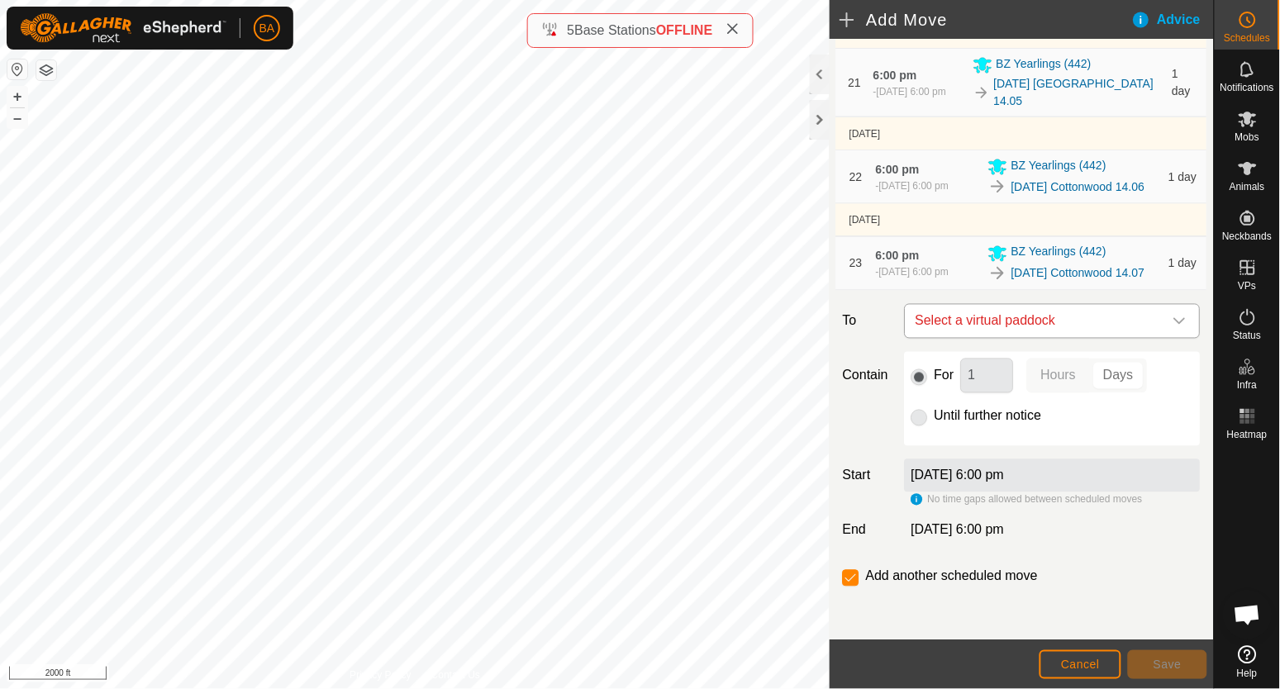
click at [983, 313] on span "Select a virtual paddock" at bounding box center [1036, 321] width 255 height 33
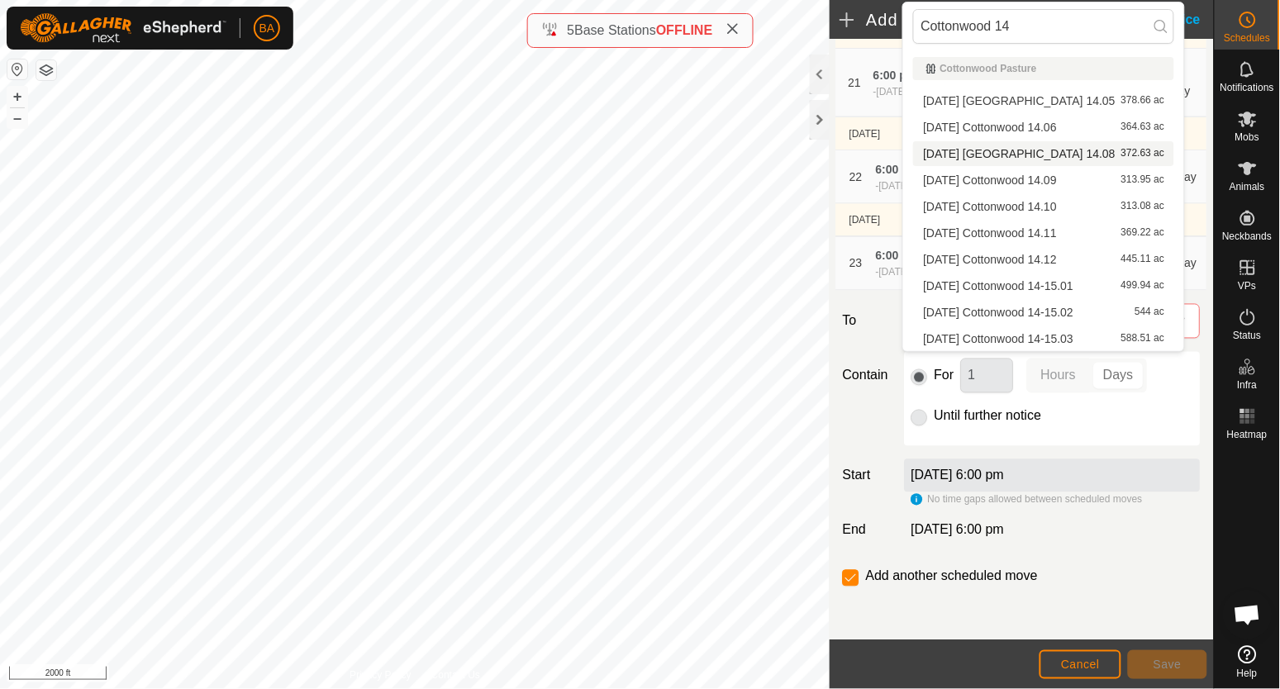
type input "Cottonwood 14"
click at [1002, 148] on li "[DATE] Cottonwood 14.08 372.63 ac" at bounding box center [1043, 153] width 261 height 25
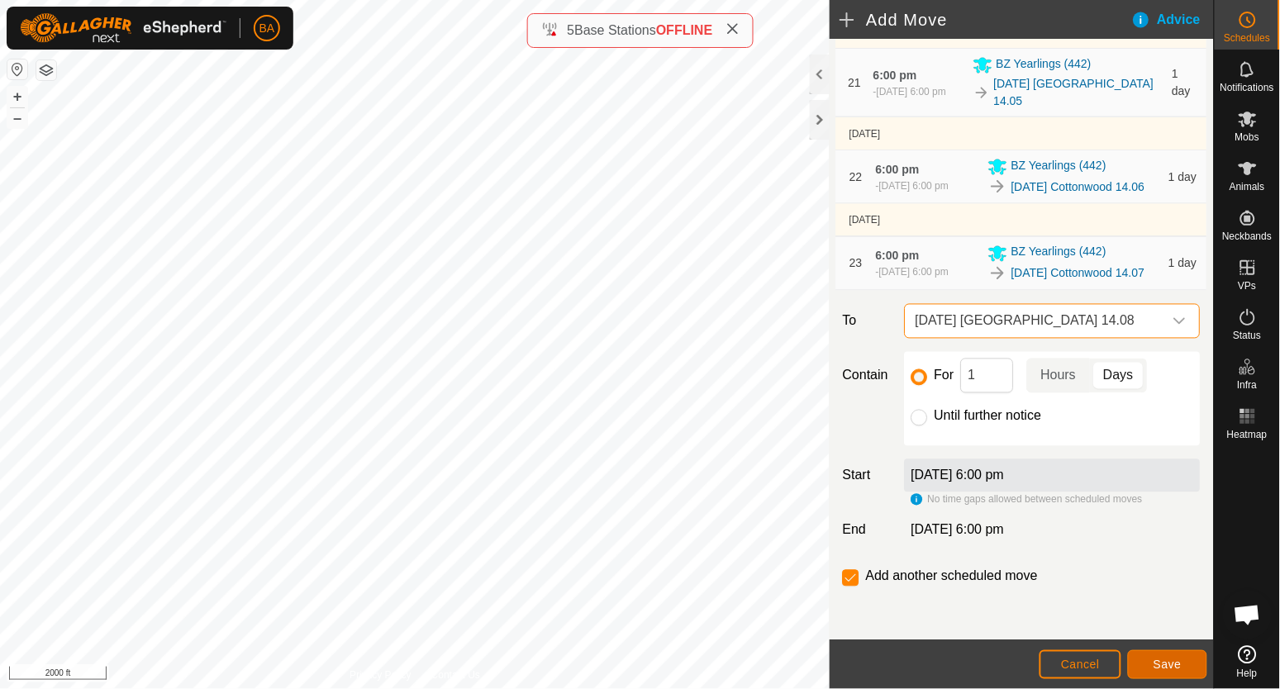
click at [1185, 669] on button "Save" at bounding box center [1167, 665] width 79 height 29
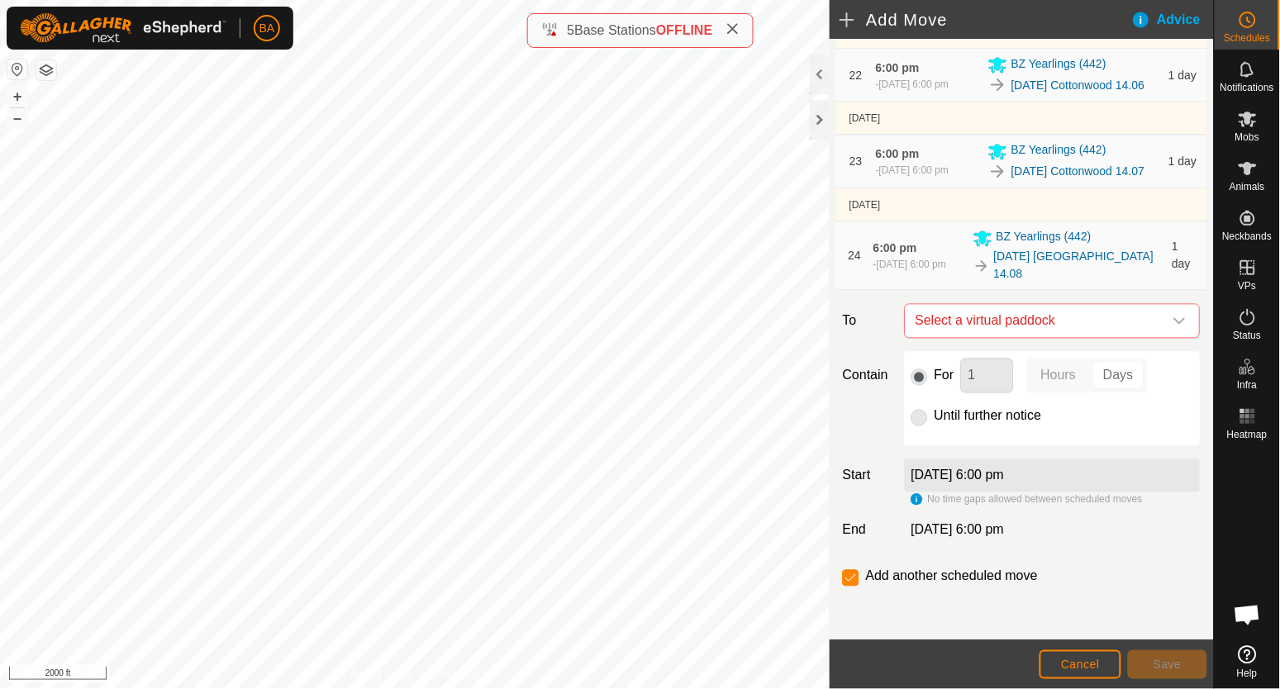
scroll to position [2374, 0]
click at [1055, 319] on span "Select a virtual paddock" at bounding box center [1036, 321] width 255 height 33
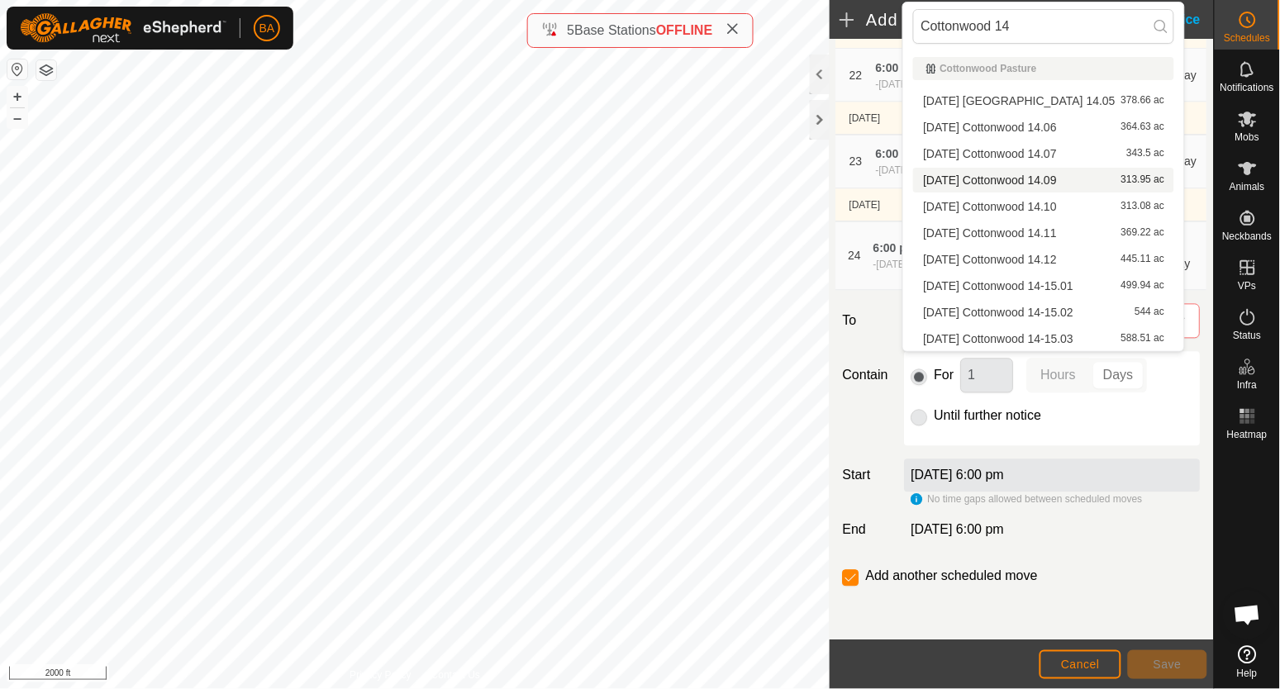
type input "Cottonwood 14"
click at [1052, 183] on li "[DATE] Cottonwood 14.09 313.95 ac" at bounding box center [1043, 180] width 261 height 25
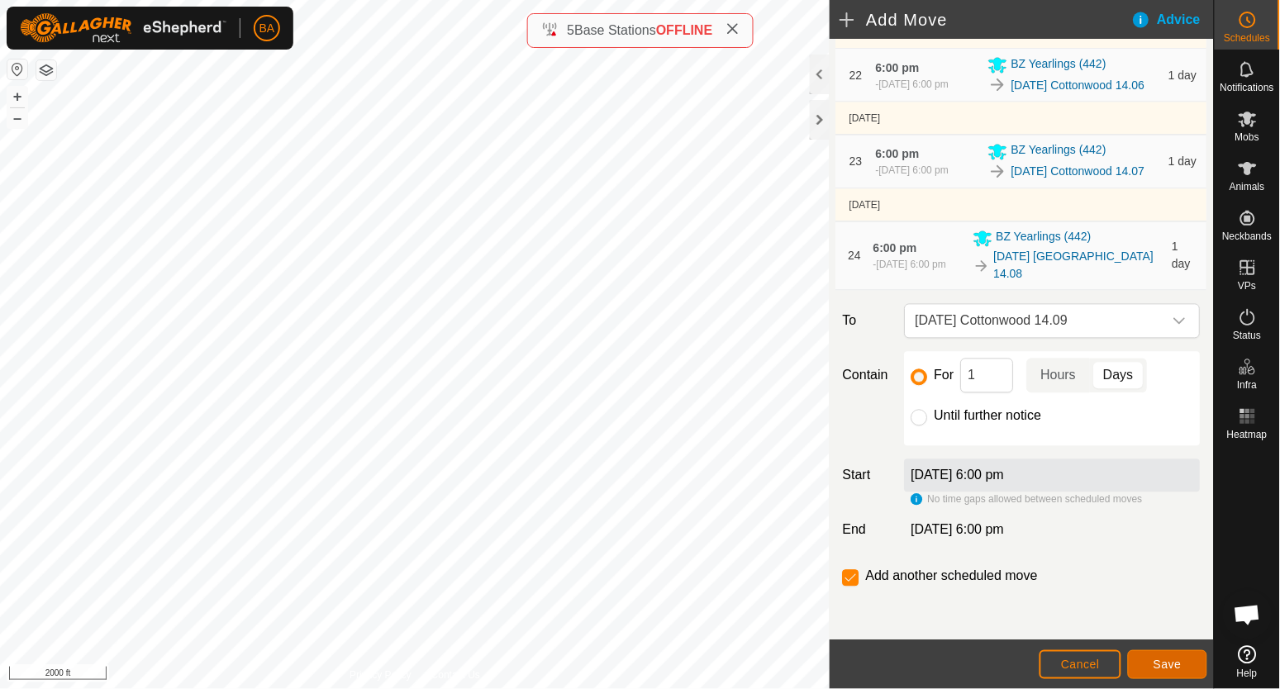
click at [1173, 668] on span "Save" at bounding box center [1168, 664] width 28 height 13
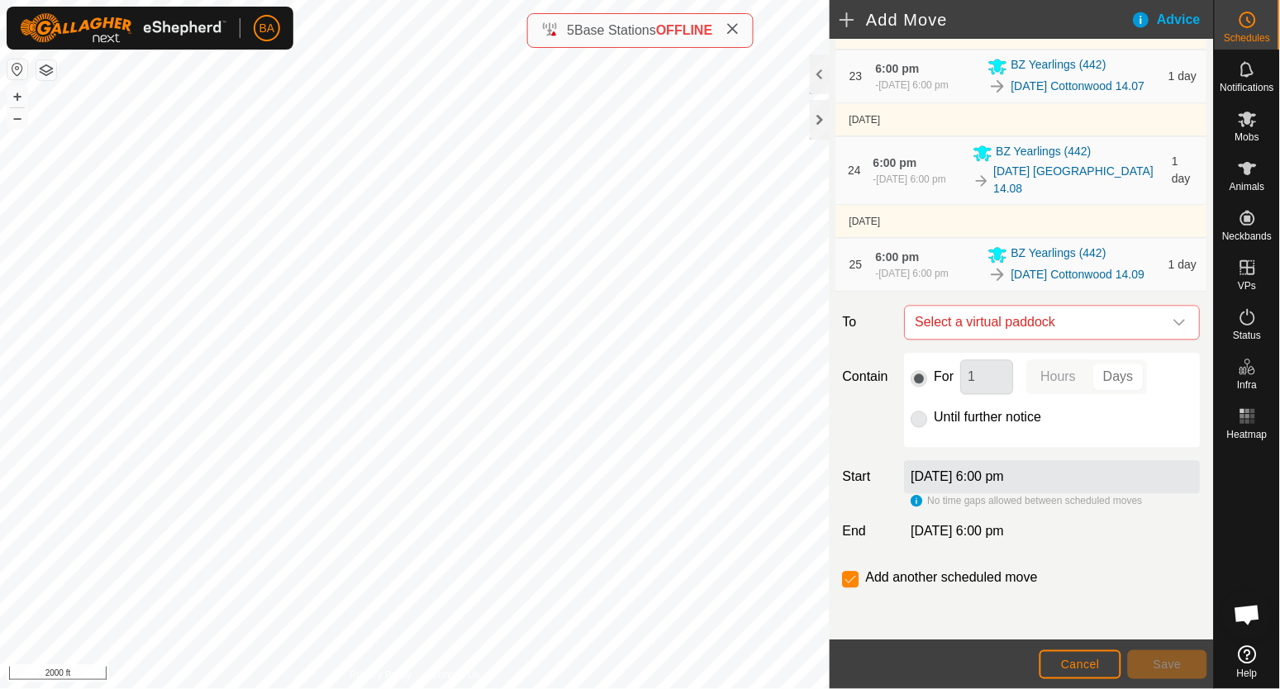
scroll to position [2475, 0]
click at [1071, 311] on span "Select a virtual paddock" at bounding box center [1036, 321] width 255 height 33
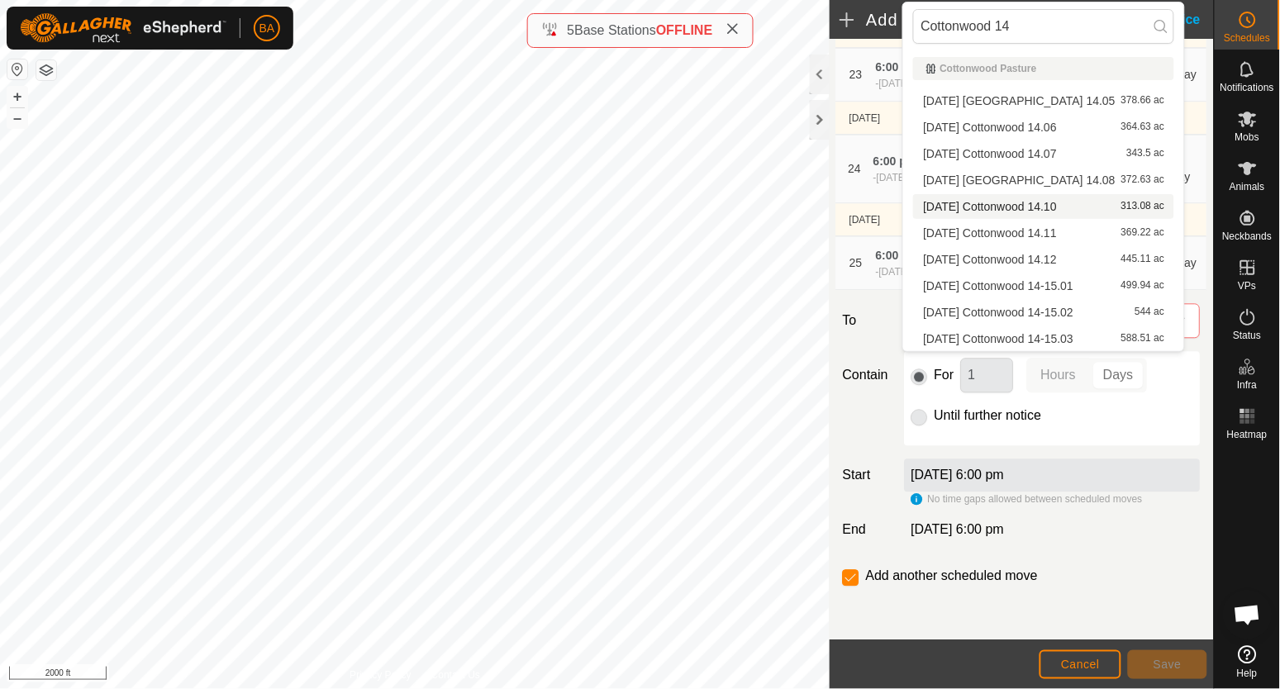
type input "Cottonwood 14"
click at [1072, 205] on li "[DATE] Cottonwood 14.10 313.08 ac" at bounding box center [1043, 206] width 261 height 25
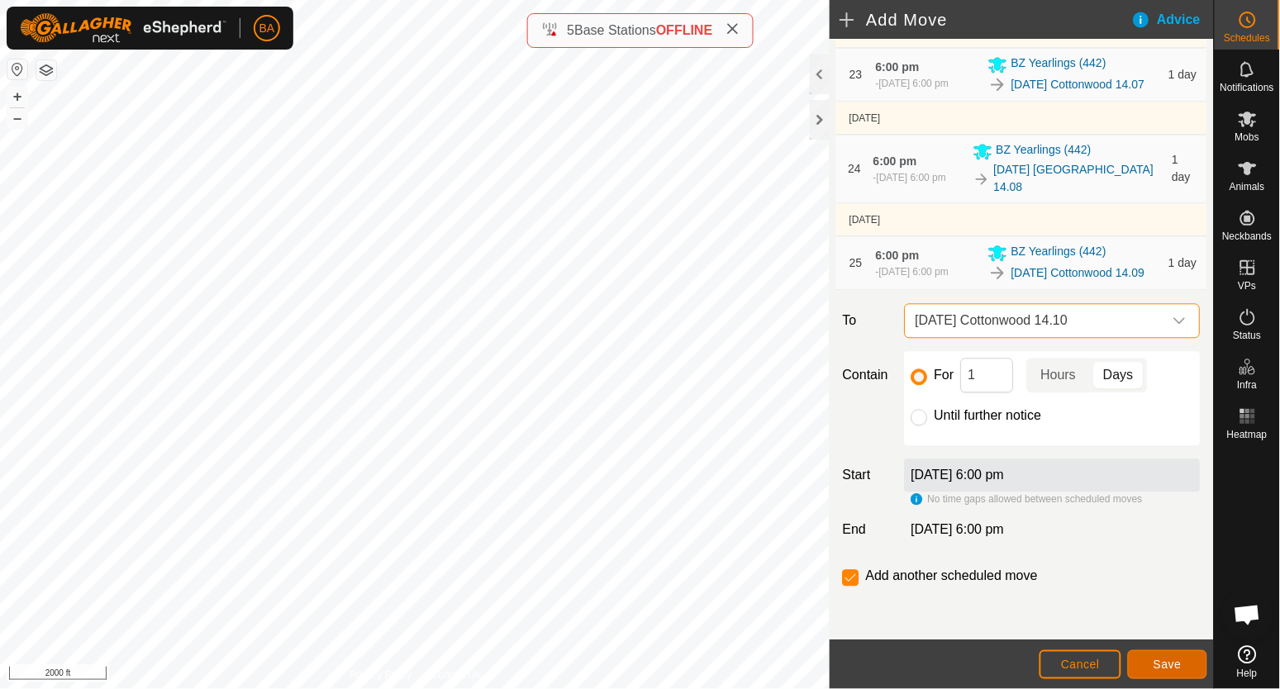
click at [1159, 657] on button "Save" at bounding box center [1167, 665] width 79 height 29
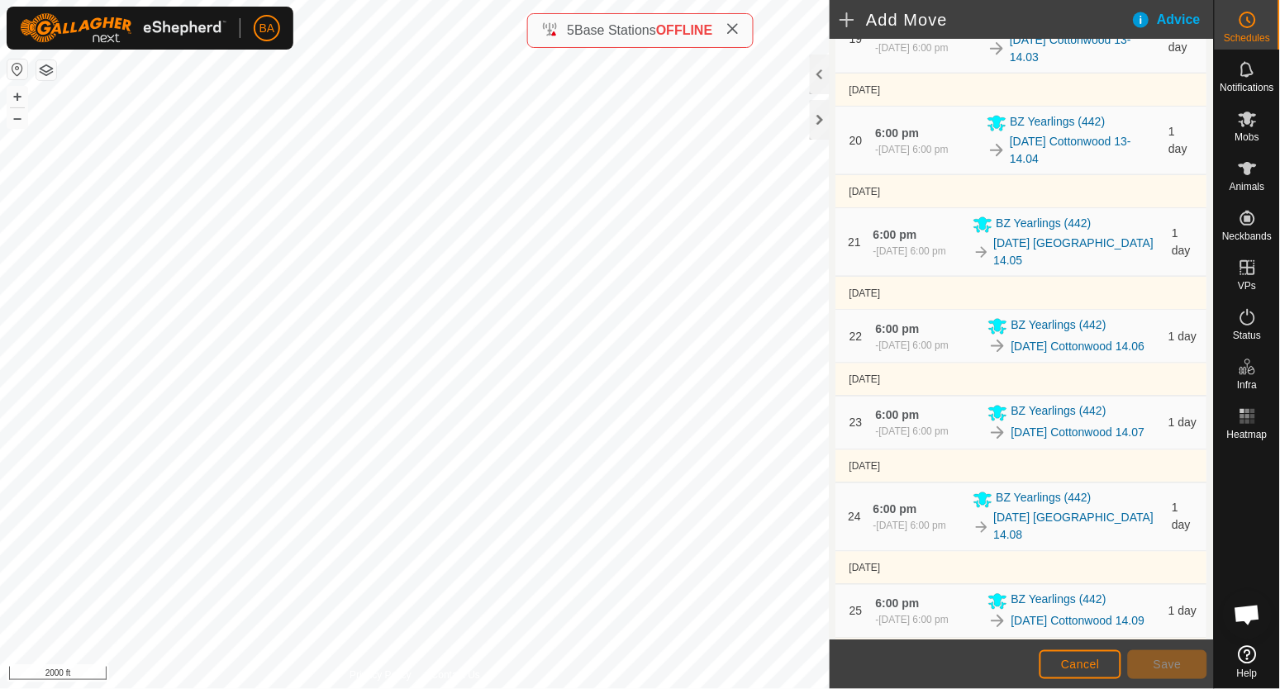
scroll to position [2377, 0]
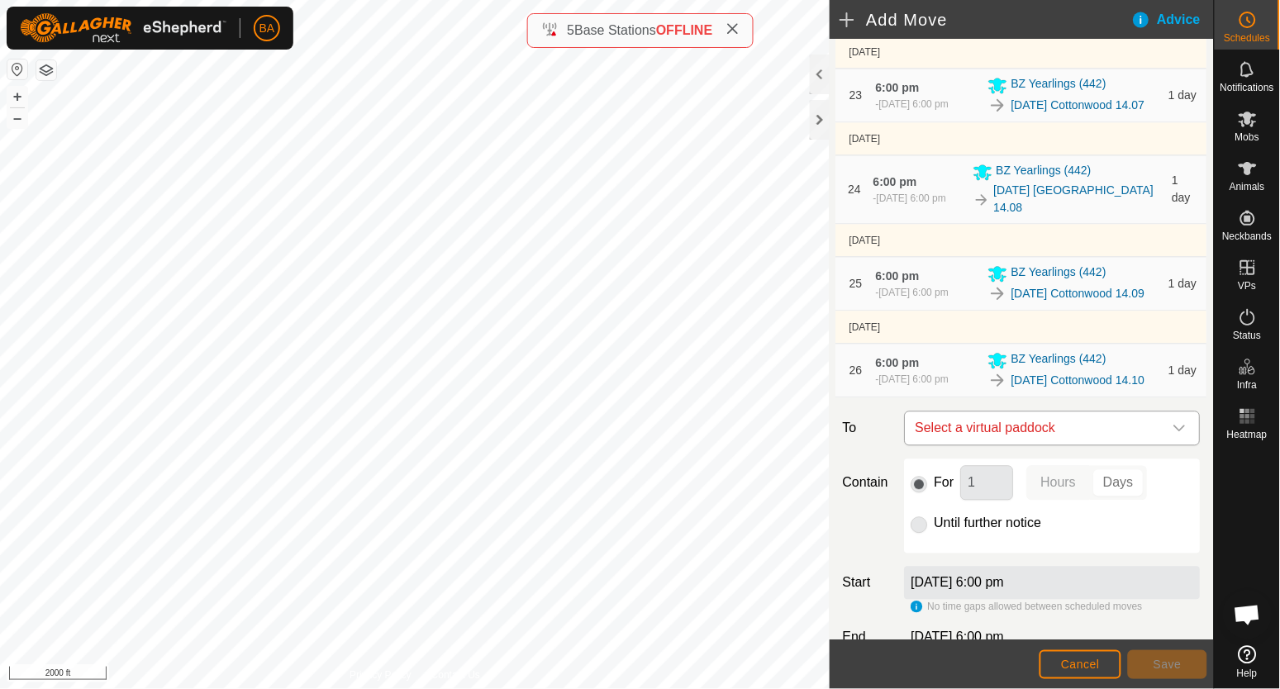
click at [1082, 446] on span "Select a virtual paddock" at bounding box center [1036, 429] width 255 height 33
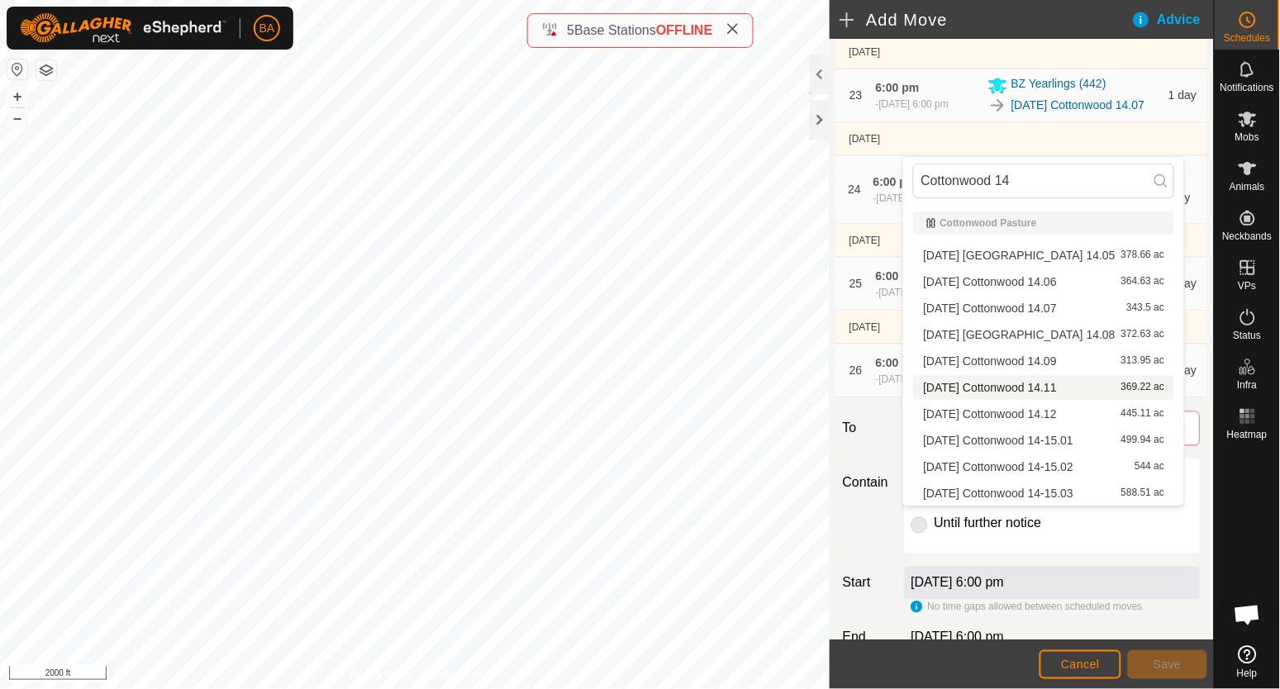
type input "Cottonwood 14"
click at [1077, 383] on li "[DATE] Cottonwood 14.11 369.22 ac" at bounding box center [1043, 387] width 261 height 25
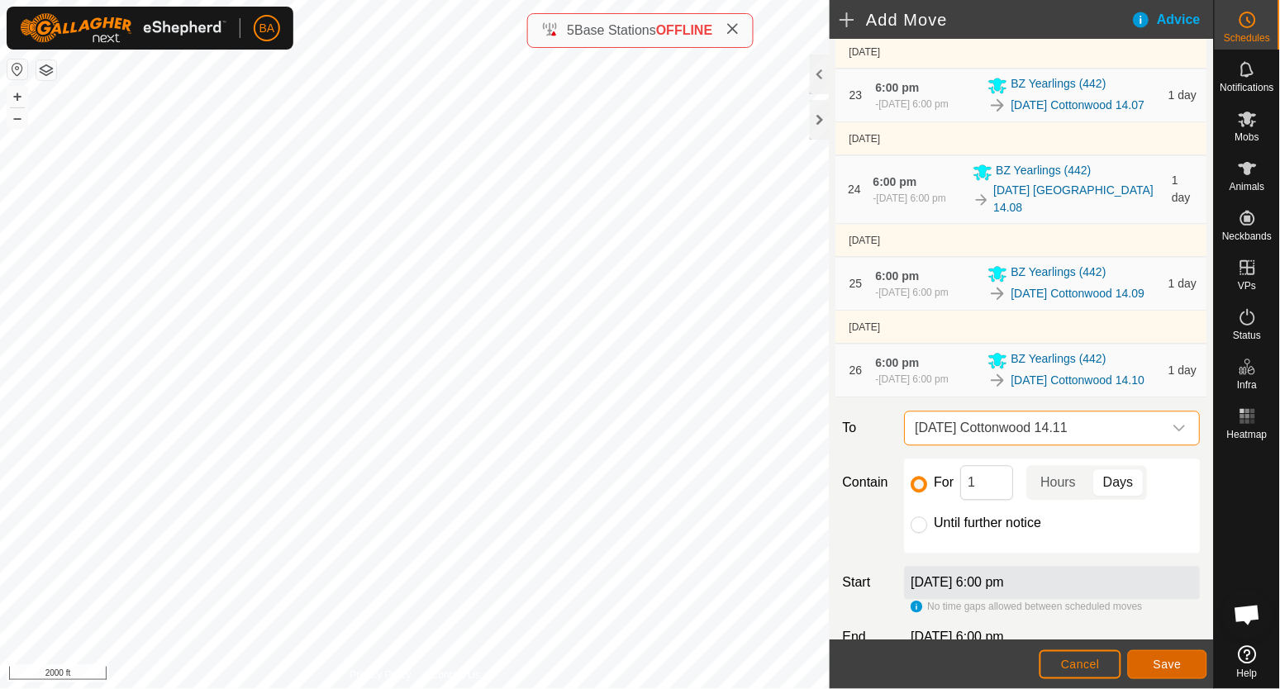
click at [1153, 651] on button "Save" at bounding box center [1167, 665] width 79 height 29
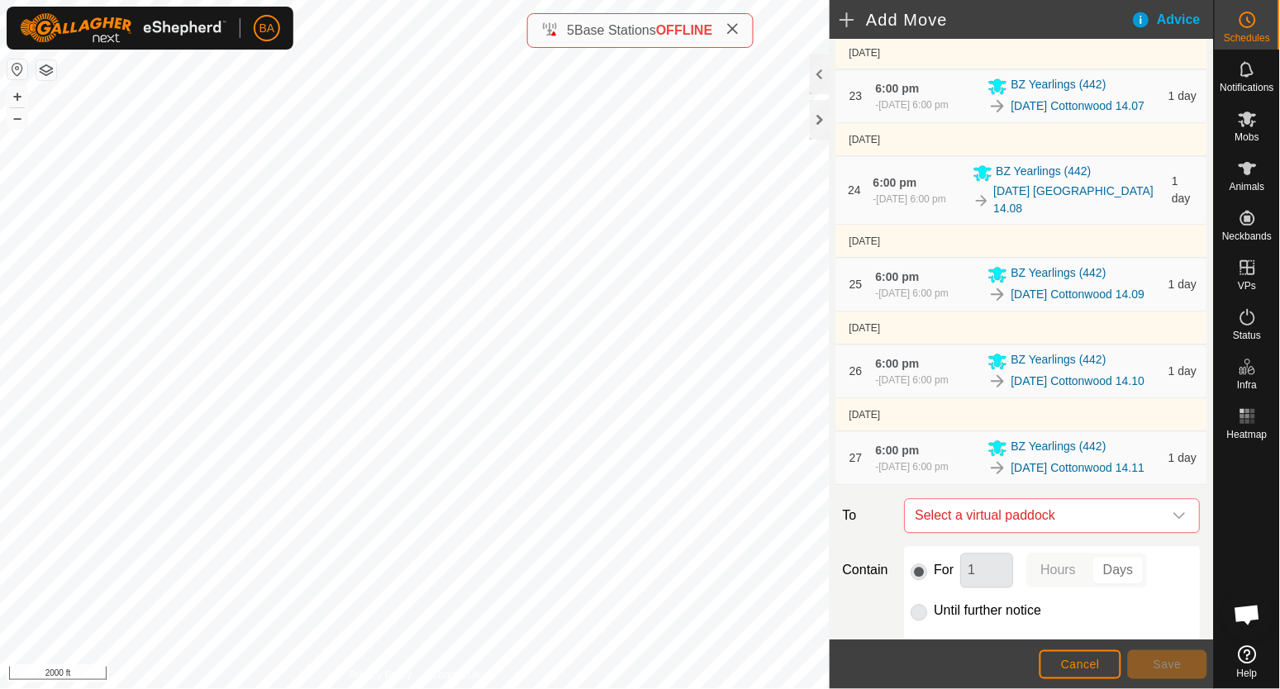
scroll to position [2679, 0]
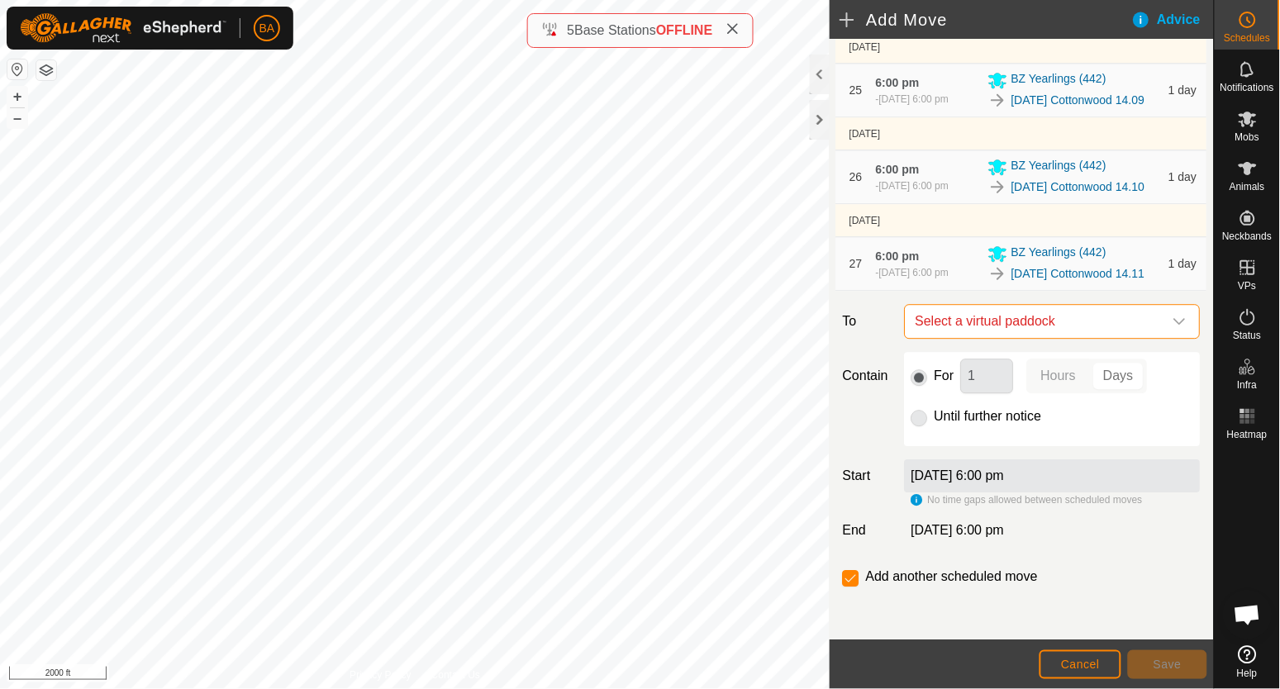
click at [1040, 325] on span "Select a virtual paddock" at bounding box center [1036, 321] width 255 height 33
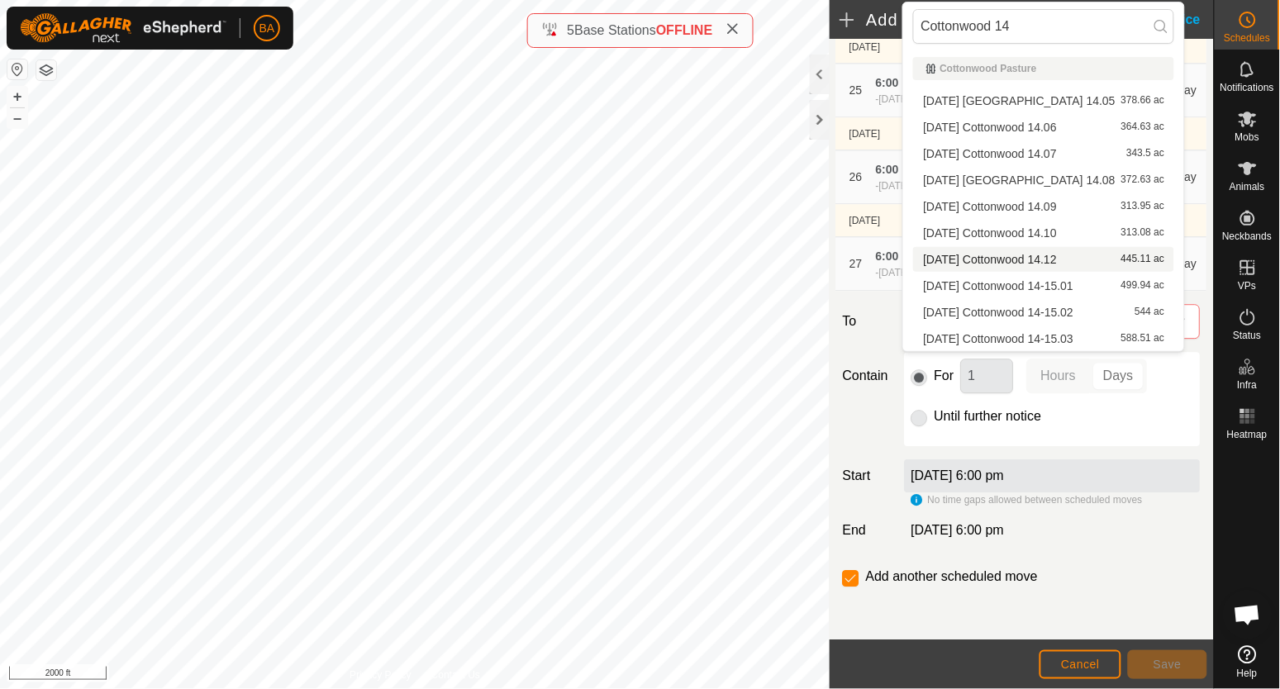
type input "Cottonwood 14"
click at [1035, 254] on li "[DATE] Cottonwood 14.12 445.11 ac" at bounding box center [1043, 259] width 261 height 25
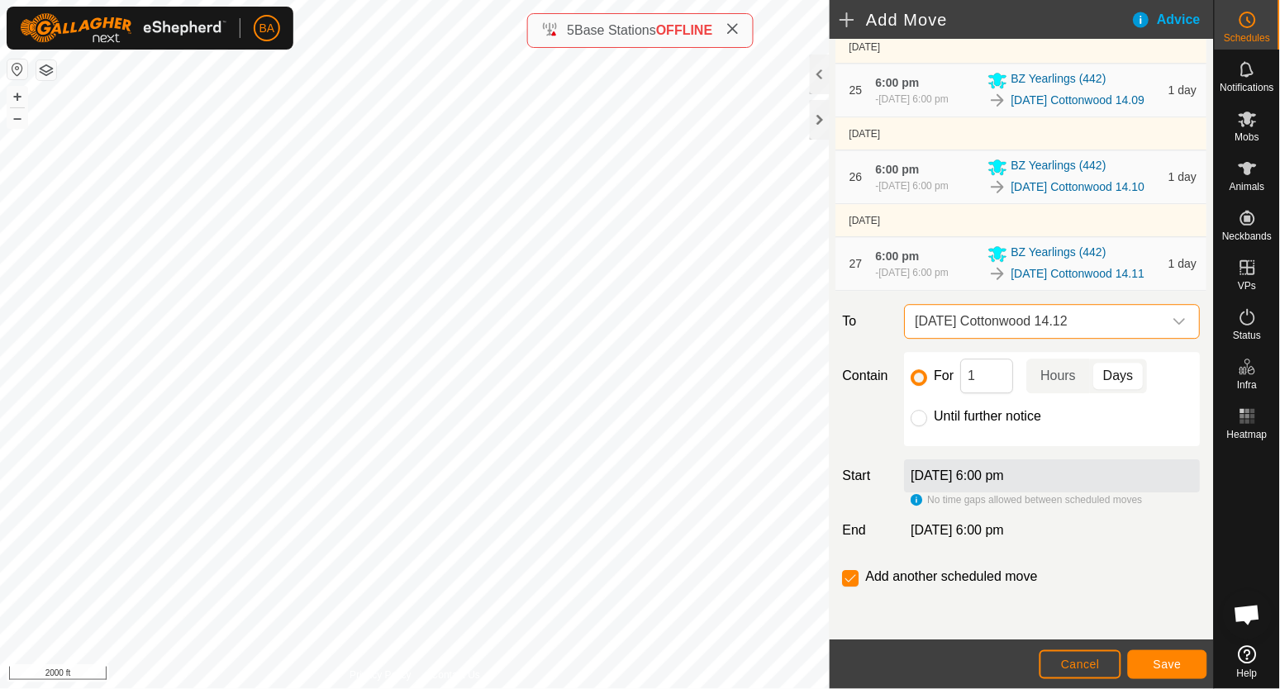
click at [1054, 328] on span "[DATE] Cottonwood 14.12" at bounding box center [1036, 321] width 255 height 33
click at [1018, 333] on span "[DATE] Cottonwood 14.12" at bounding box center [1036, 321] width 255 height 33
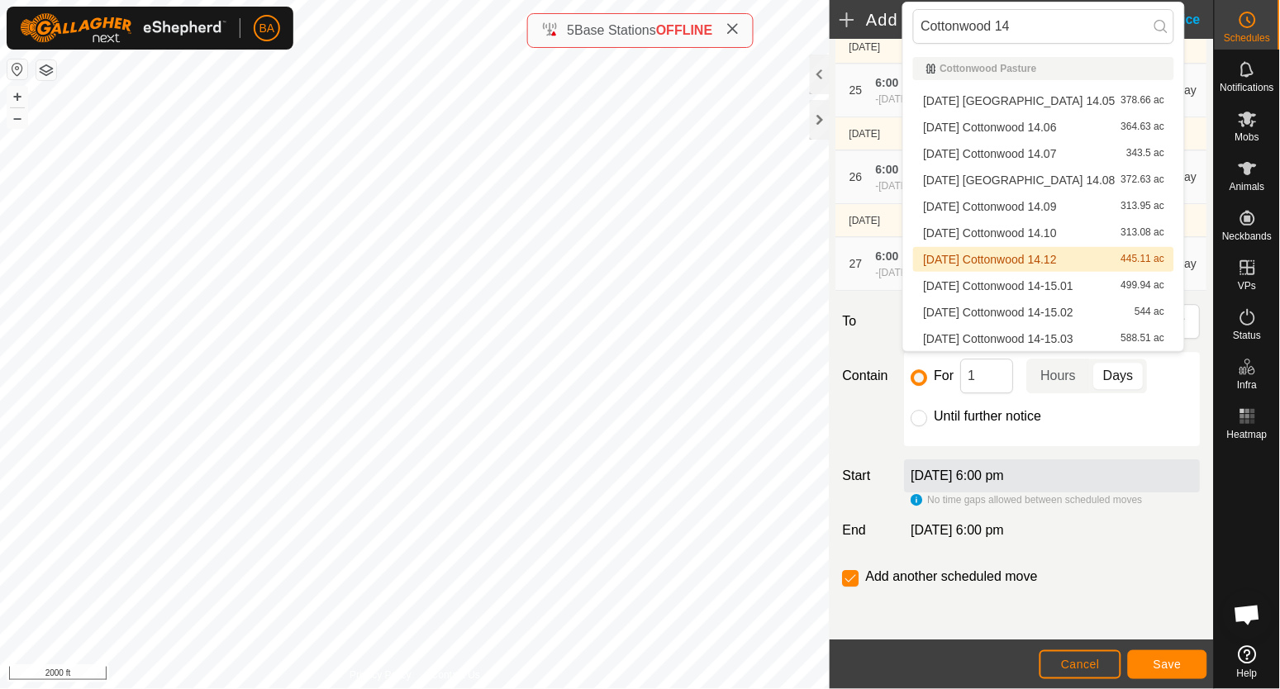
click at [1002, 256] on li "[DATE] Cottonwood 14.12 445.11 ac" at bounding box center [1043, 259] width 261 height 25
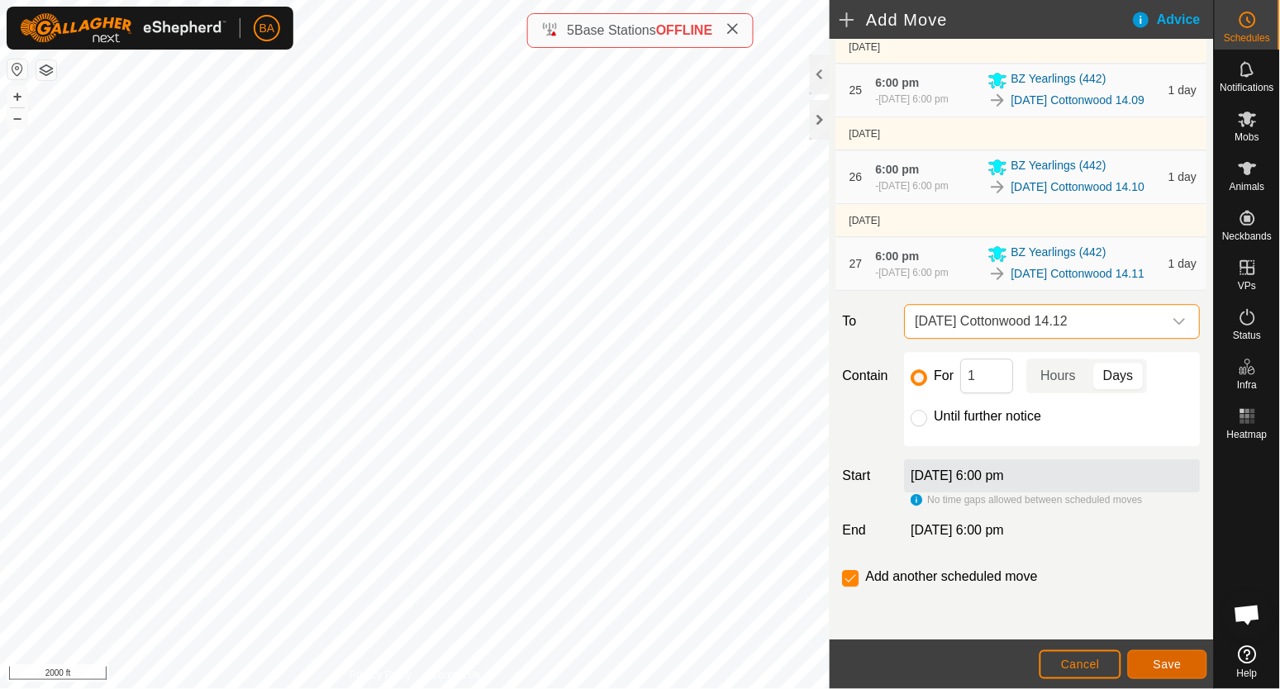
drag, startPoint x: 1002, startPoint y: 256, endPoint x: 1158, endPoint y: 673, distance: 445.0
click at [1158, 673] on button "Save" at bounding box center [1167, 665] width 79 height 29
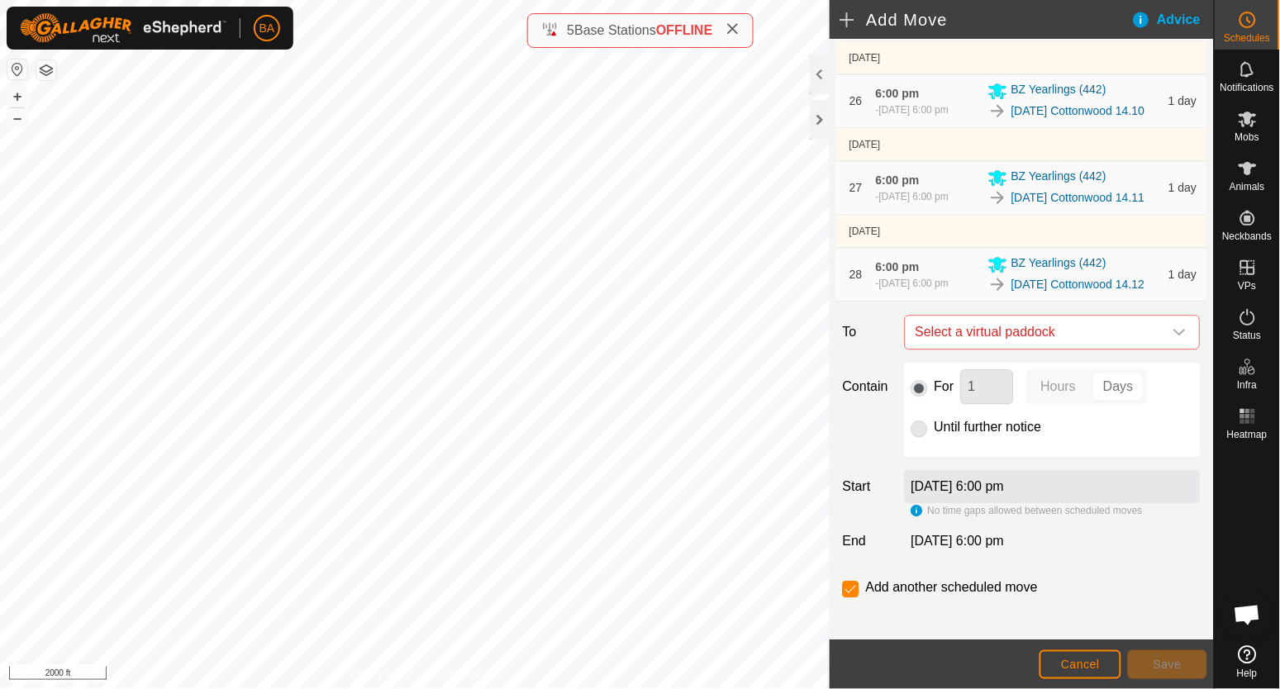
scroll to position [2781, 0]
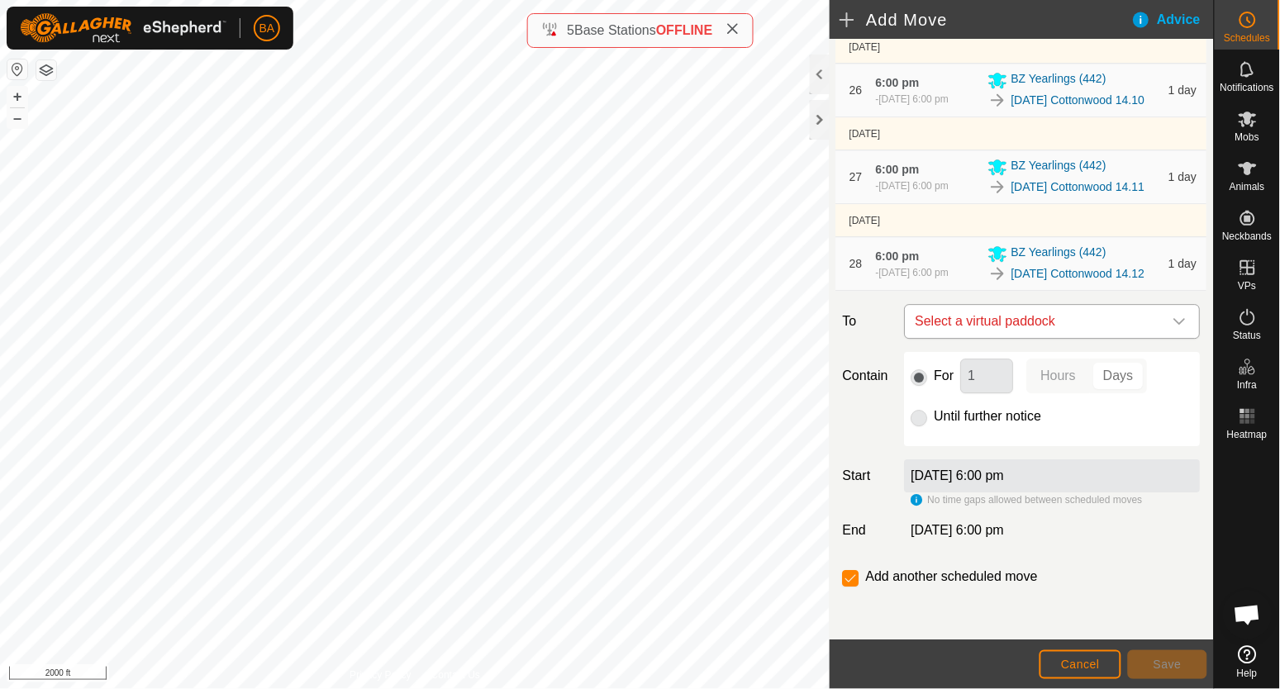
click at [1047, 323] on span "Select a virtual paddock" at bounding box center [1036, 321] width 255 height 33
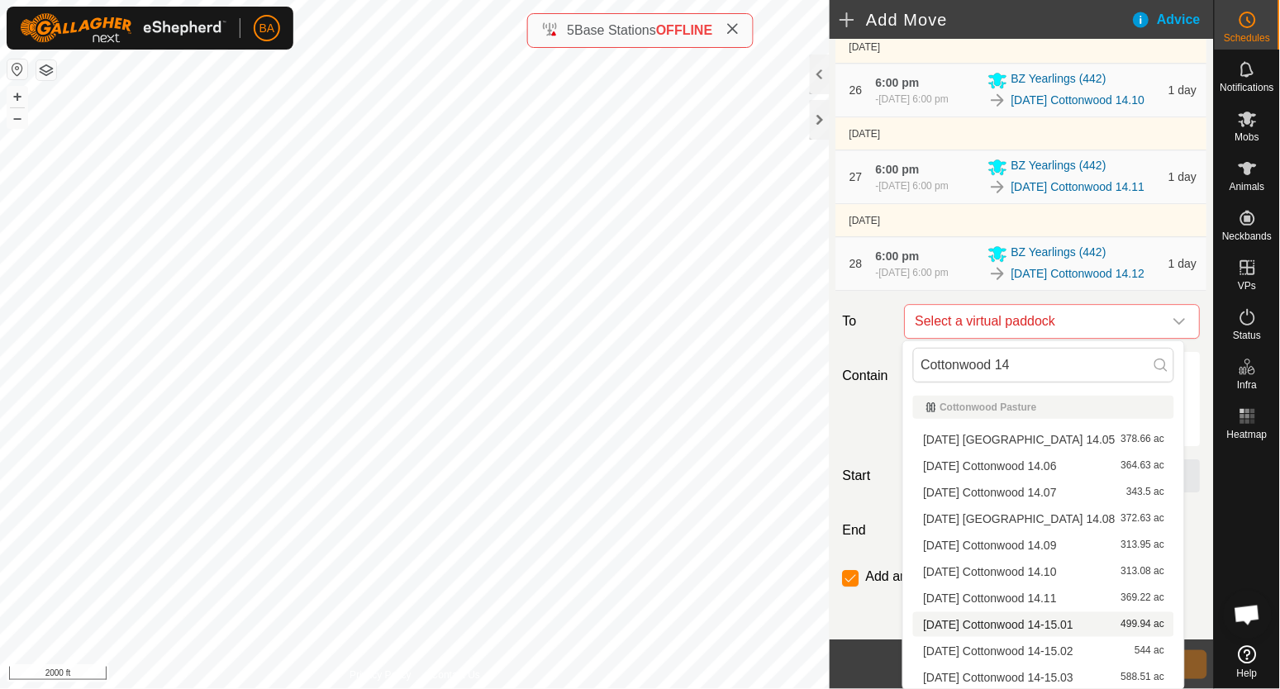
type input "Cottonwood 14"
click at [1067, 622] on li "[DATE] Cottonwood 14-15.01 499.94 ac" at bounding box center [1043, 625] width 261 height 25
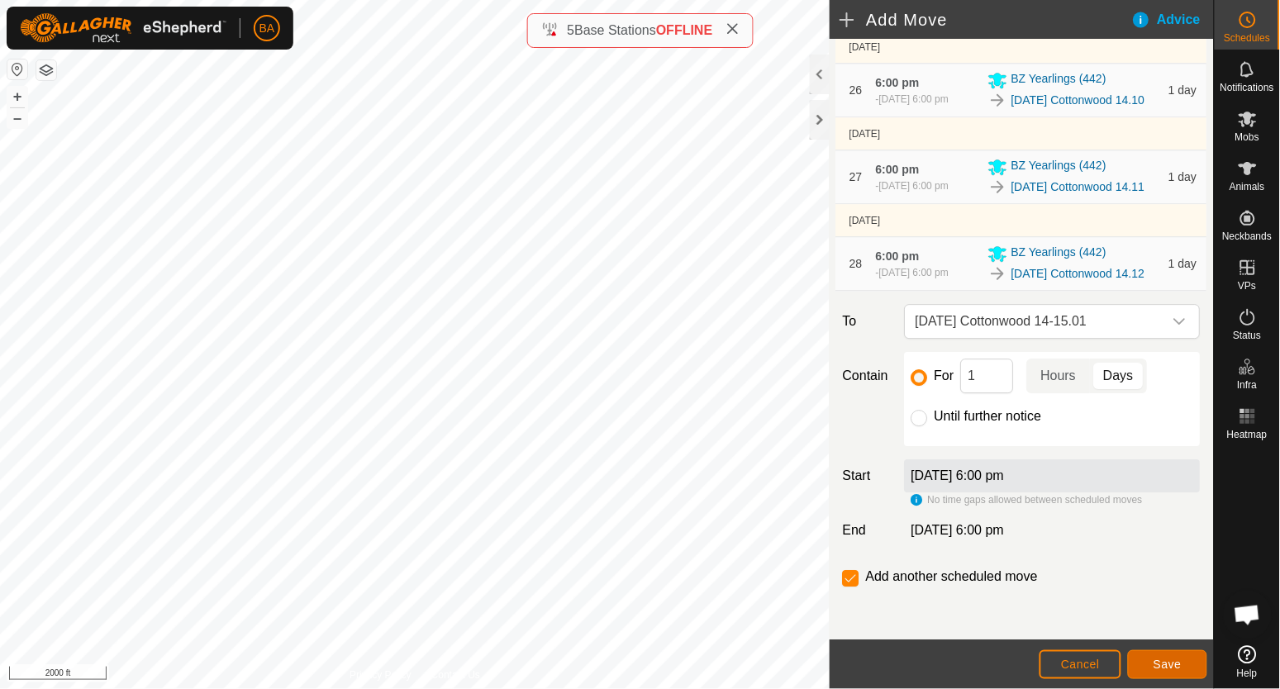
click at [1152, 662] on button "Save" at bounding box center [1167, 665] width 79 height 29
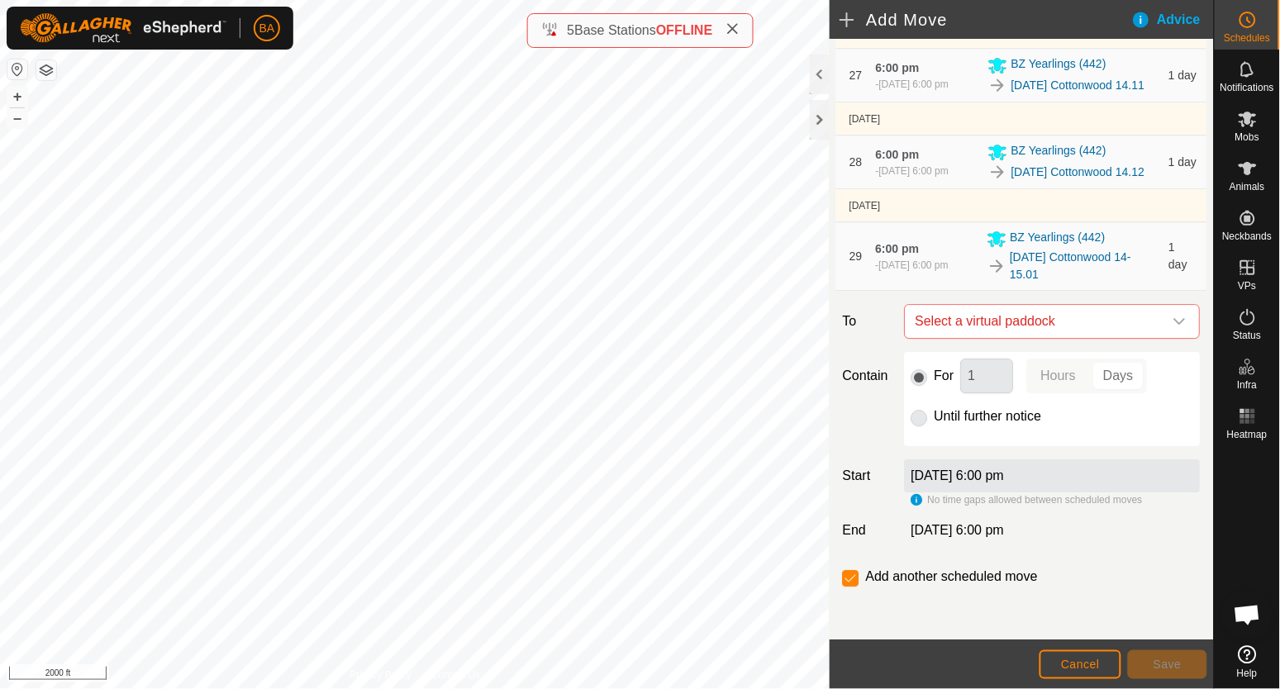
scroll to position [2882, 0]
click at [1028, 325] on span "Select a virtual paddock" at bounding box center [1036, 321] width 255 height 33
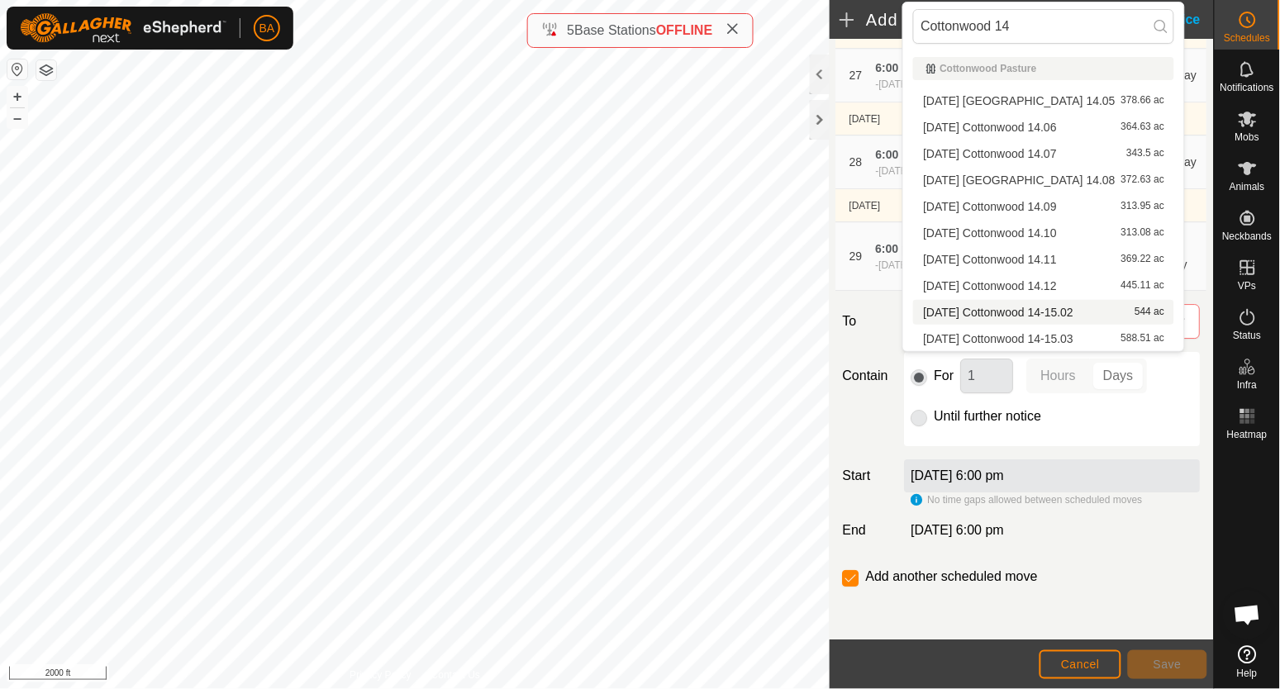
type input "Cottonwood 14"
click at [1029, 310] on li "[DATE] Cottonwood 14-15.02 544 ac" at bounding box center [1043, 312] width 261 height 25
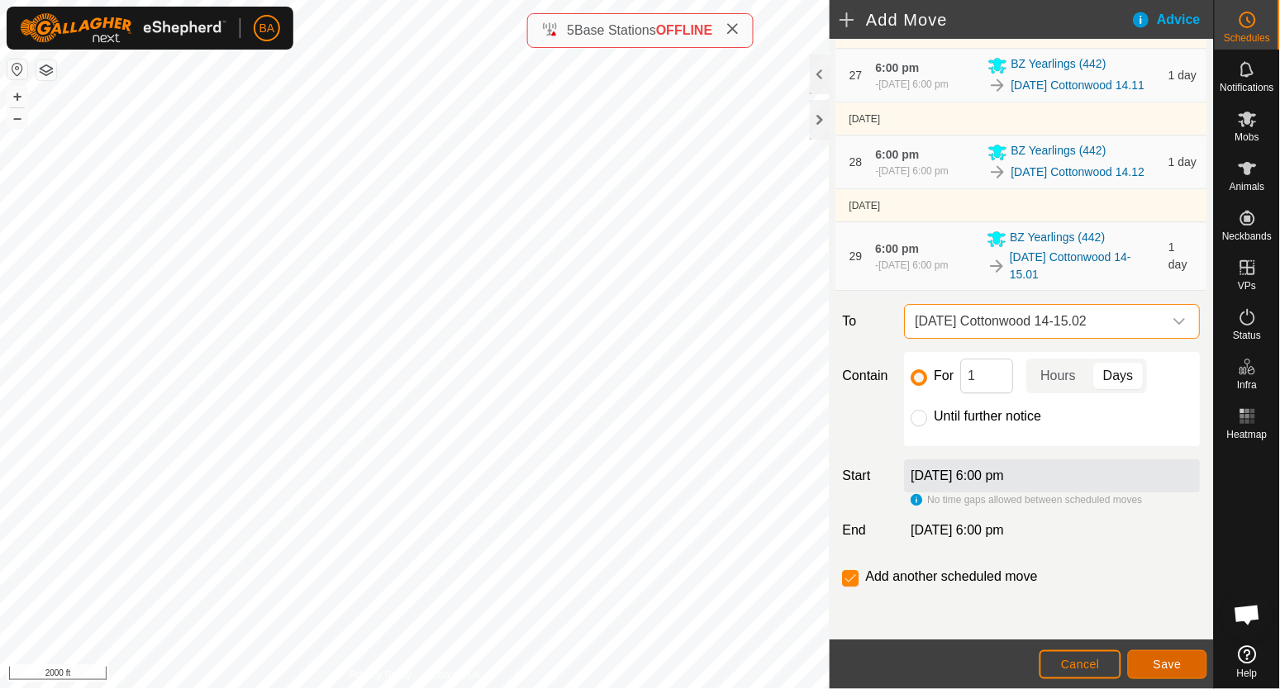
click at [1179, 665] on span "Save" at bounding box center [1168, 664] width 28 height 13
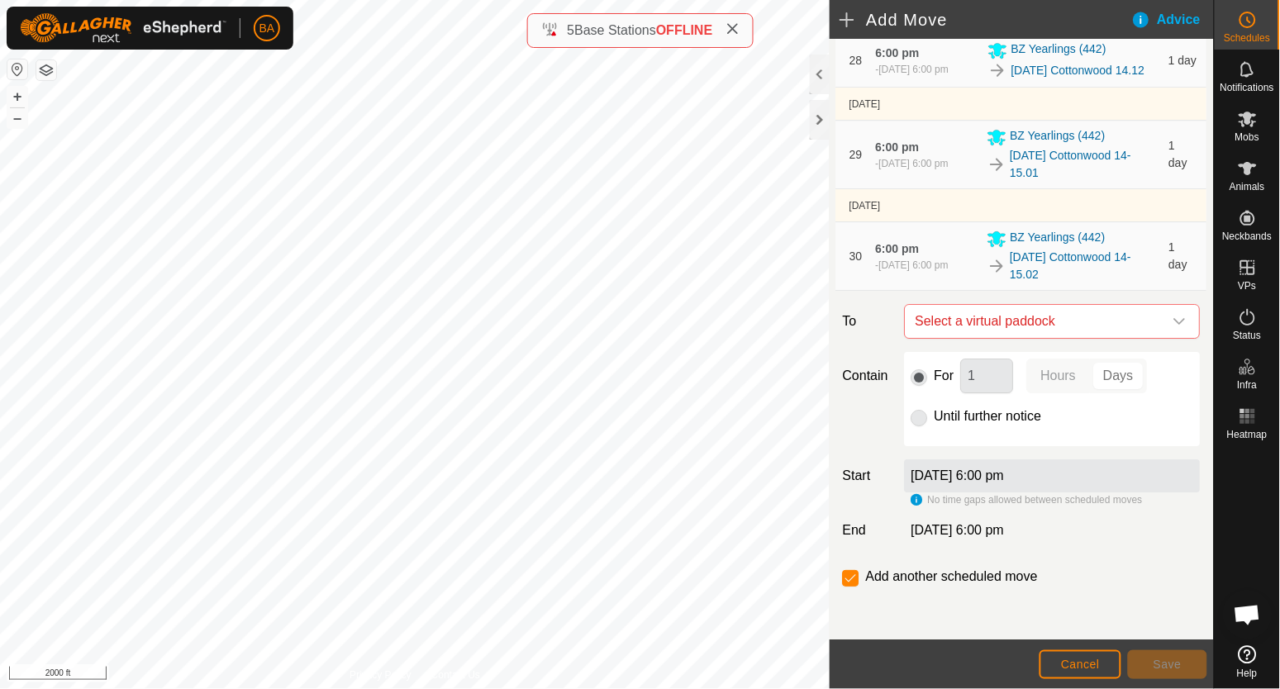
scroll to position [2984, 0]
click at [1092, 318] on span "Select a virtual paddock" at bounding box center [1036, 321] width 255 height 33
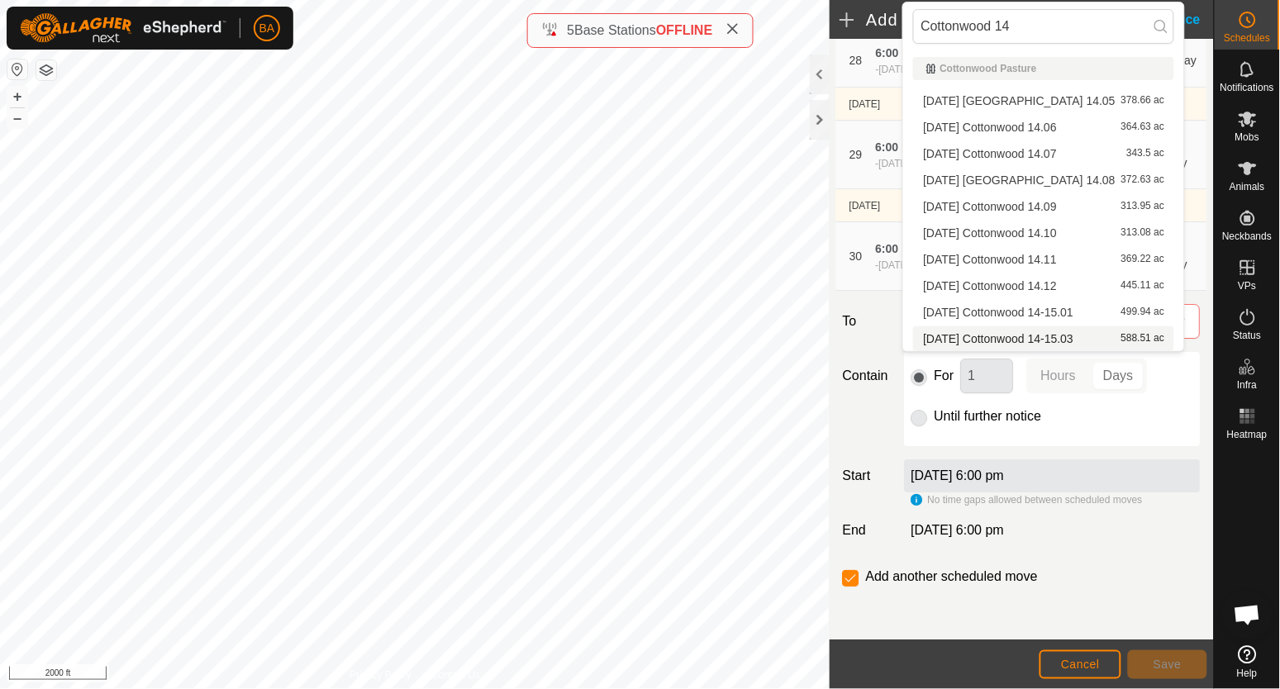
type input "Cottonwood 14"
click at [1093, 336] on li "[DATE] Cottonwood 14-15.03 588.51 ac" at bounding box center [1043, 339] width 261 height 25
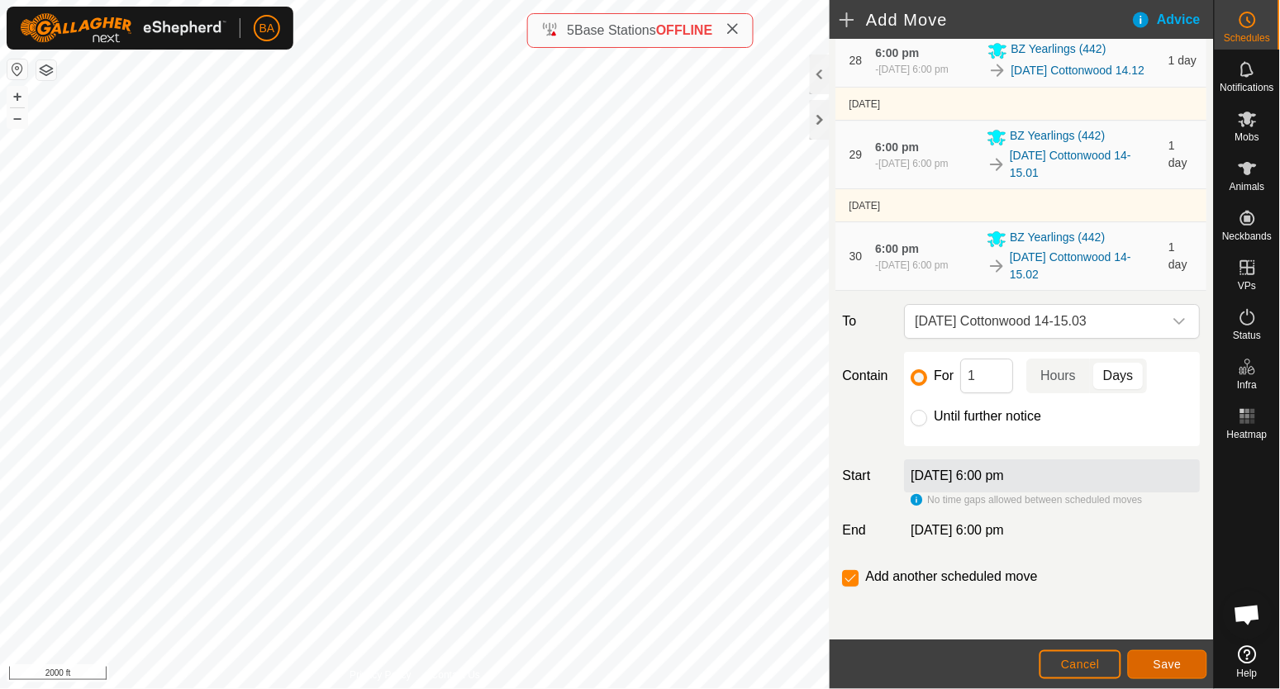
click at [1171, 661] on span "Save" at bounding box center [1168, 664] width 28 height 13
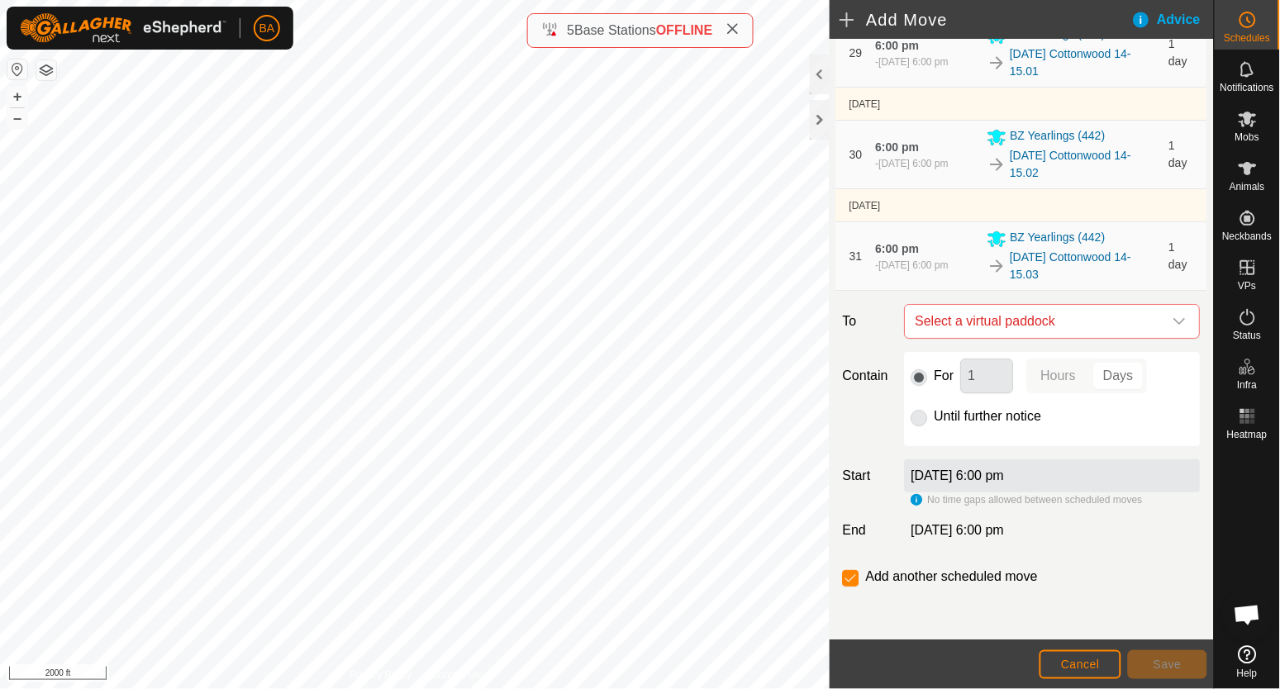
scroll to position [3086, 0]
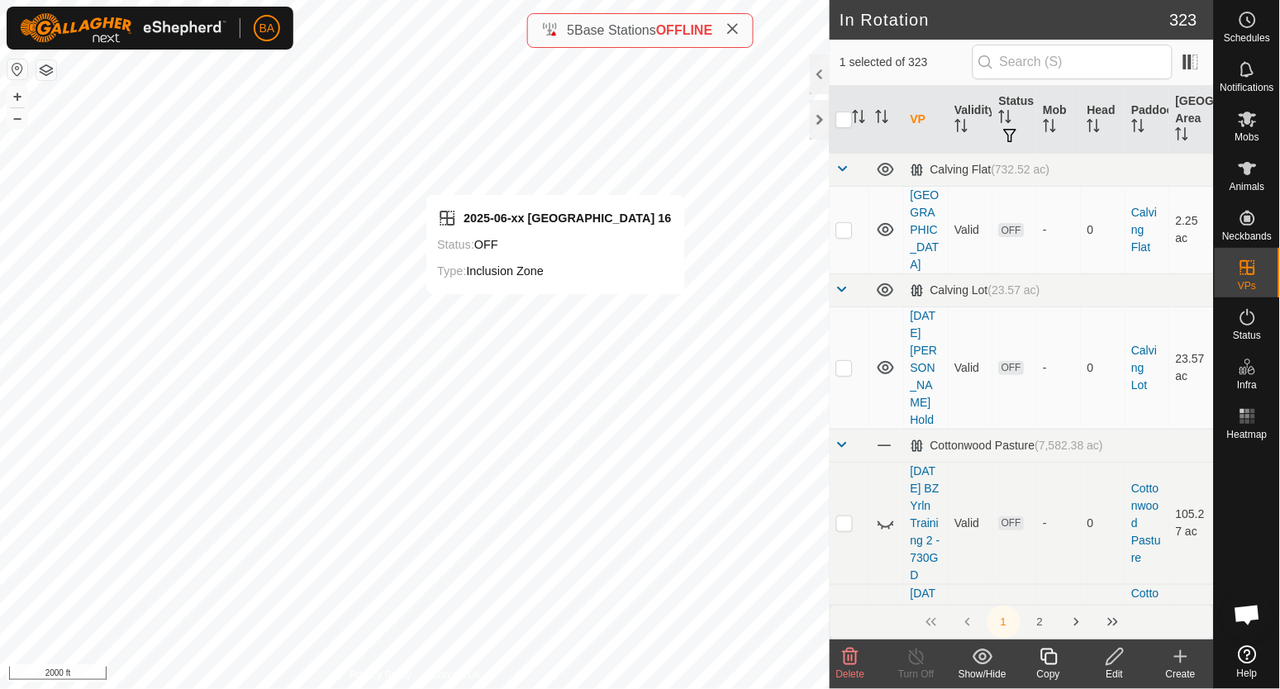
checkbox input "false"
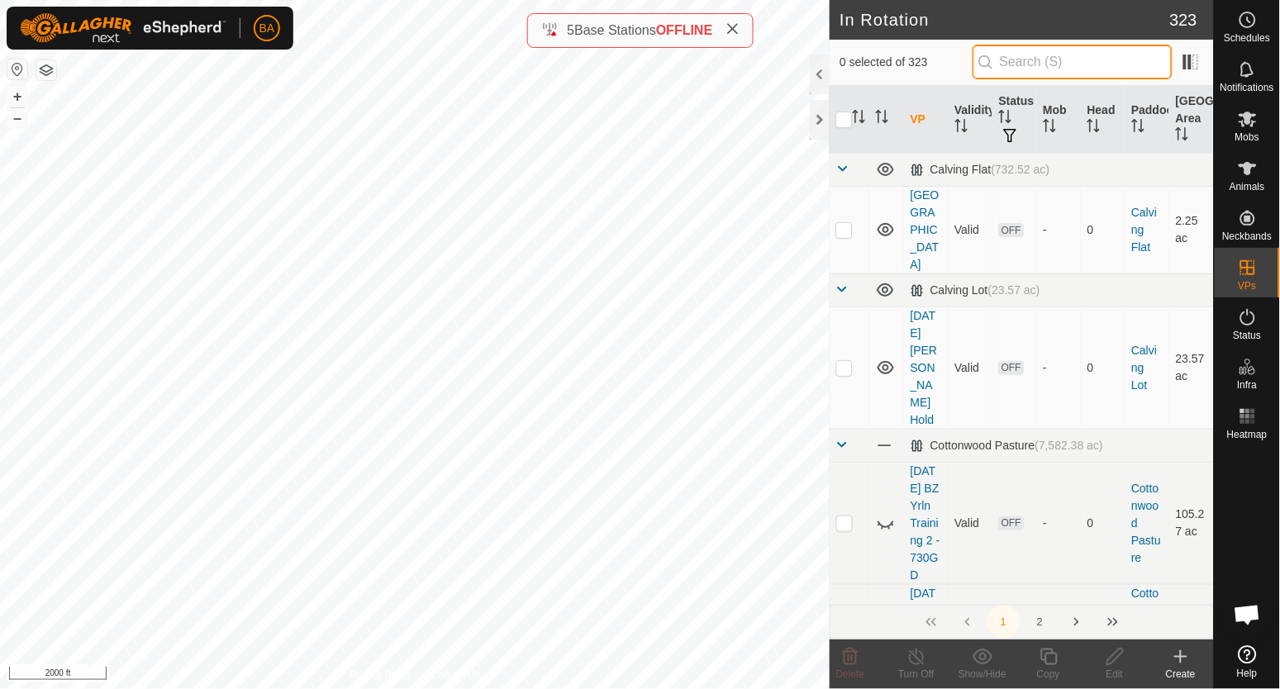
click at [1039, 65] on input "text" at bounding box center [1073, 62] width 200 height 35
click at [841, 166] on span at bounding box center [843, 168] width 13 height 13
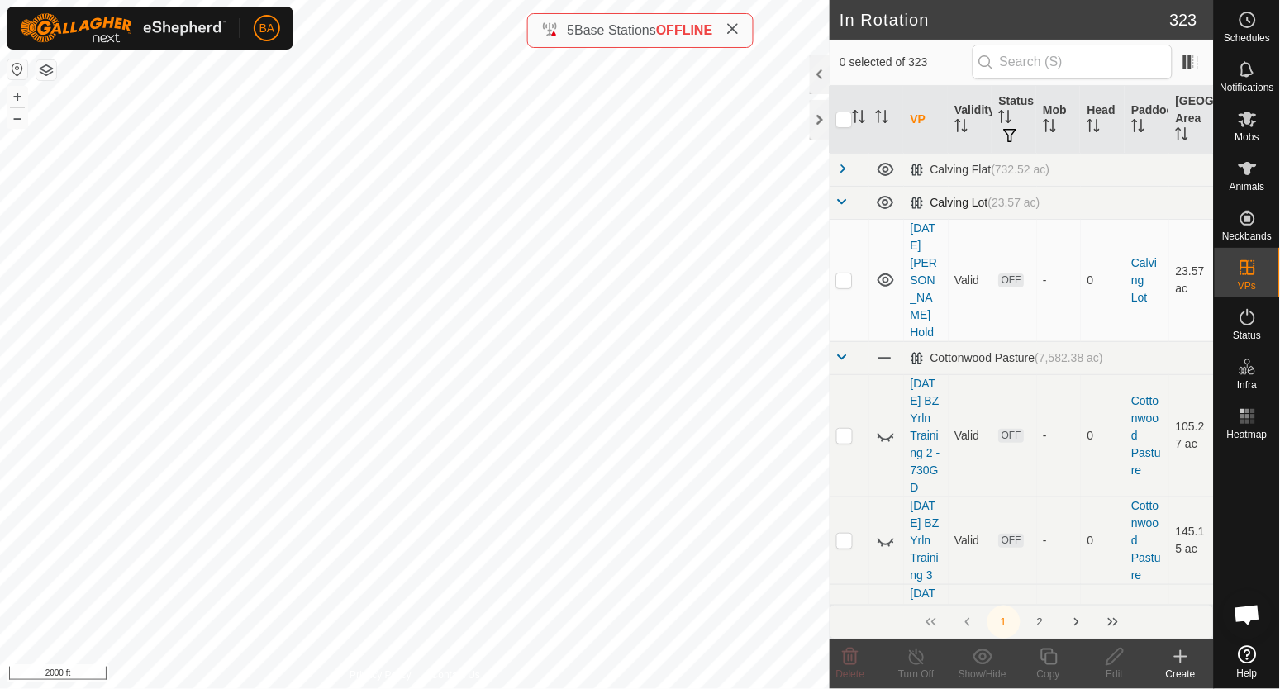
click at [842, 200] on span at bounding box center [843, 201] width 13 height 13
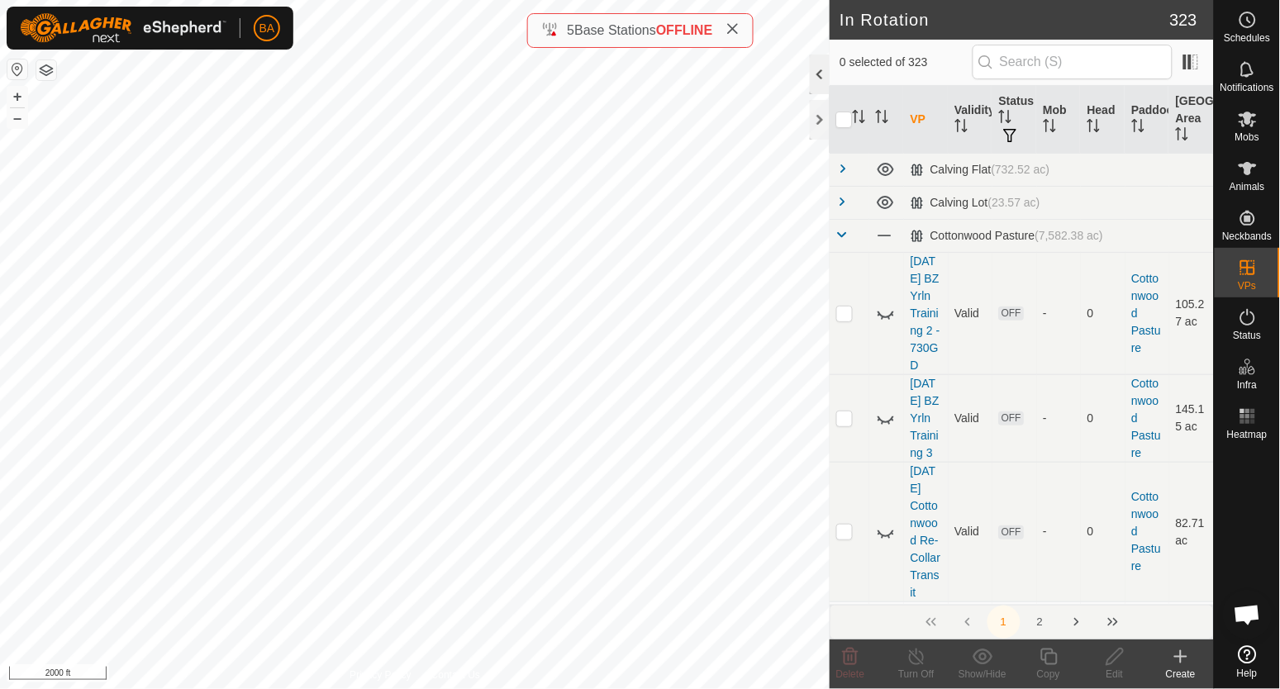
click at [821, 77] on div at bounding box center [820, 75] width 20 height 40
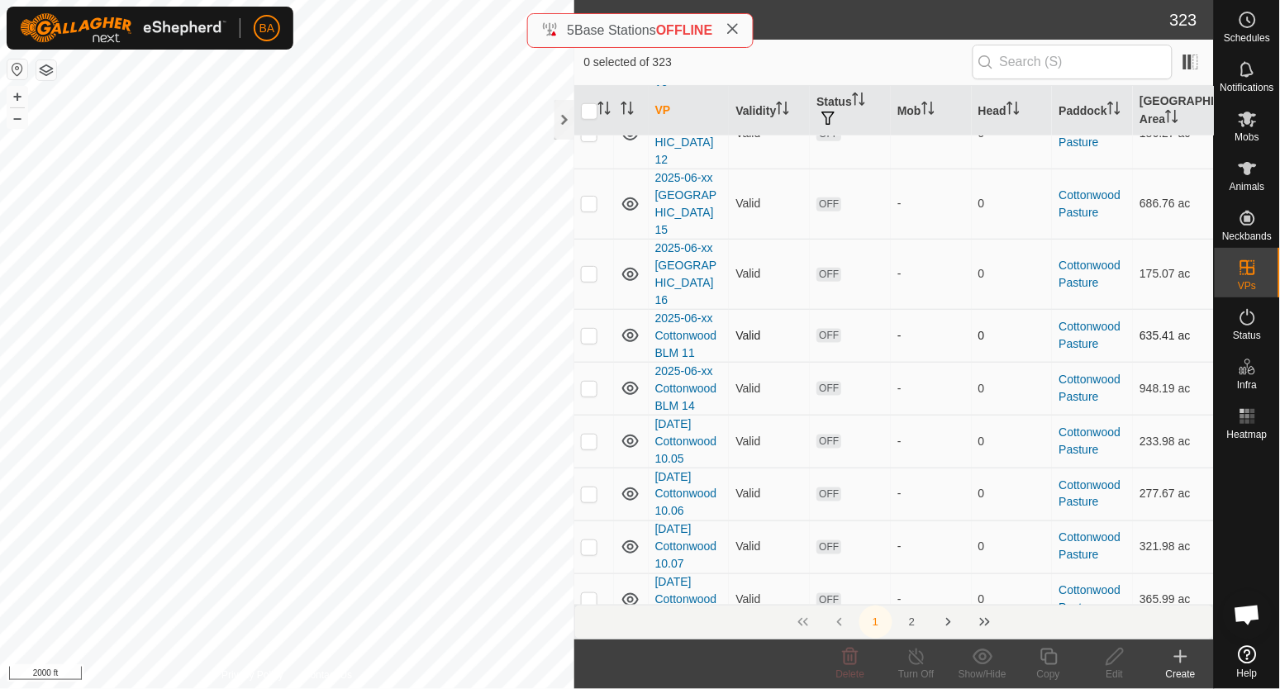
scroll to position [413, 0]
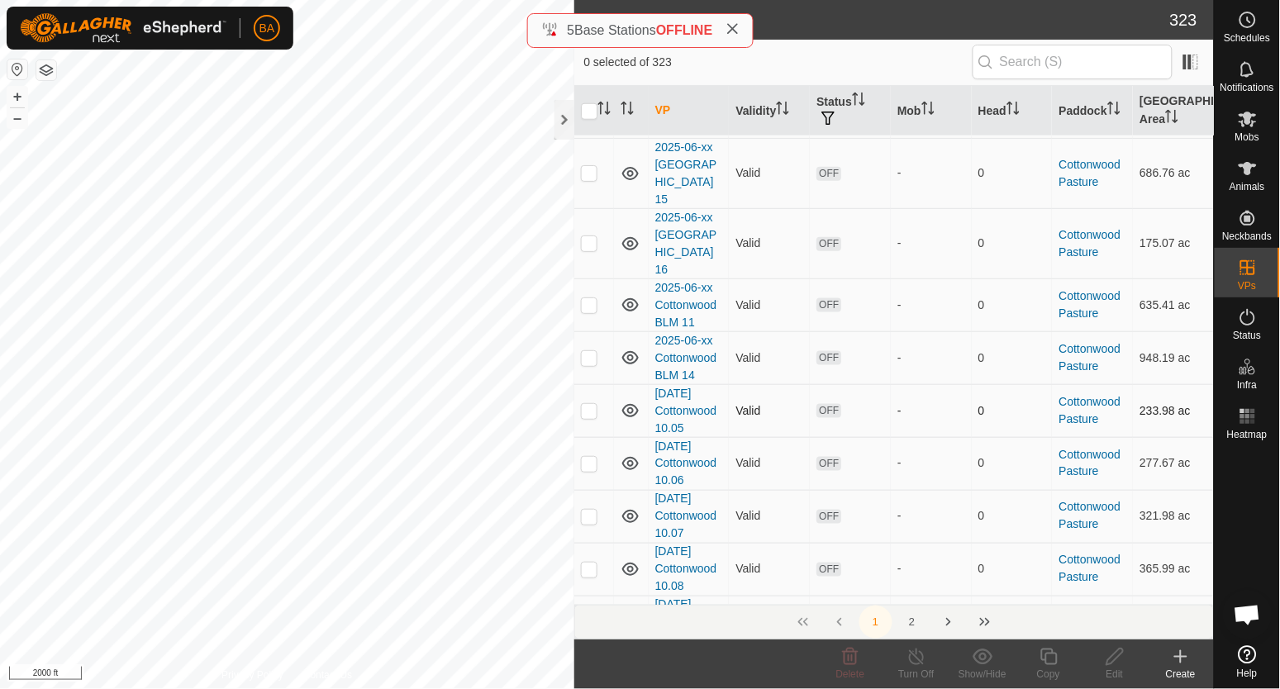
click at [596, 404] on p-checkbox at bounding box center [589, 410] width 17 height 13
click at [583, 404] on p-checkbox at bounding box center [589, 410] width 17 height 13
click at [584, 404] on p-checkbox at bounding box center [589, 410] width 17 height 13
click at [590, 404] on p-checkbox at bounding box center [589, 410] width 17 height 13
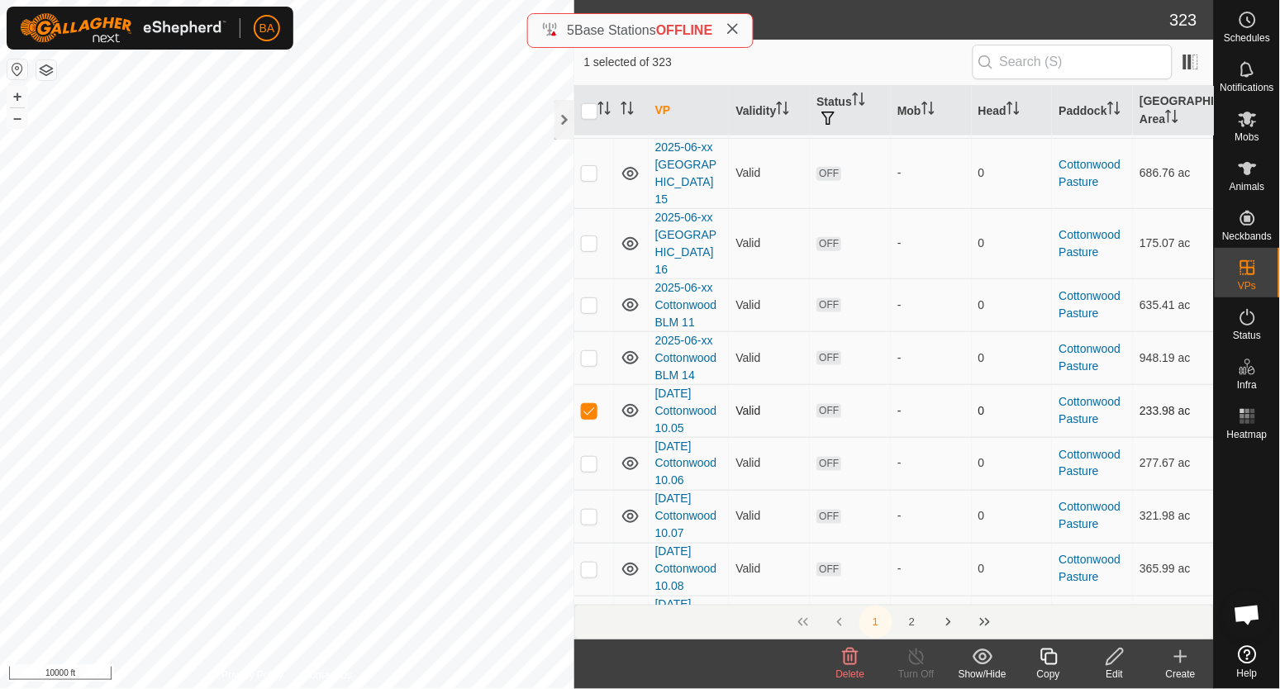
click at [590, 404] on p-checkbox at bounding box center [589, 410] width 17 height 13
checkbox input "false"
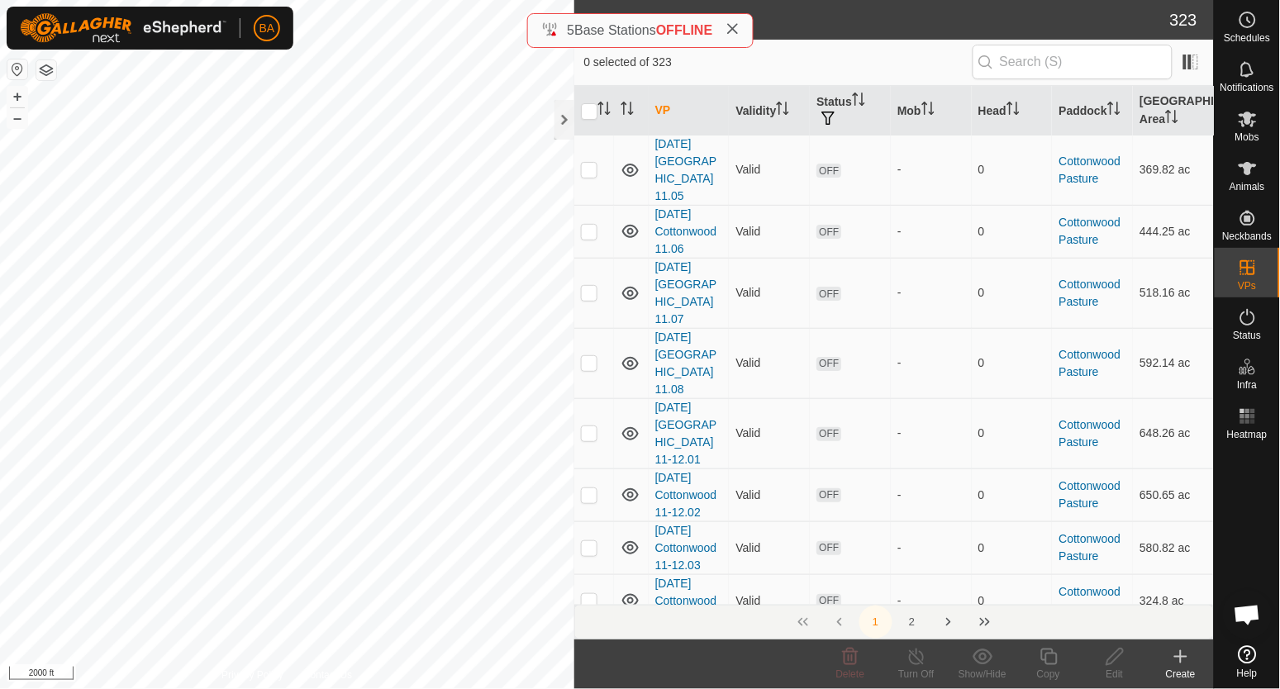
scroll to position [1653, 0]
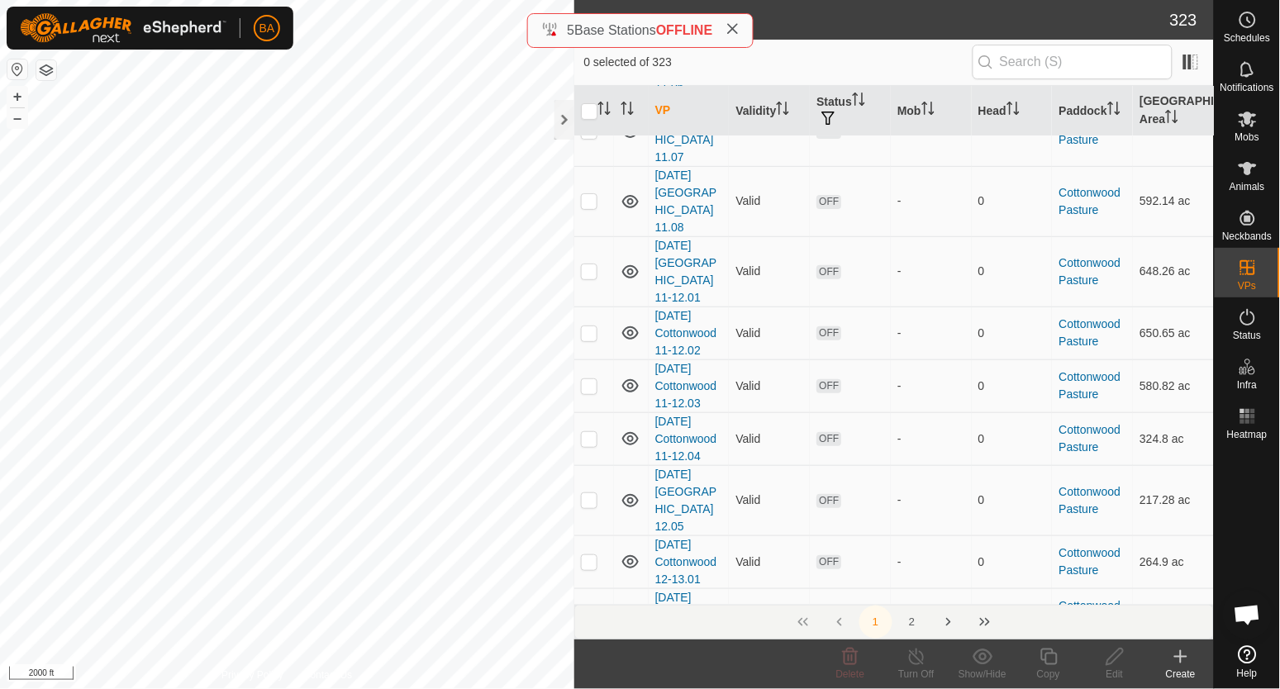
click at [586, 608] on p-checkbox at bounding box center [589, 614] width 17 height 13
checkbox input "false"
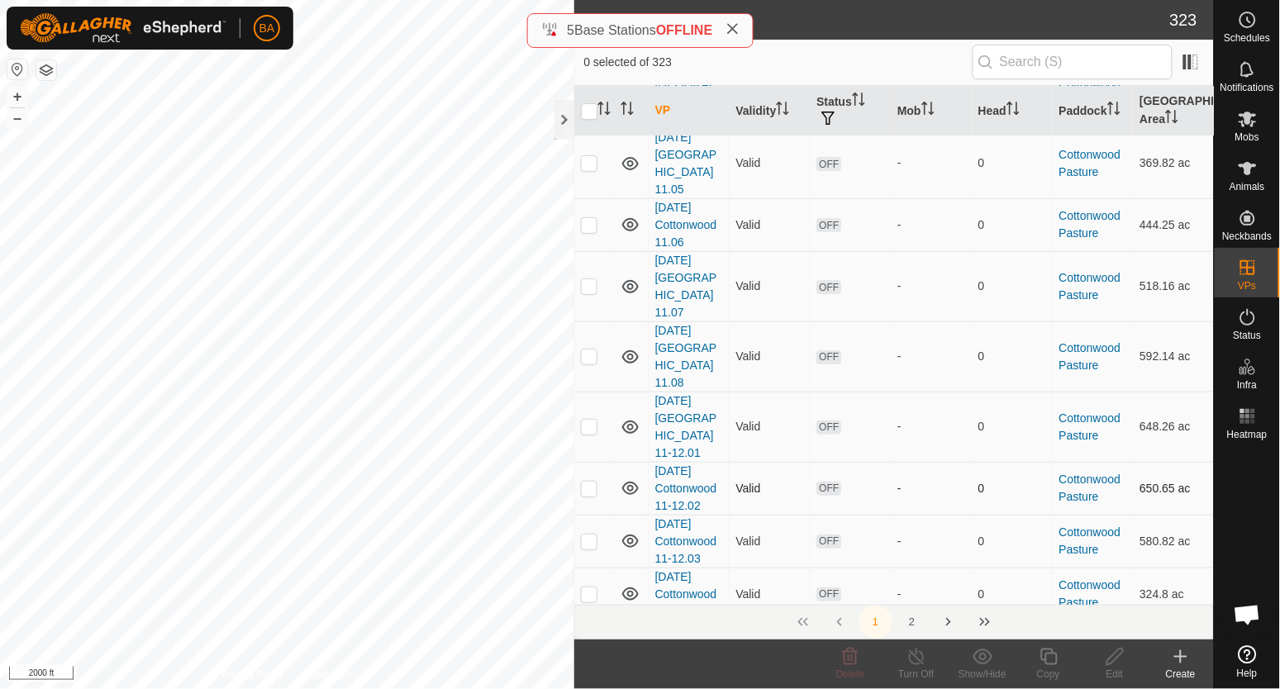
scroll to position [1240, 0]
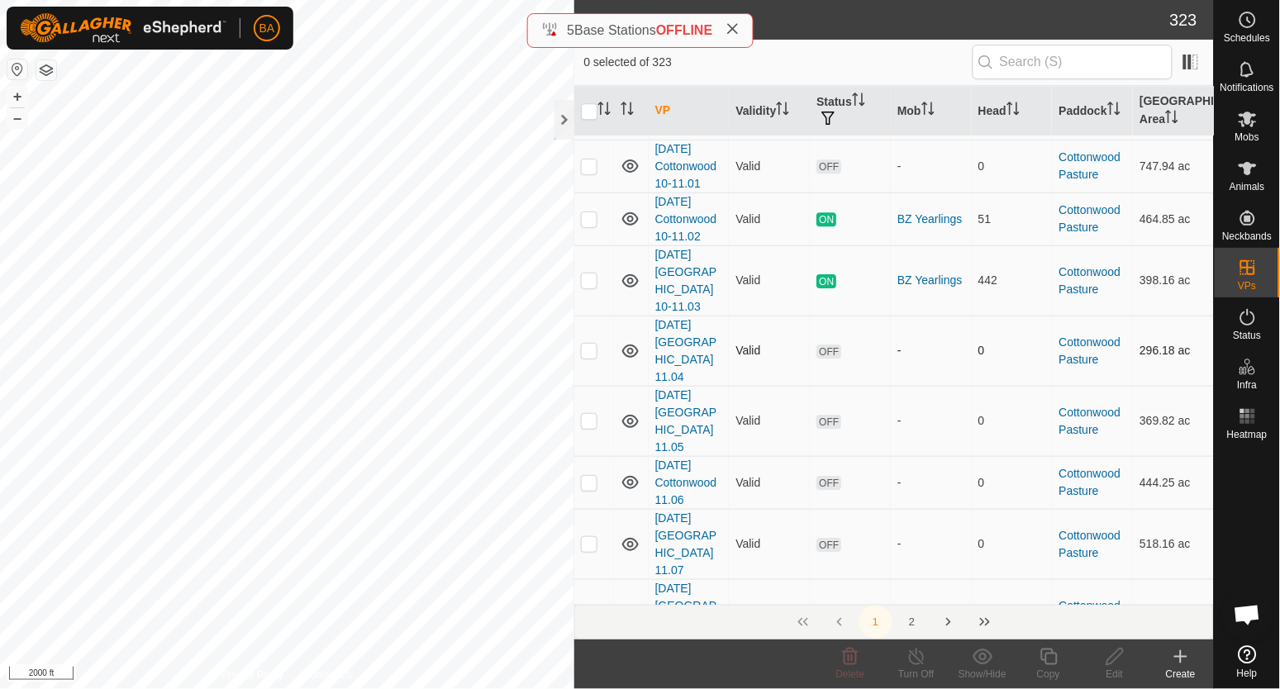
click at [589, 344] on p-checkbox at bounding box center [589, 350] width 17 height 13
checkbox input "false"
click at [584, 274] on p-checkbox at bounding box center [589, 280] width 17 height 13
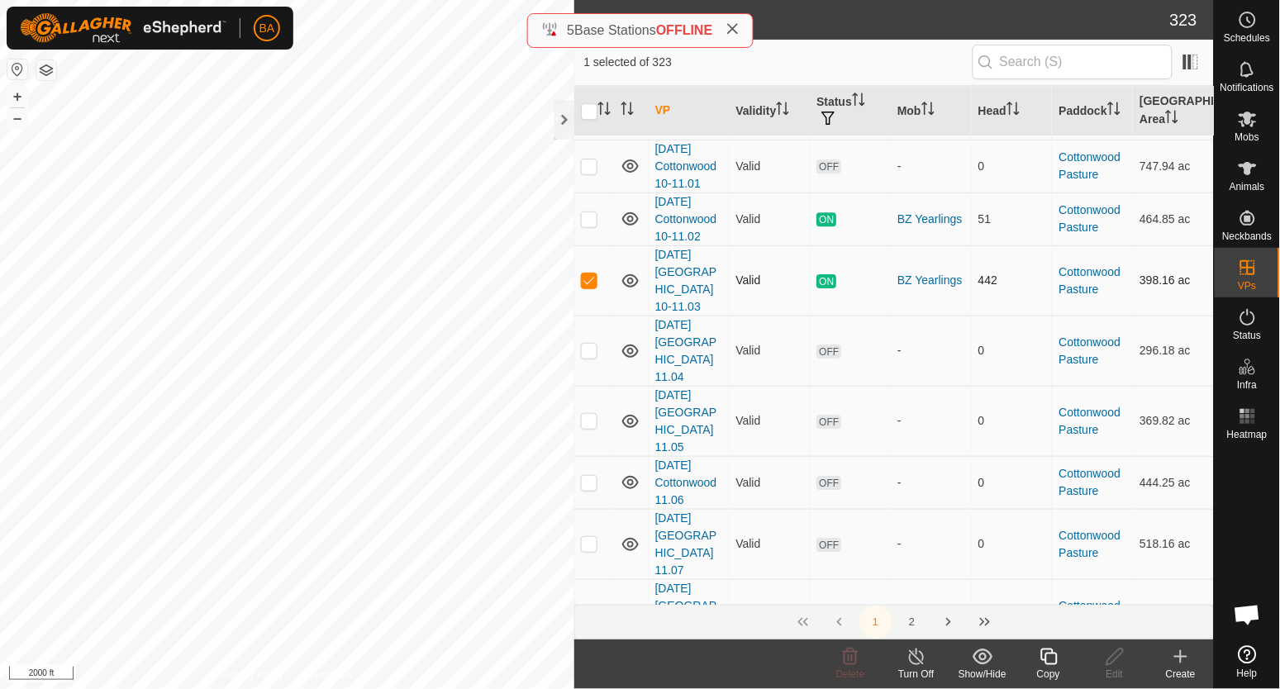
checkbox input "false"
click at [586, 344] on p-checkbox at bounding box center [589, 350] width 17 height 13
checkbox input "false"
click at [590, 414] on p-checkbox at bounding box center [589, 420] width 17 height 13
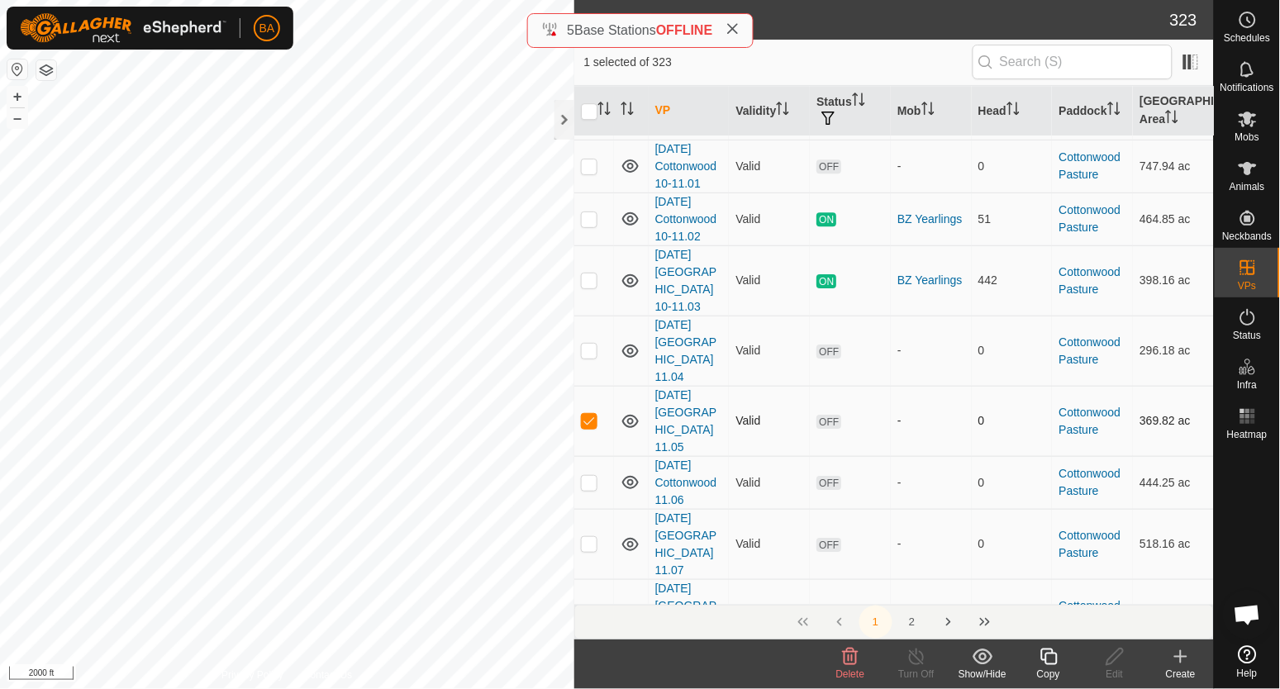
click at [590, 414] on p-checkbox at bounding box center [589, 420] width 17 height 13
checkbox input "false"
click at [589, 476] on p-checkbox at bounding box center [589, 482] width 17 height 13
checkbox input "true"
click at [586, 414] on p-checkbox at bounding box center [589, 420] width 17 height 13
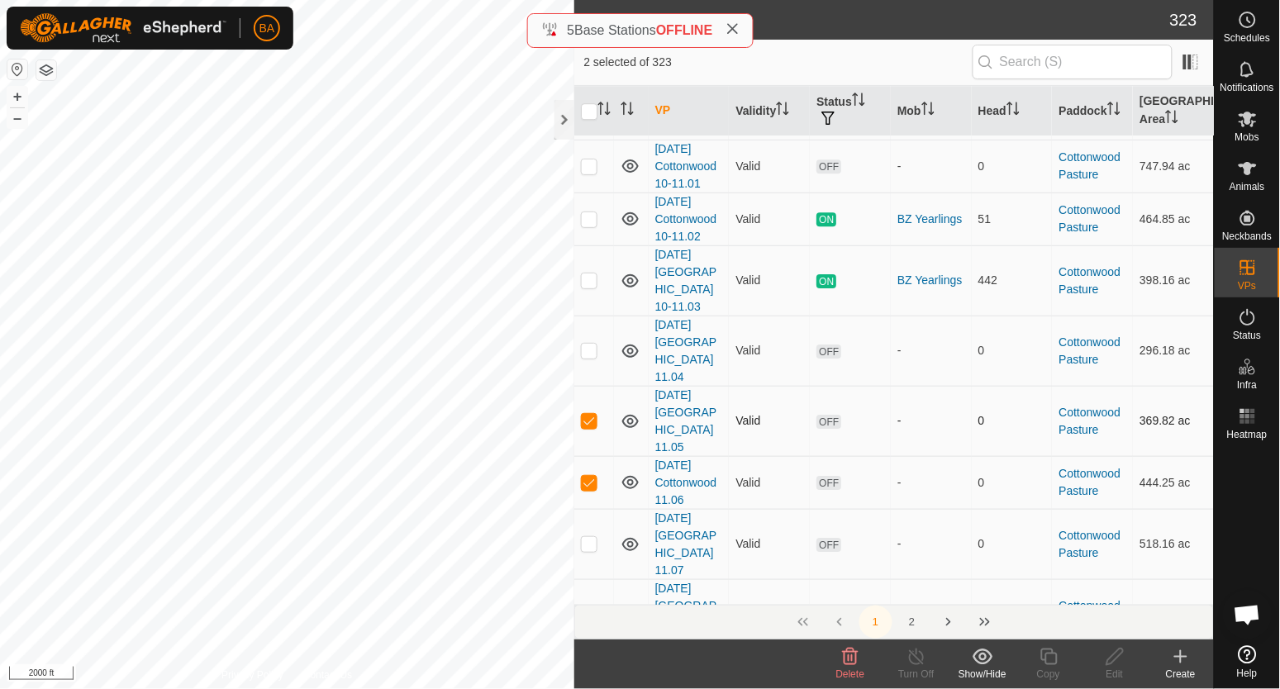
click at [586, 414] on p-checkbox at bounding box center [589, 420] width 17 height 13
checkbox input "false"
click at [591, 476] on p-checkbox at bounding box center [589, 482] width 17 height 13
click at [590, 476] on p-checkbox at bounding box center [589, 482] width 17 height 13
checkbox input "true"
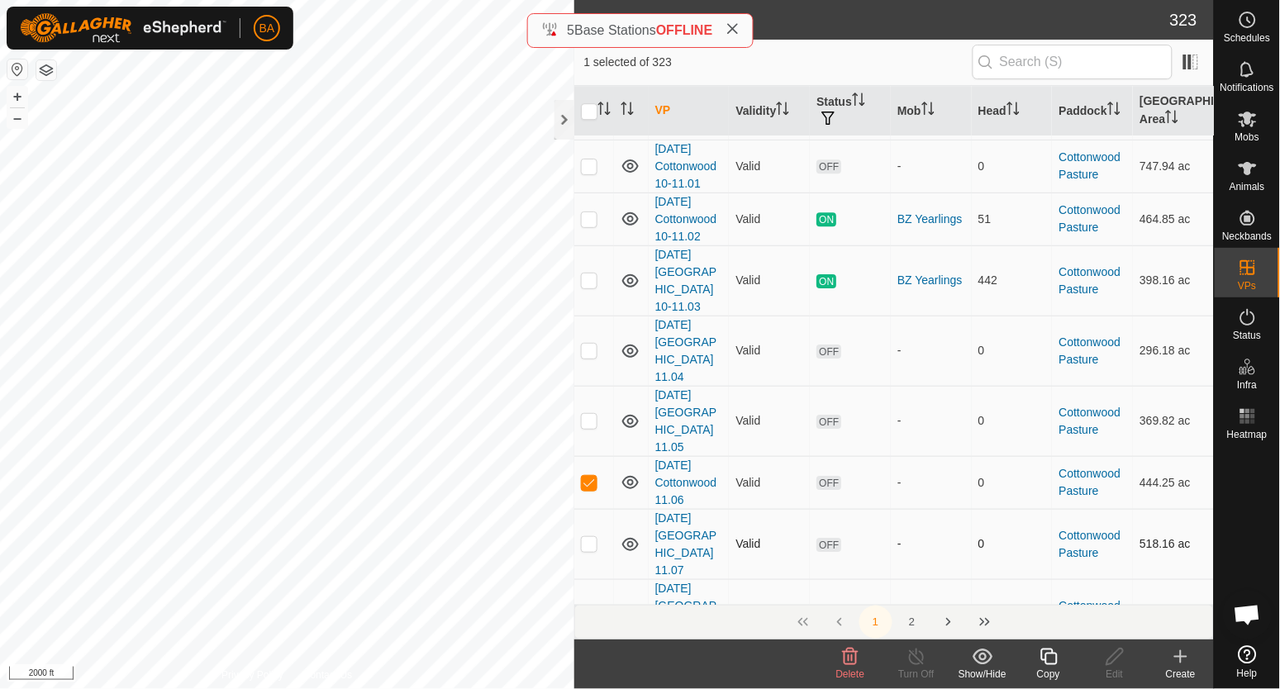
click at [587, 537] on p-checkbox at bounding box center [589, 543] width 17 height 13
checkbox input "true"
click at [585, 608] on p-checkbox at bounding box center [589, 614] width 17 height 13
checkbox input "true"
click at [589, 678] on p-checkbox at bounding box center [589, 684] width 17 height 13
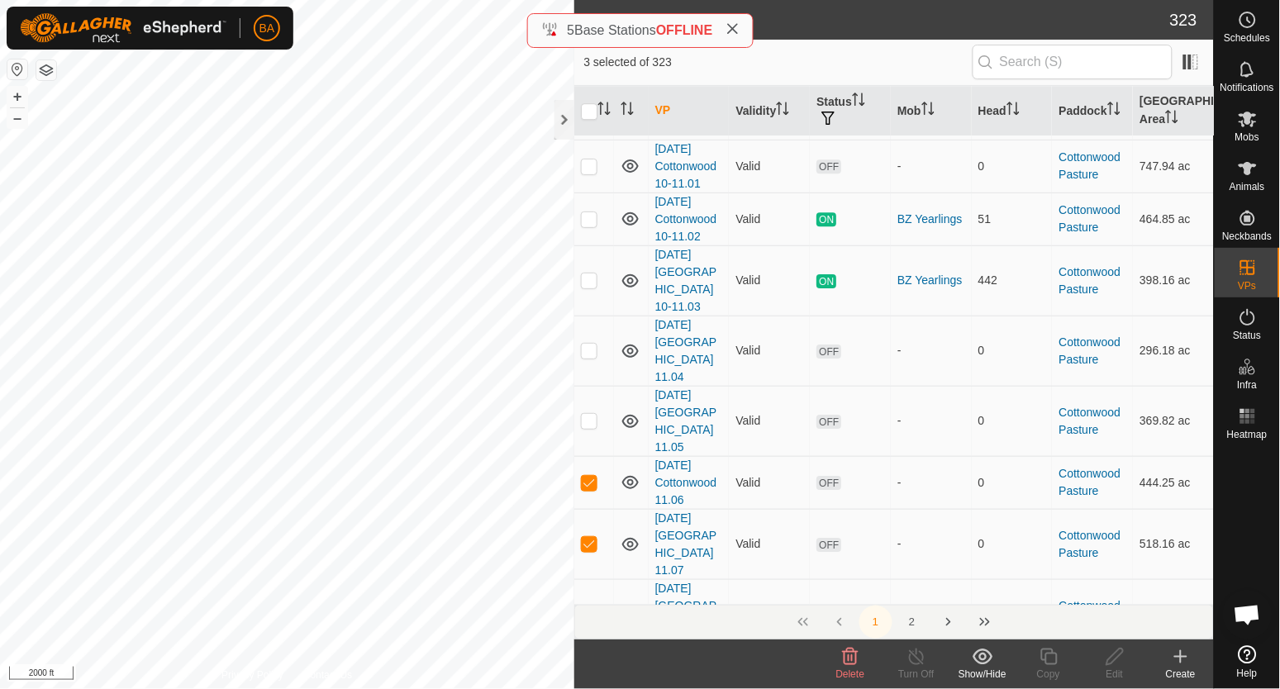
checkbox input "true"
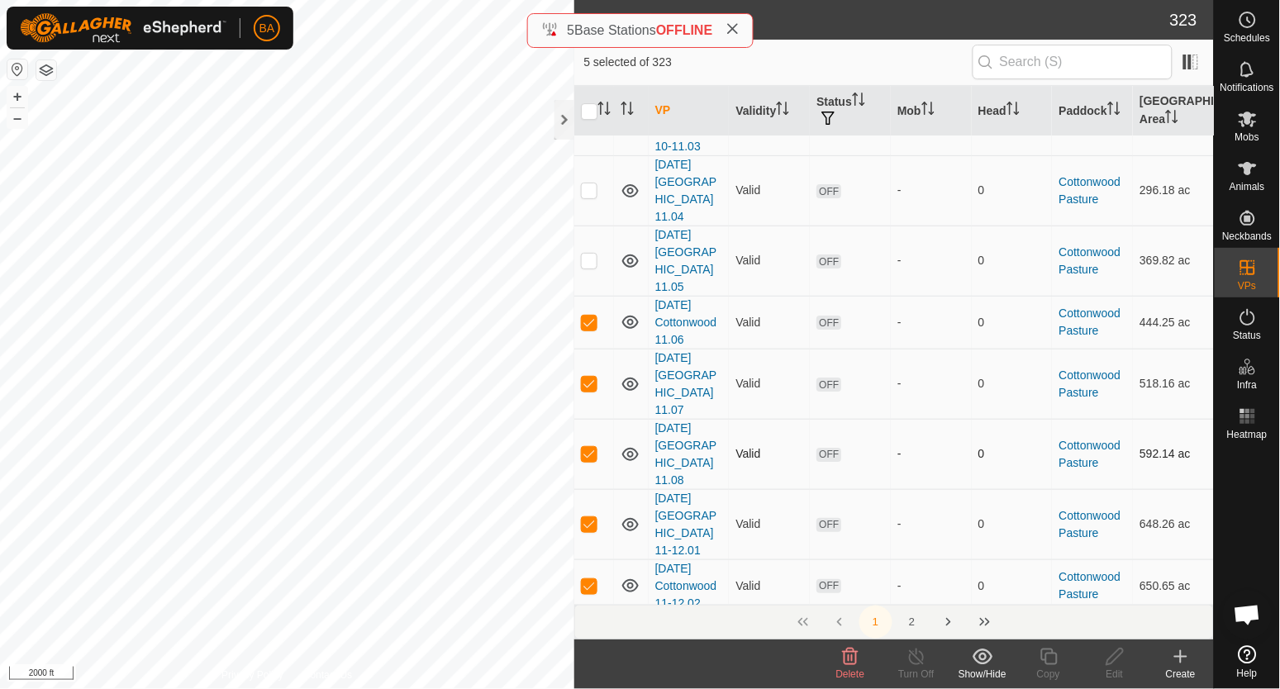
scroll to position [1447, 0]
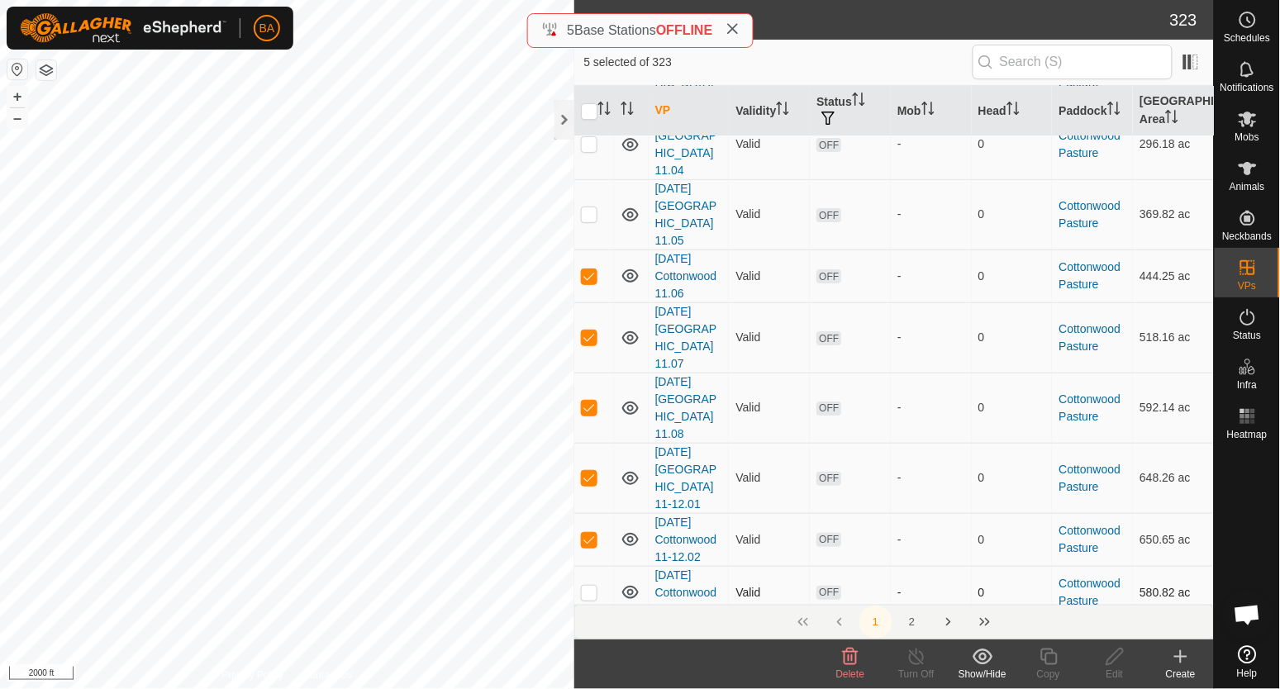
click at [590, 586] on p-checkbox at bounding box center [589, 592] width 17 height 13
checkbox input "true"
click at [589, 639] on p-checkbox at bounding box center [589, 645] width 17 height 13
checkbox input "true"
click at [589, 586] on p-checkbox at bounding box center [589, 592] width 17 height 13
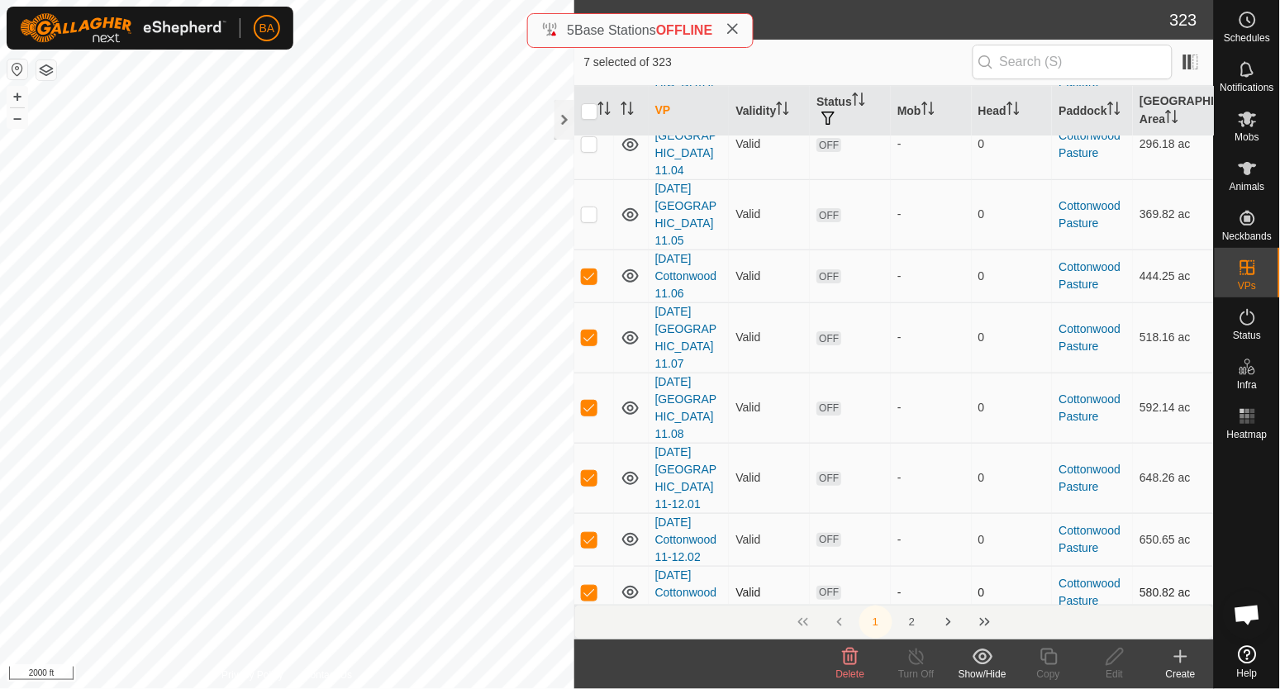
checkbox input "false"
click at [589, 513] on td at bounding box center [595, 539] width 40 height 53
checkbox input "false"
click at [589, 471] on p-checkbox at bounding box center [589, 477] width 17 height 13
checkbox input "false"
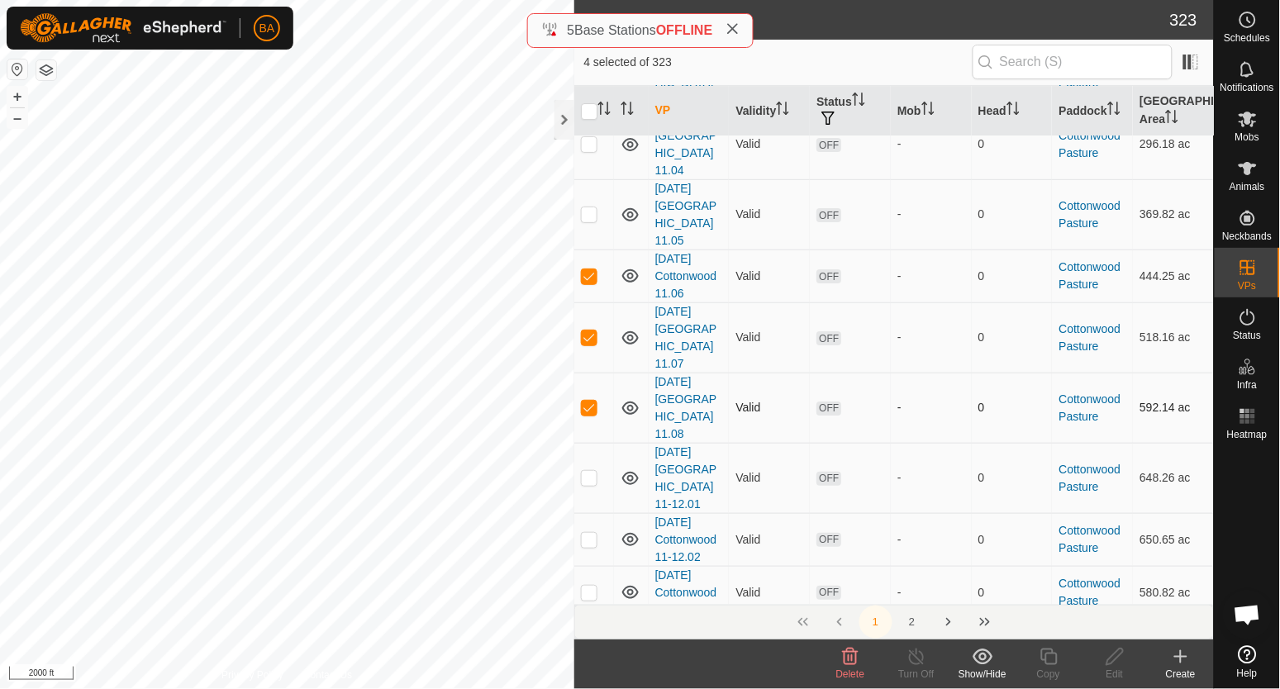
click at [589, 373] on td at bounding box center [595, 408] width 40 height 70
checkbox input "false"
click at [587, 331] on p-checkbox at bounding box center [589, 337] width 17 height 13
checkbox input "false"
click at [587, 269] on p-checkbox at bounding box center [589, 275] width 17 height 13
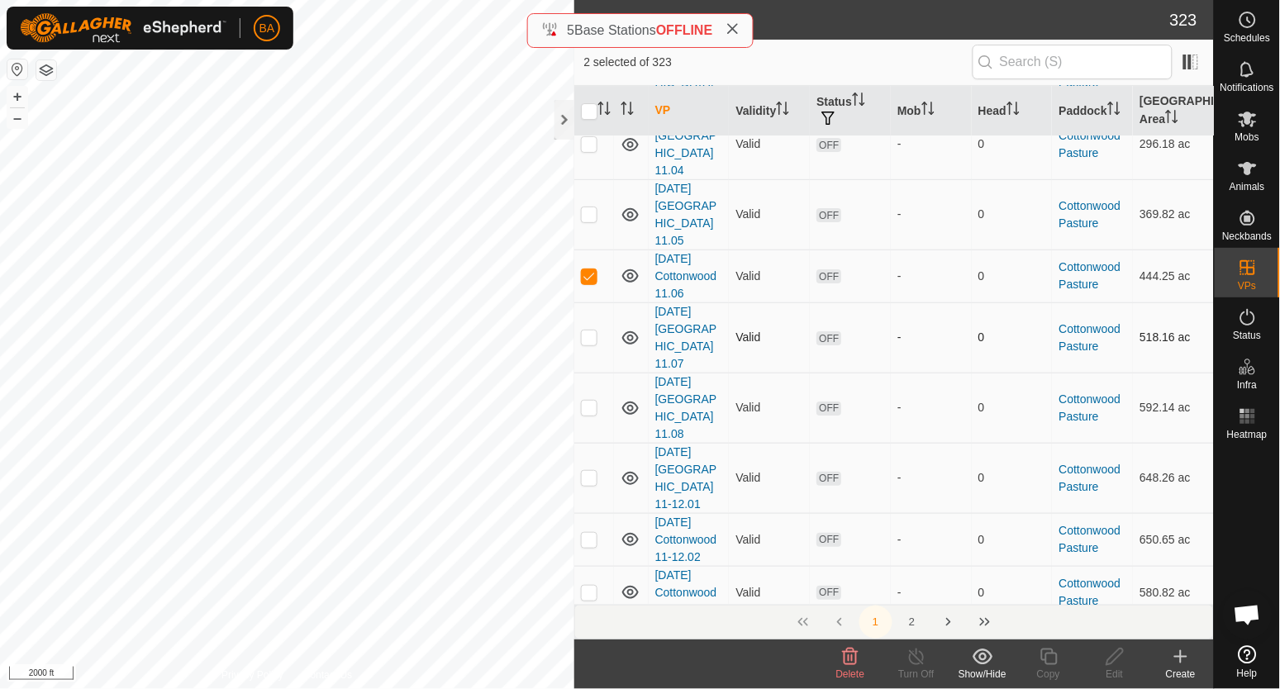
checkbox input "false"
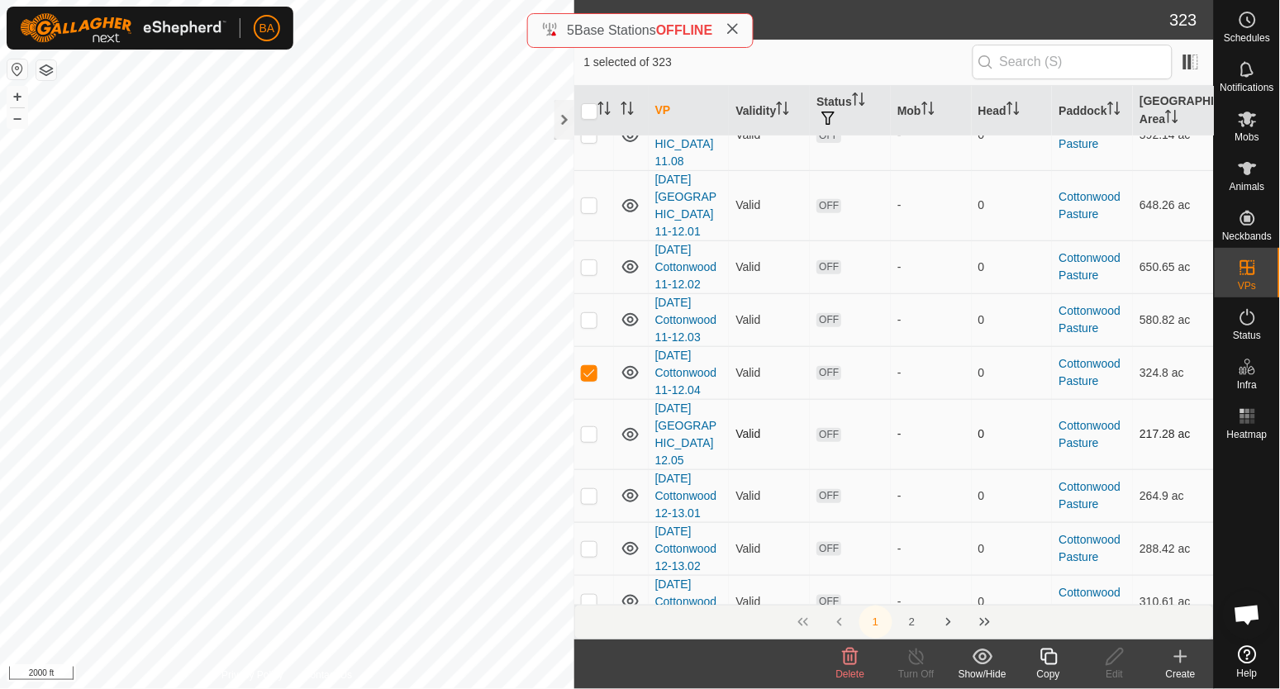
scroll to position [1756, 0]
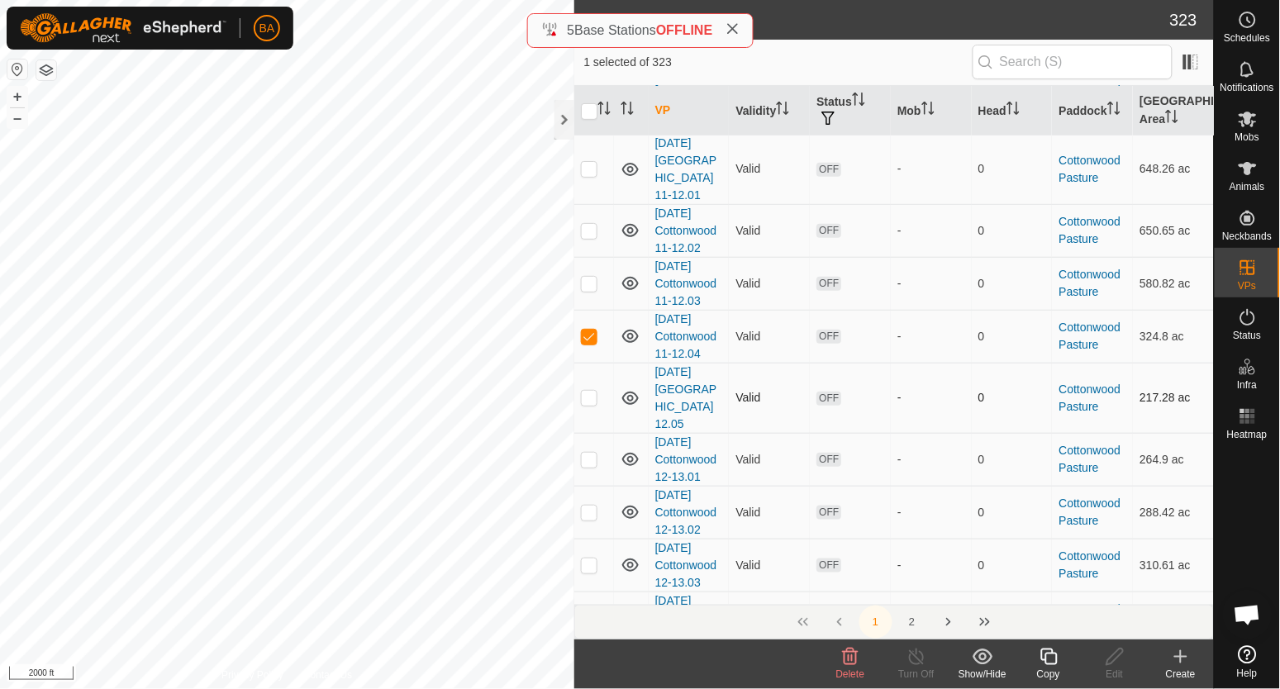
click at [592, 391] on p-checkbox at bounding box center [589, 397] width 17 height 13
checkbox input "true"
click at [591, 453] on p-checkbox at bounding box center [589, 459] width 17 height 13
checkbox input "true"
click at [591, 506] on p-checkbox at bounding box center [589, 512] width 17 height 13
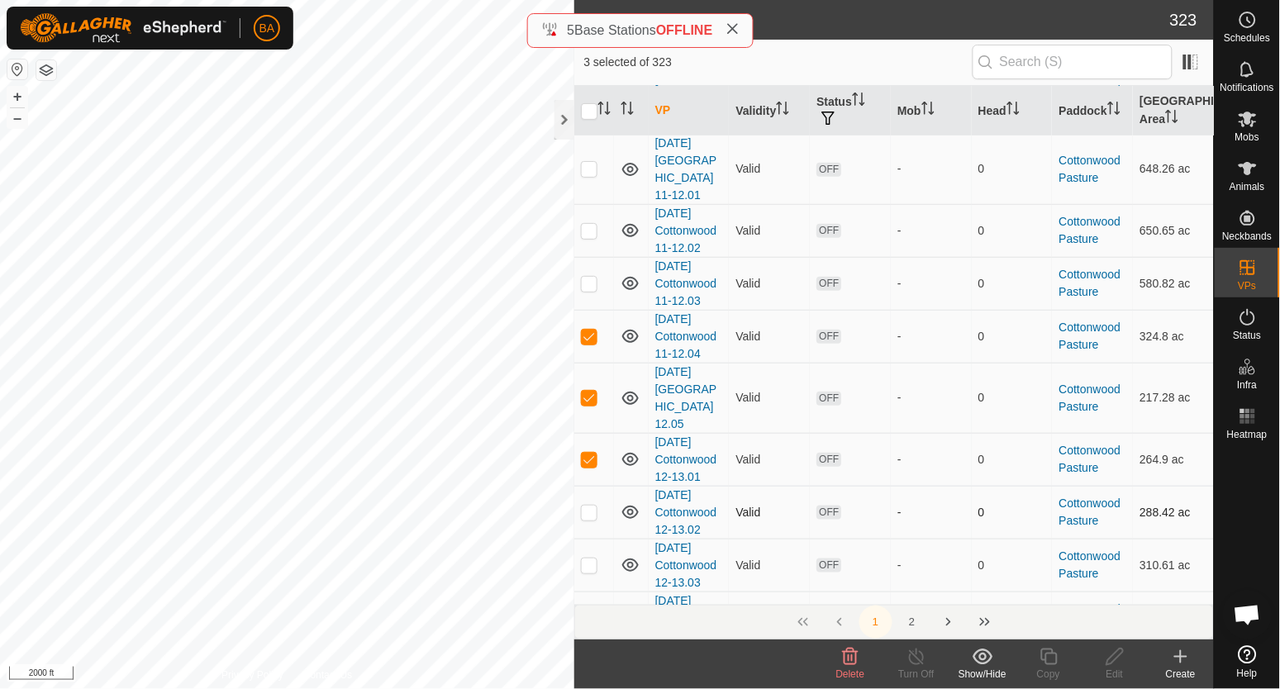
checkbox input "true"
click at [589, 559] on p-checkbox at bounding box center [589, 565] width 17 height 13
checkbox input "true"
click at [586, 612] on p-checkbox at bounding box center [589, 618] width 17 height 13
checkbox input "true"
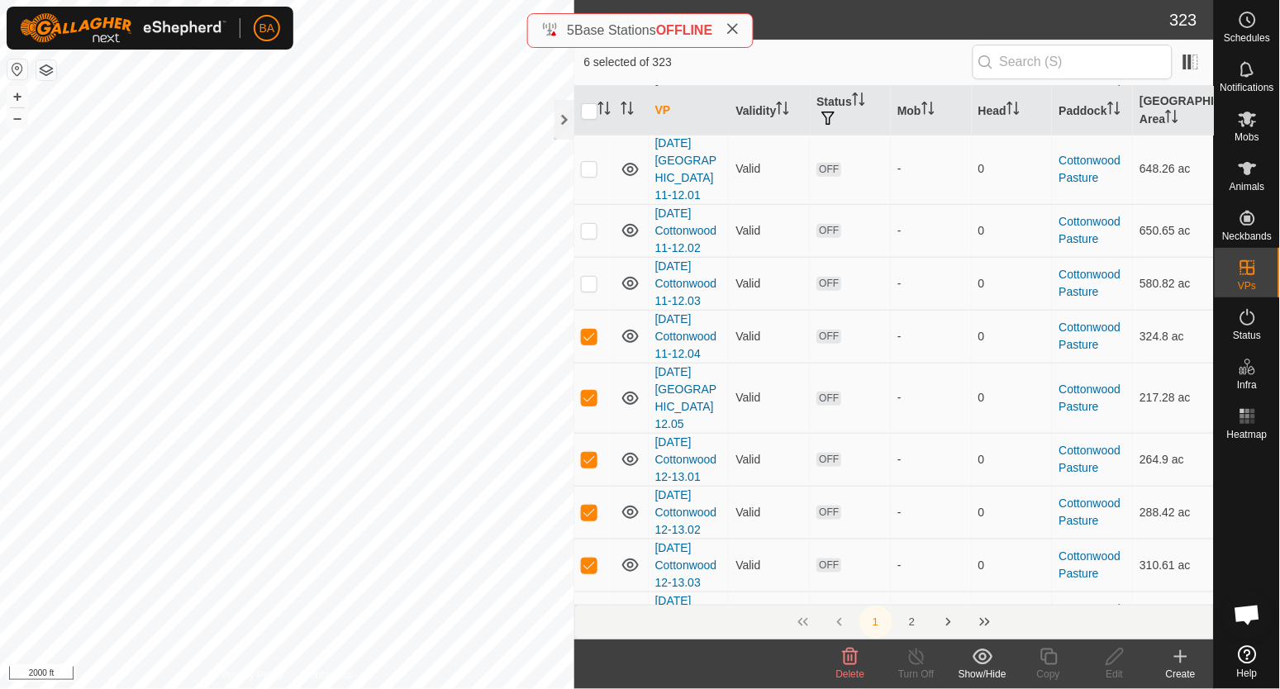
click at [586, 673] on p-checkbox at bounding box center [589, 679] width 17 height 13
checkbox input "true"
click at [587, 330] on p-checkbox at bounding box center [589, 336] width 17 height 13
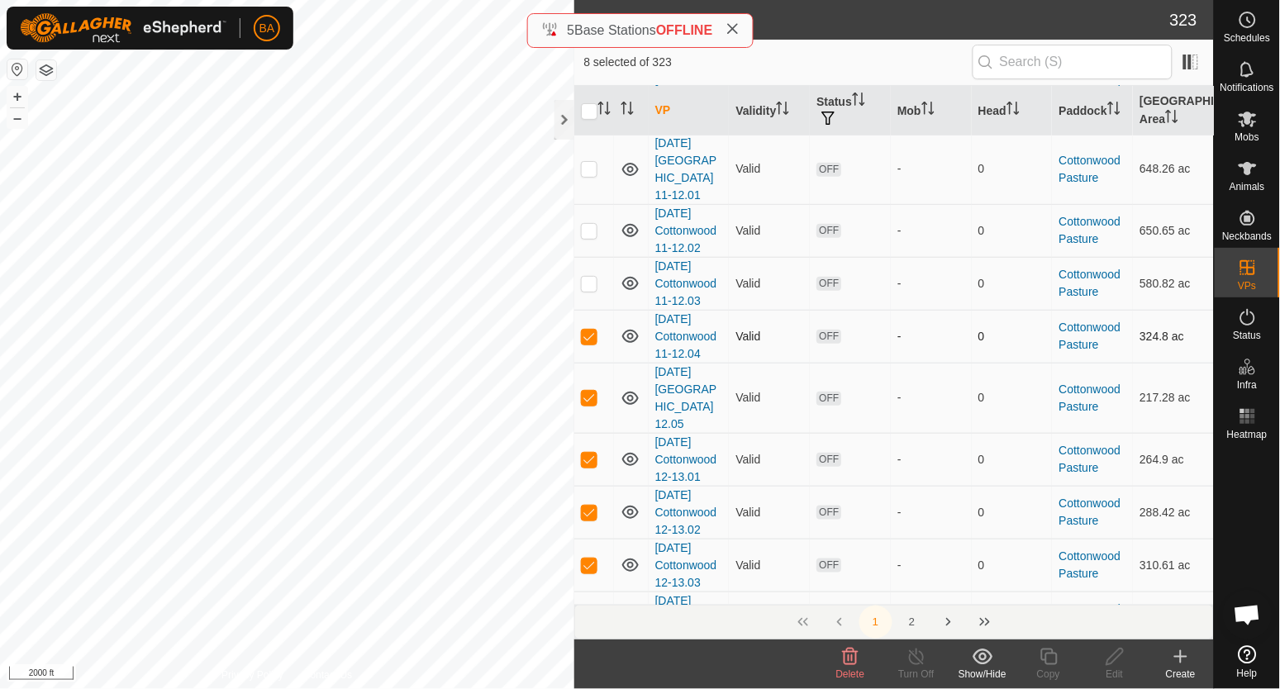
checkbox input "false"
click at [592, 391] on p-checkbox at bounding box center [589, 397] width 17 height 13
checkbox input "false"
click at [587, 453] on p-checkbox at bounding box center [589, 459] width 17 height 13
checkbox input "false"
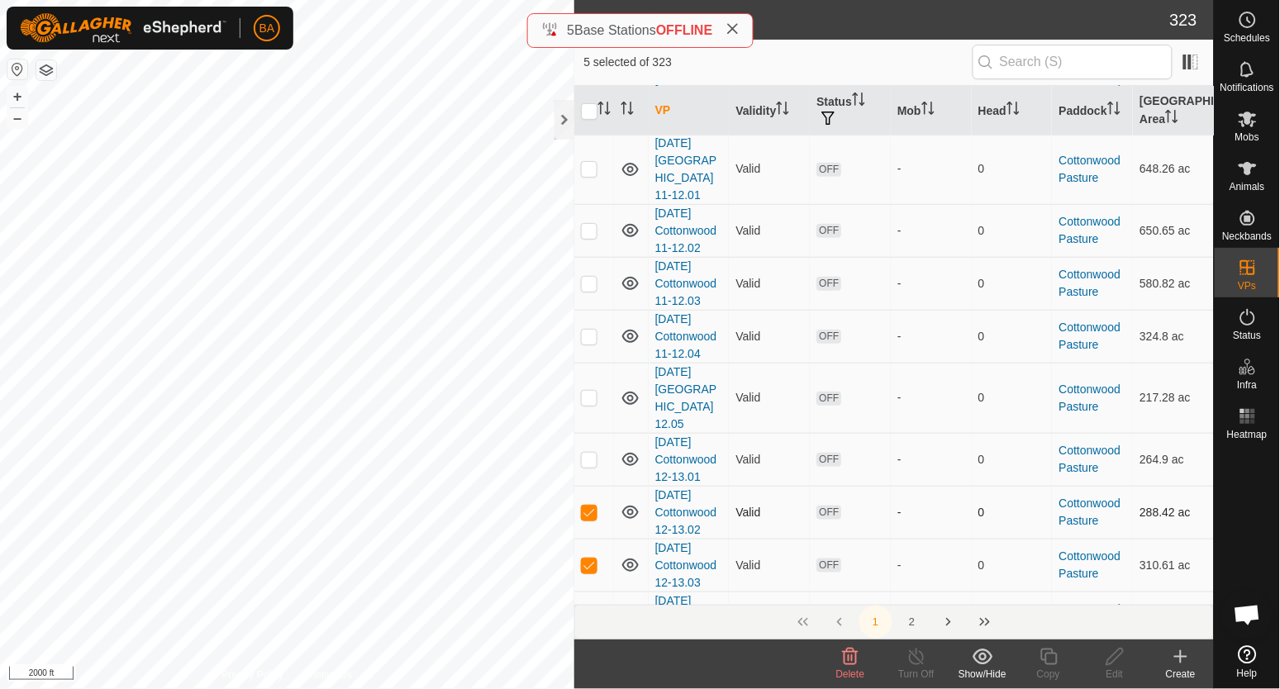
click at [589, 506] on p-checkbox at bounding box center [589, 512] width 17 height 13
checkbox input "false"
click at [584, 559] on p-checkbox at bounding box center [589, 565] width 17 height 13
checkbox input "false"
click at [585, 612] on p-checkbox at bounding box center [589, 618] width 17 height 13
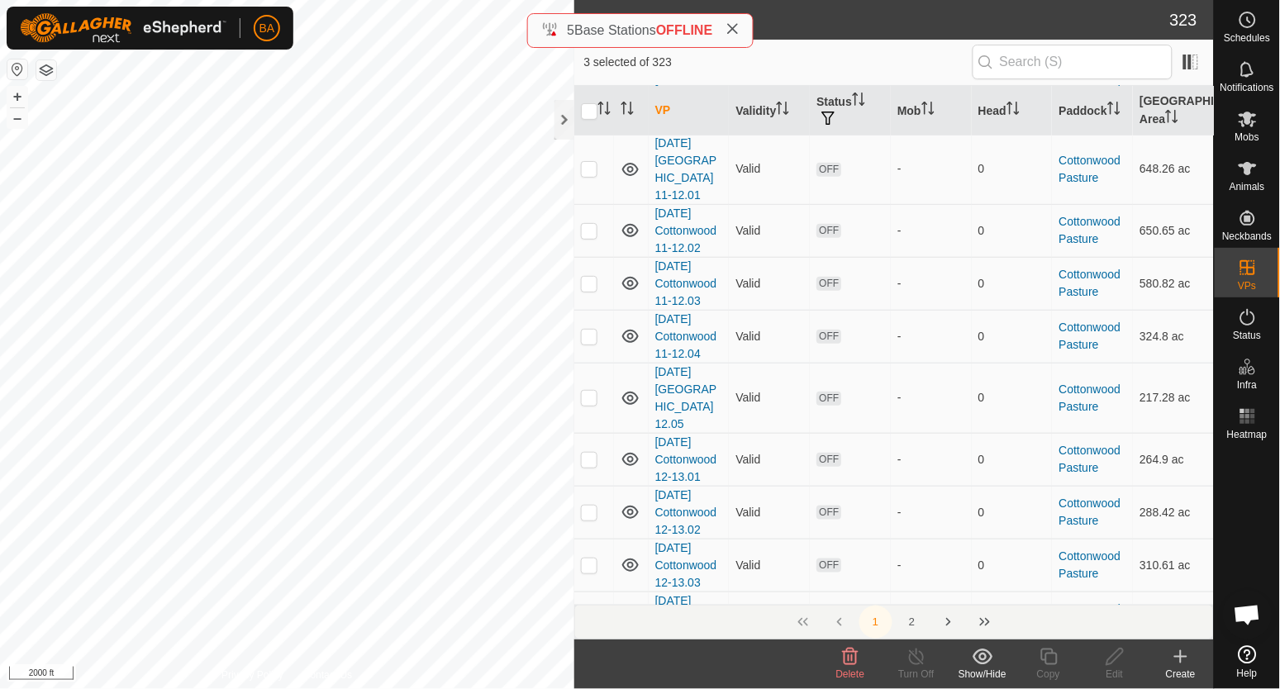
checkbox input "false"
click at [586, 673] on p-checkbox at bounding box center [589, 679] width 17 height 13
checkbox input "false"
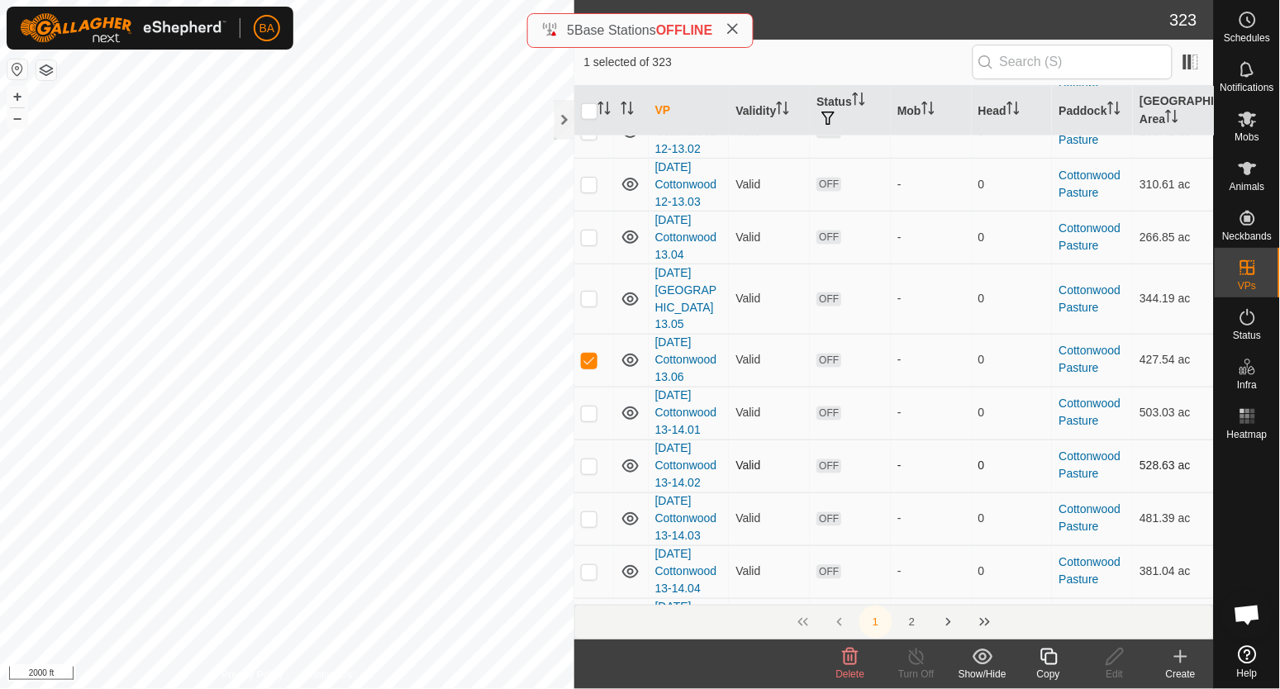
scroll to position [2170, 0]
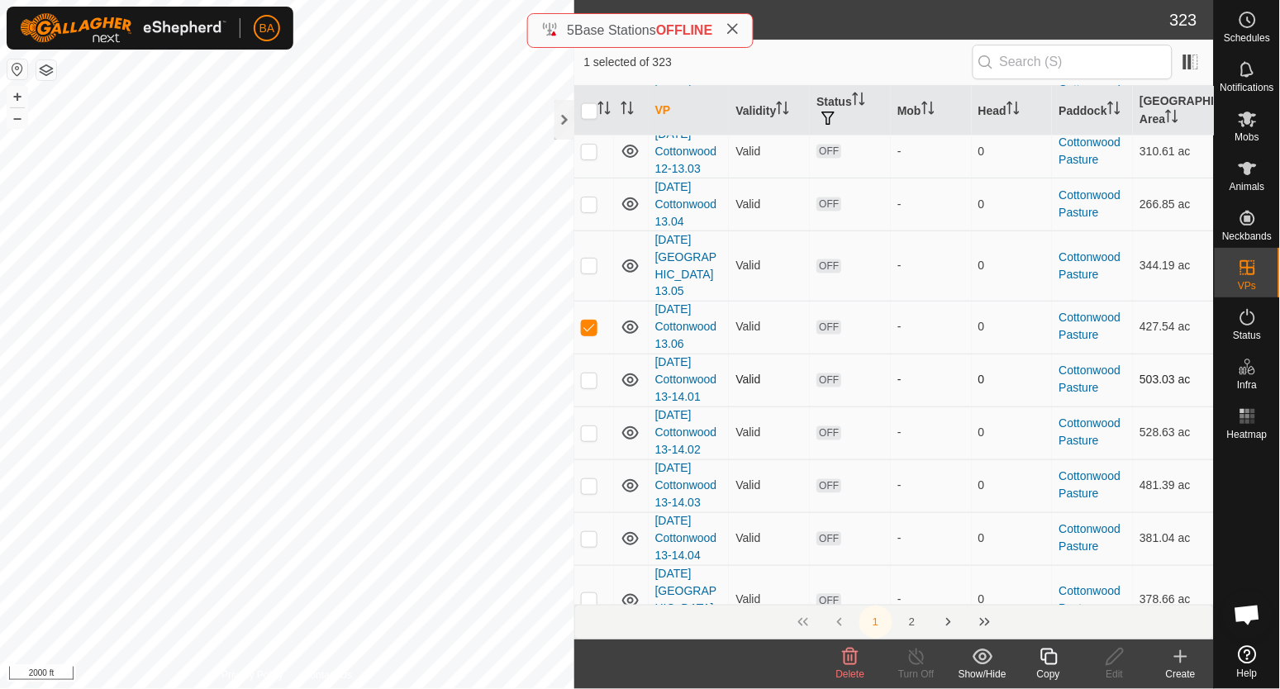
click at [593, 374] on p-checkbox at bounding box center [589, 380] width 17 height 13
checkbox input "true"
click at [590, 427] on p-checkbox at bounding box center [589, 433] width 17 height 13
checkbox input "true"
click at [587, 479] on p-checkbox at bounding box center [589, 485] width 17 height 13
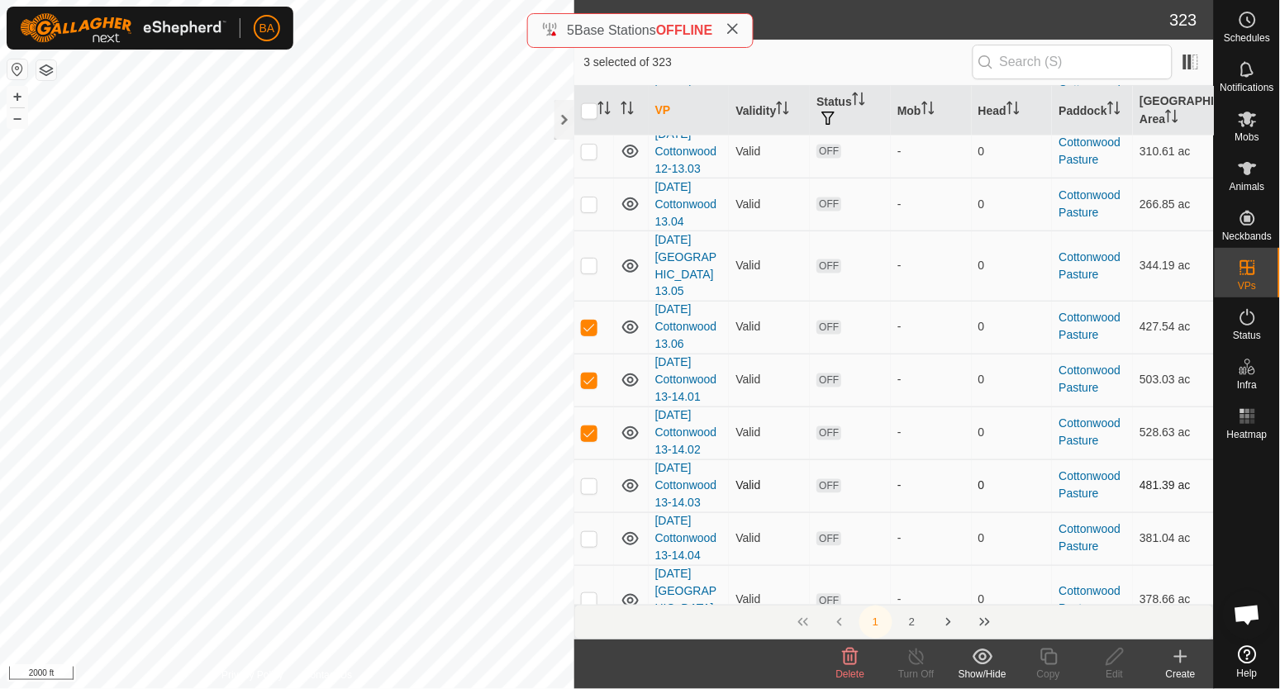
checkbox input "true"
click at [590, 532] on p-checkbox at bounding box center [589, 538] width 17 height 13
checkbox input "true"
click at [594, 321] on p-checkbox at bounding box center [589, 327] width 17 height 13
checkbox input "false"
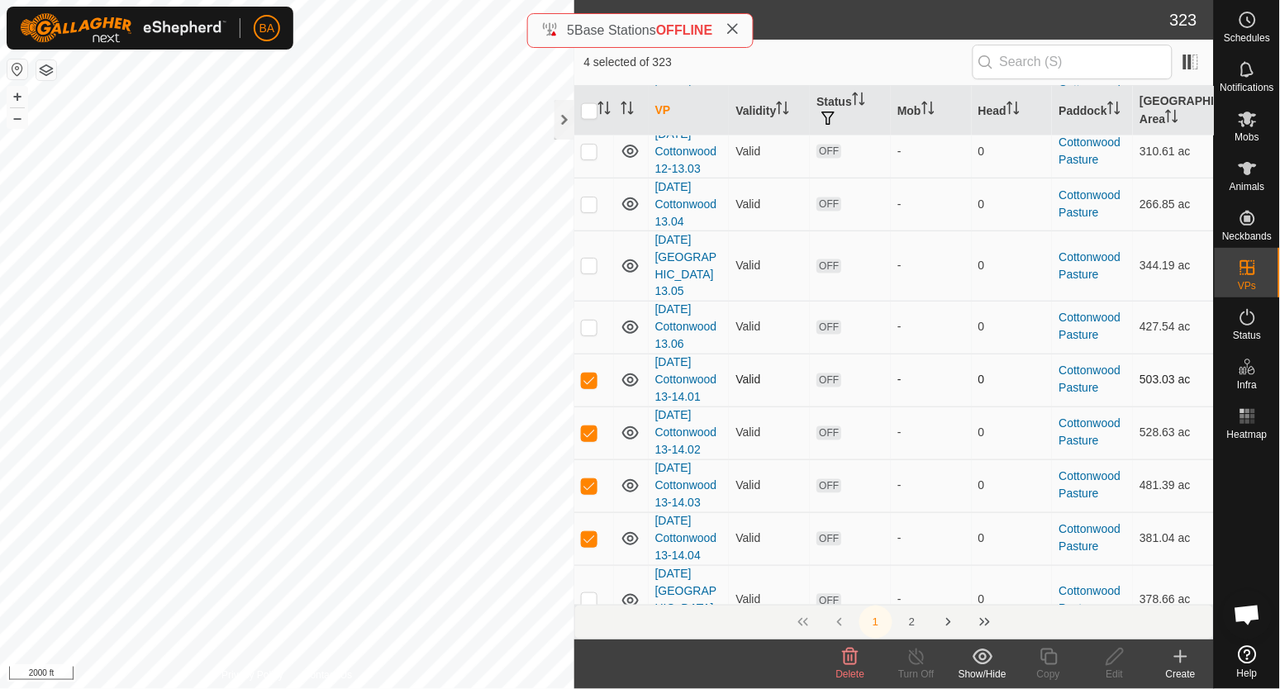
click at [594, 374] on p-checkbox at bounding box center [589, 380] width 17 height 13
checkbox input "false"
click at [590, 407] on td at bounding box center [595, 433] width 40 height 53
checkbox input "false"
click at [590, 479] on p-checkbox at bounding box center [589, 485] width 17 height 13
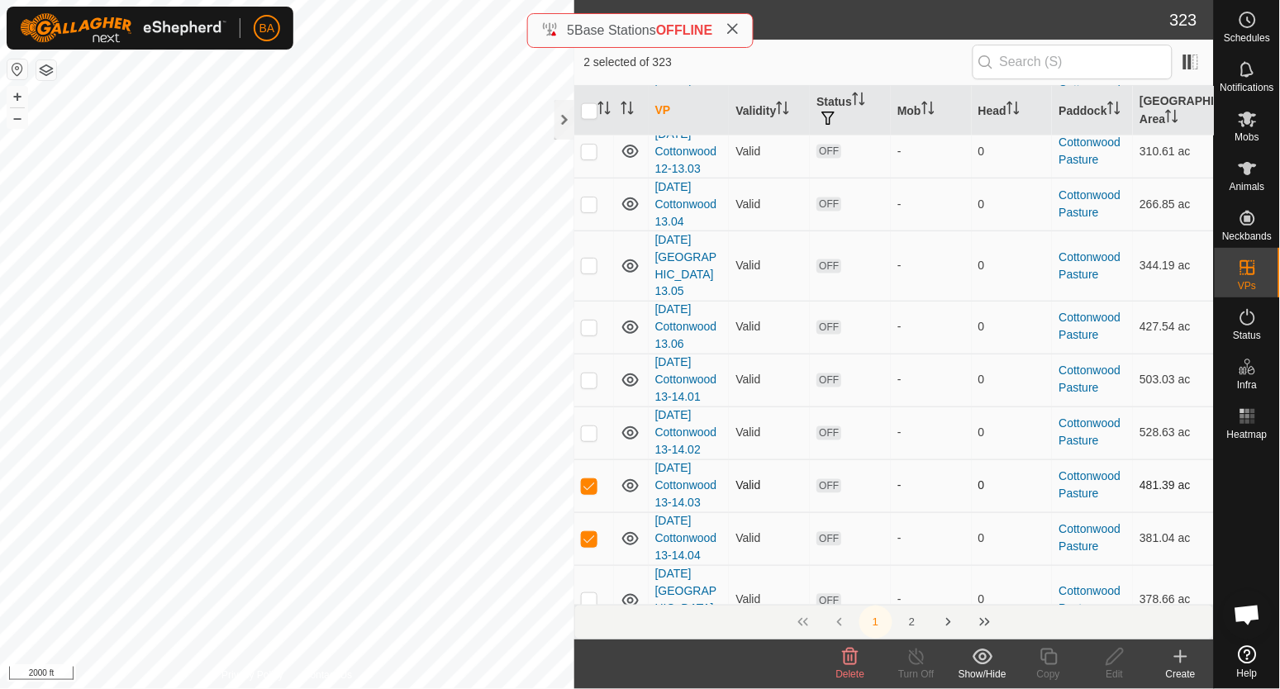
checkbox input "false"
click at [597, 594] on p-checkbox at bounding box center [589, 600] width 17 height 13
checkbox input "true"
click at [593, 656] on p-checkbox at bounding box center [589, 662] width 17 height 13
checkbox input "true"
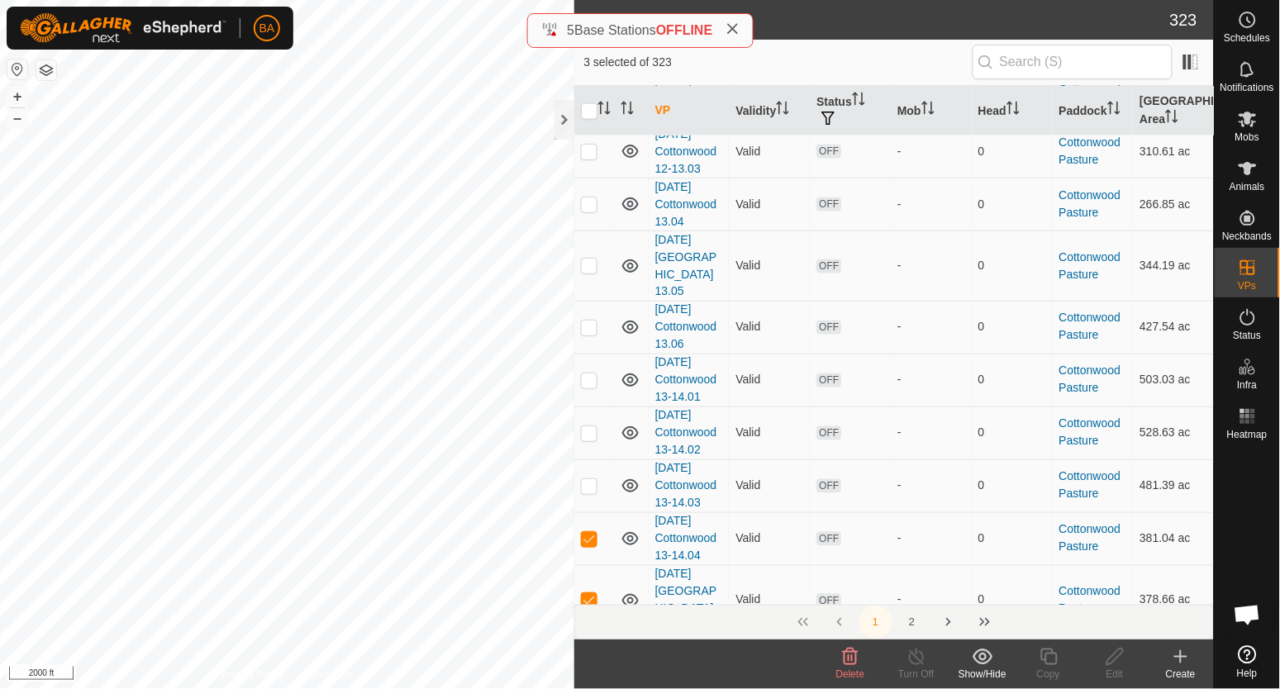
checkbox input "true"
click at [589, 532] on p-checkbox at bounding box center [589, 538] width 17 height 13
checkbox input "false"
click at [591, 565] on td at bounding box center [595, 600] width 40 height 70
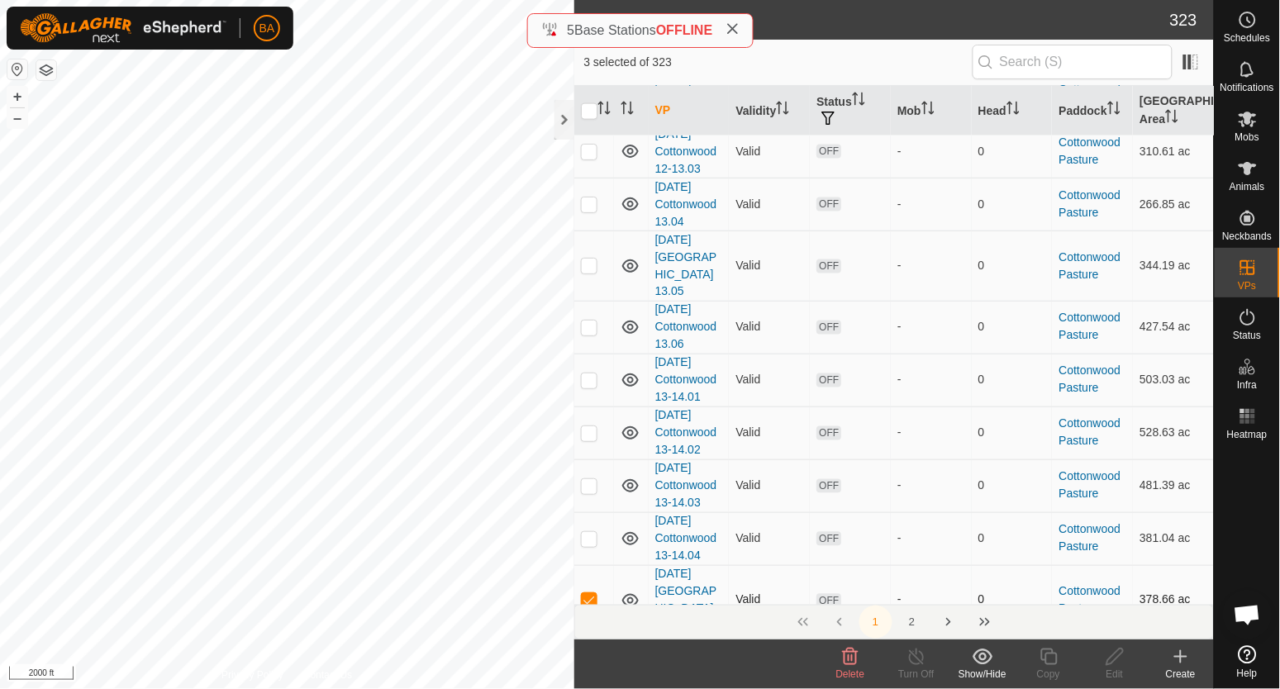
checkbox input "false"
click at [589, 656] on p-checkbox at bounding box center [589, 662] width 17 height 13
checkbox input "false"
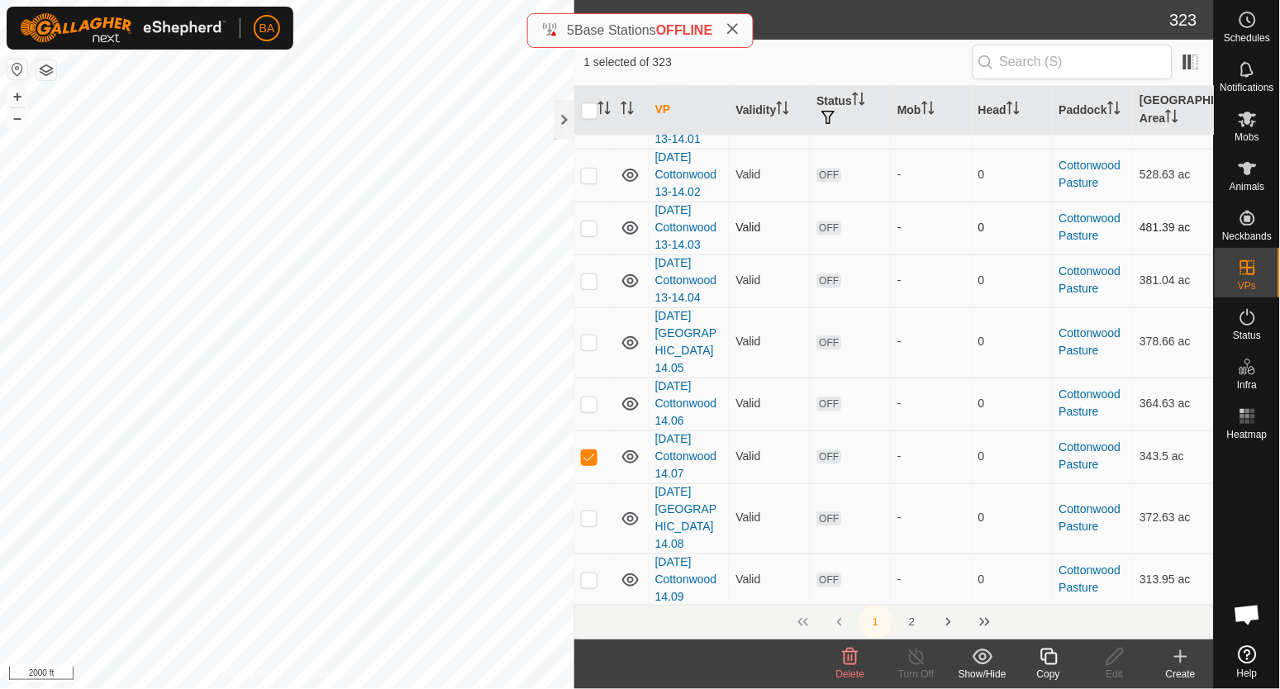
scroll to position [2480, 0]
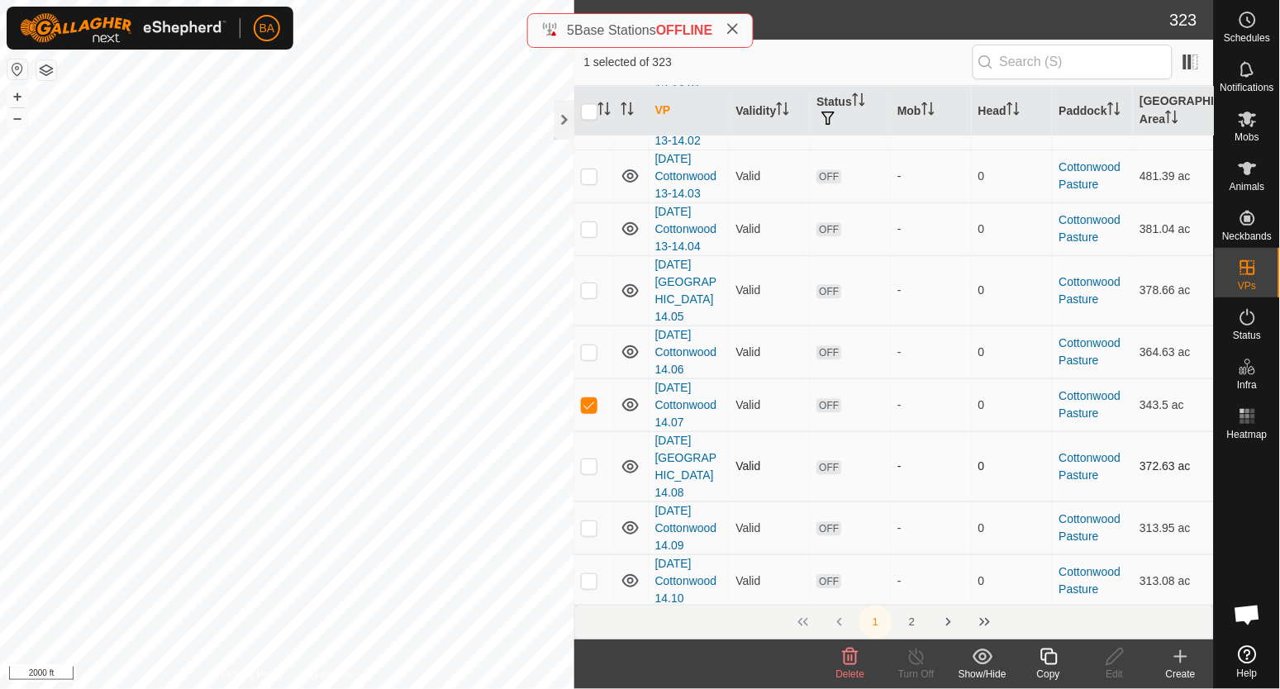
click at [587, 460] on p-checkbox at bounding box center [589, 466] width 17 height 13
checkbox input "true"
click at [589, 522] on p-checkbox at bounding box center [589, 528] width 17 height 13
checkbox input "true"
click at [590, 555] on td at bounding box center [595, 581] width 40 height 53
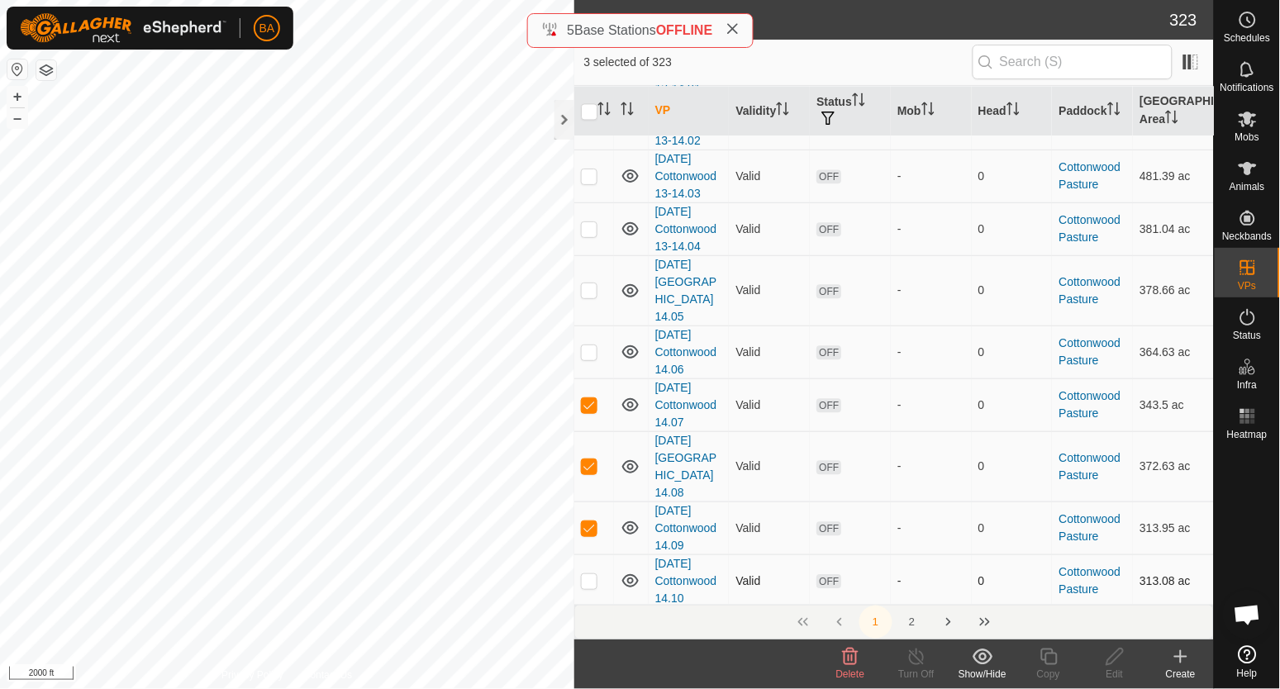
checkbox input "true"
click at [599, 608] on td at bounding box center [595, 634] width 40 height 53
checkbox input "true"
click at [592, 680] on p-checkbox at bounding box center [589, 686] width 17 height 13
checkbox input "true"
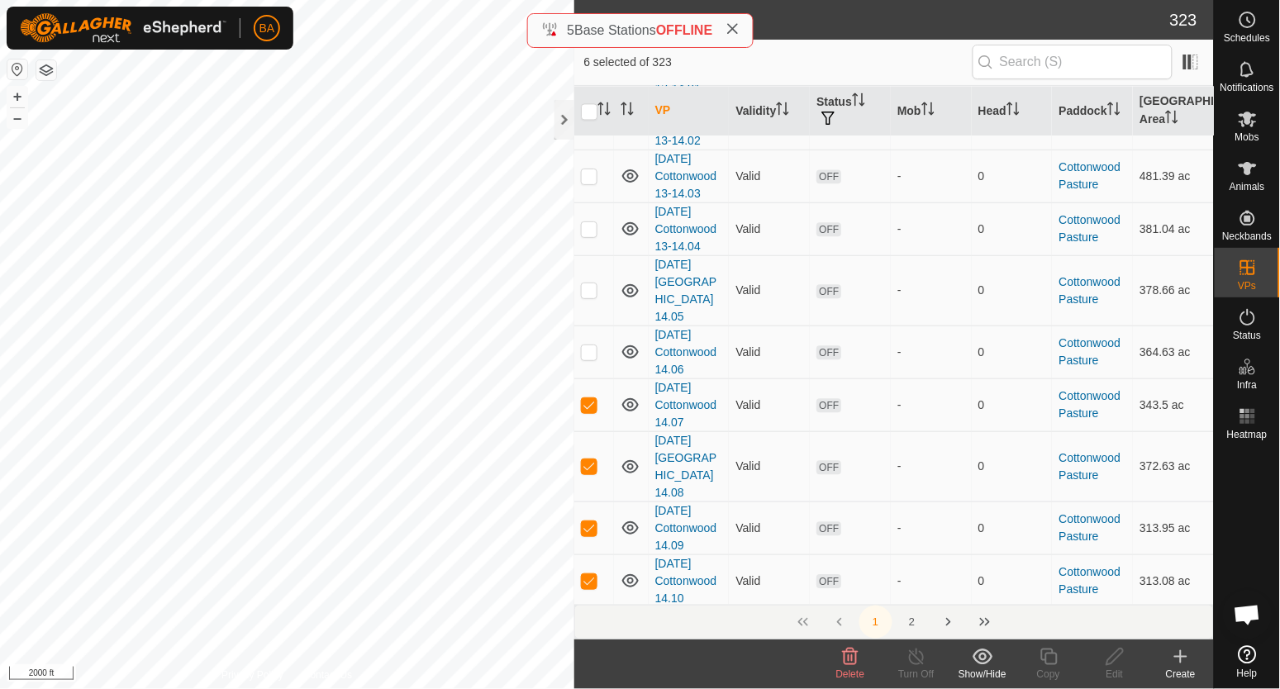
checkbox input "true"
click at [587, 398] on p-checkbox at bounding box center [589, 404] width 17 height 13
checkbox input "false"
click at [589, 460] on p-checkbox at bounding box center [589, 466] width 17 height 13
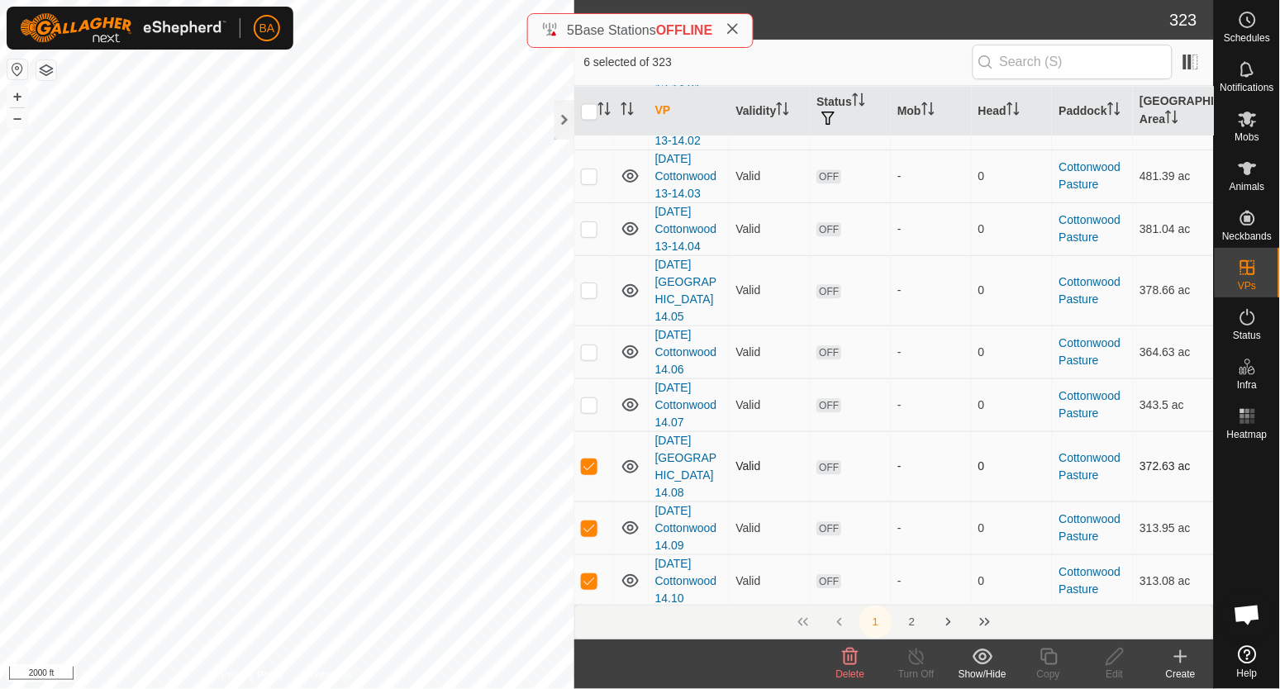
checkbox input "false"
click at [589, 522] on p-checkbox at bounding box center [589, 528] width 17 height 13
checkbox input "false"
click at [589, 575] on p-checkbox at bounding box center [589, 581] width 17 height 13
checkbox input "false"
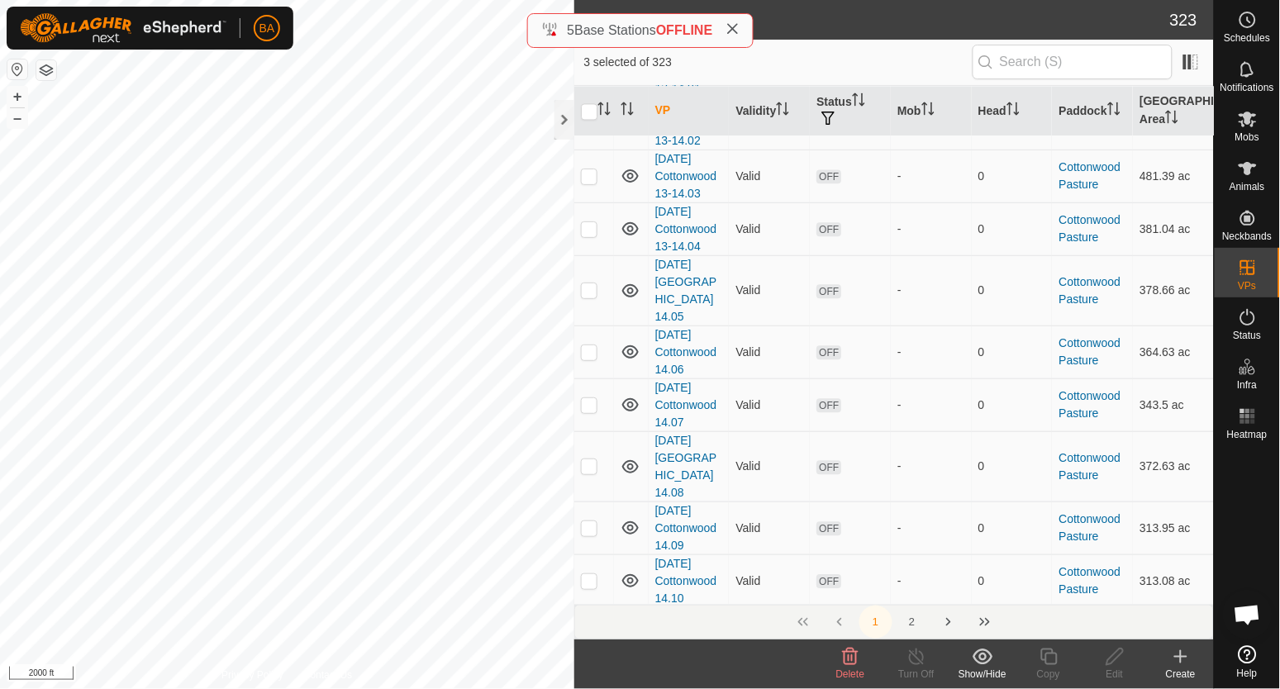
click at [589, 627] on p-checkbox at bounding box center [589, 633] width 17 height 13
checkbox input "false"
click at [585, 680] on p-checkbox at bounding box center [589, 686] width 17 height 13
checkbox input "false"
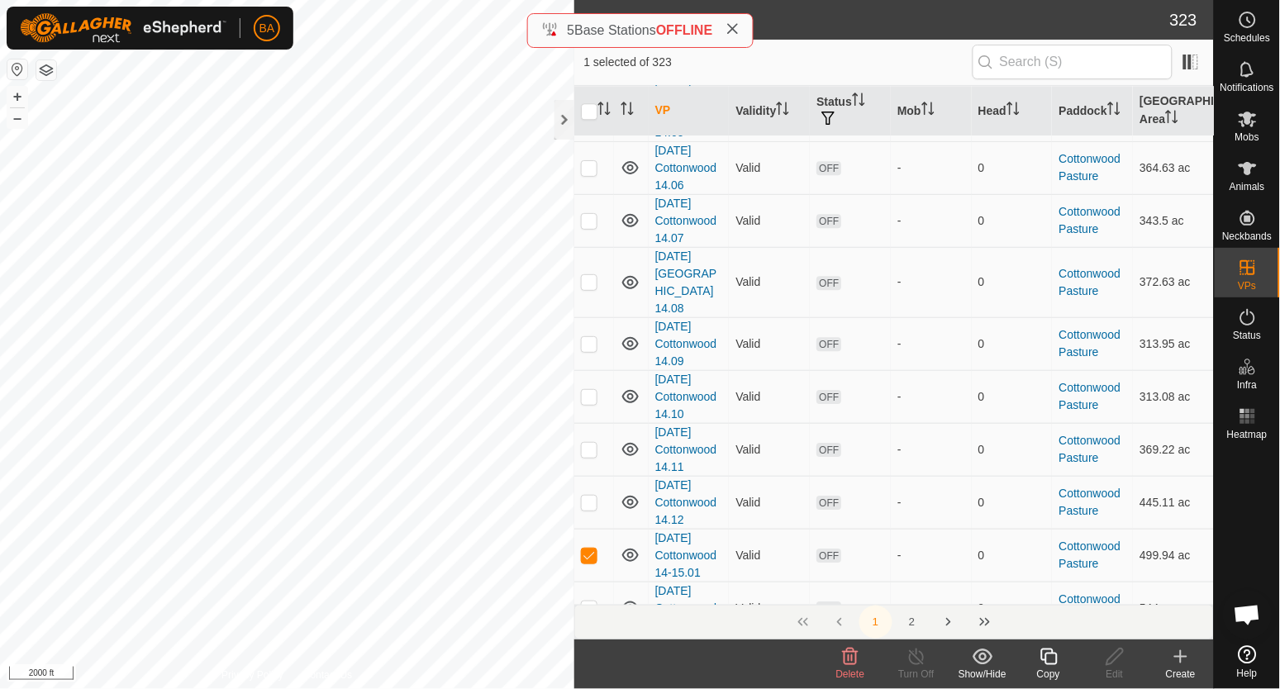
scroll to position [2687, 0]
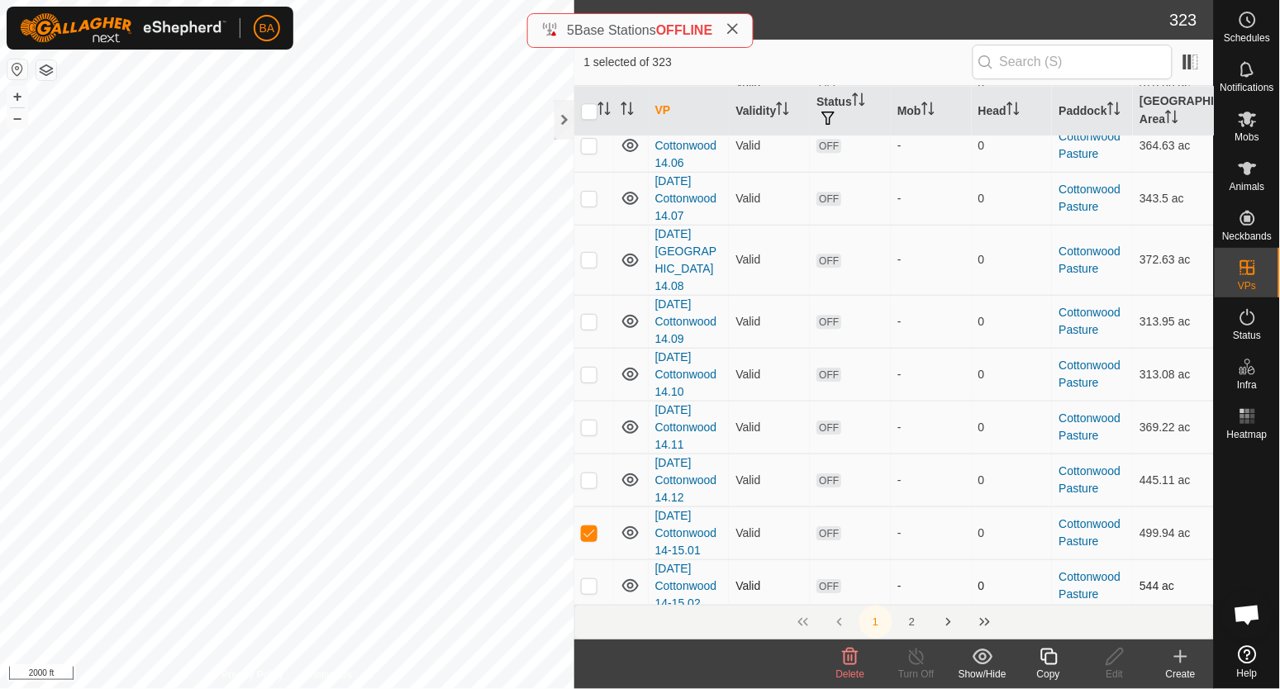
click at [589, 579] on p-checkbox at bounding box center [589, 585] width 17 height 13
checkbox input "true"
click at [593, 632] on p-checkbox at bounding box center [589, 638] width 17 height 13
checkbox input "true"
click at [589, 685] on p-checkbox at bounding box center [589, 691] width 17 height 13
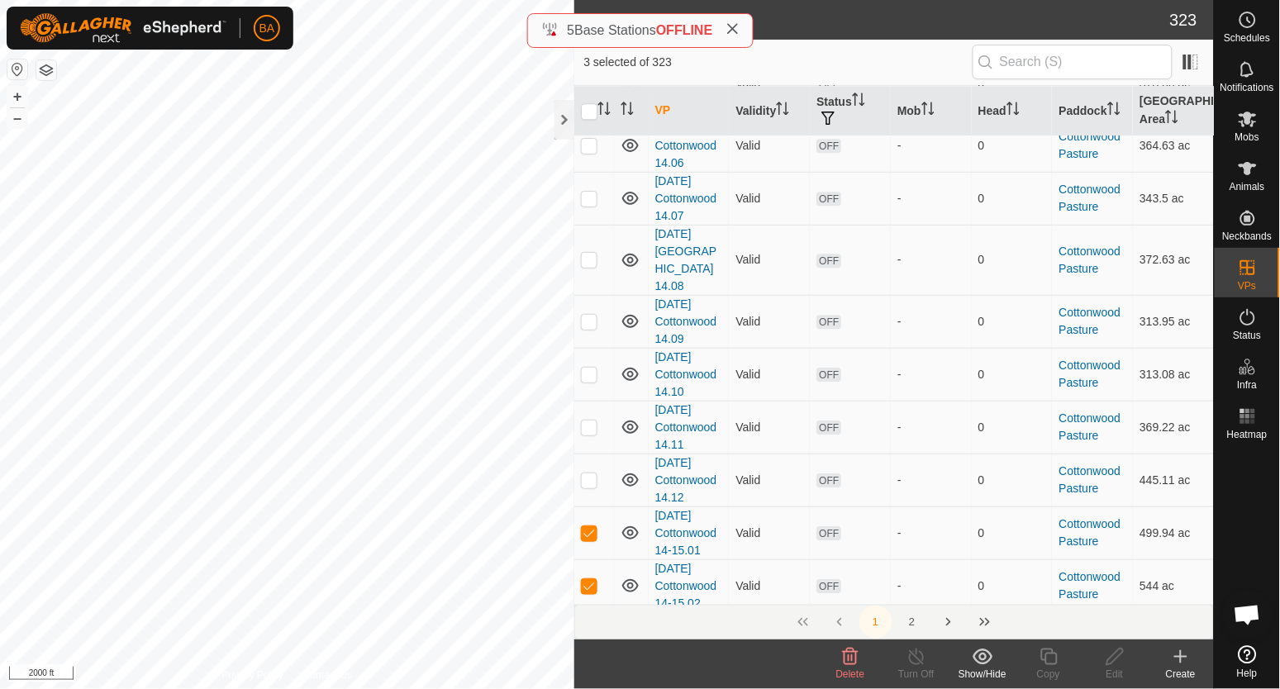
checkbox input "true"
click at [589, 527] on p-checkbox at bounding box center [589, 533] width 17 height 13
checkbox input "false"
click at [590, 579] on p-checkbox at bounding box center [589, 585] width 17 height 13
checkbox input "false"
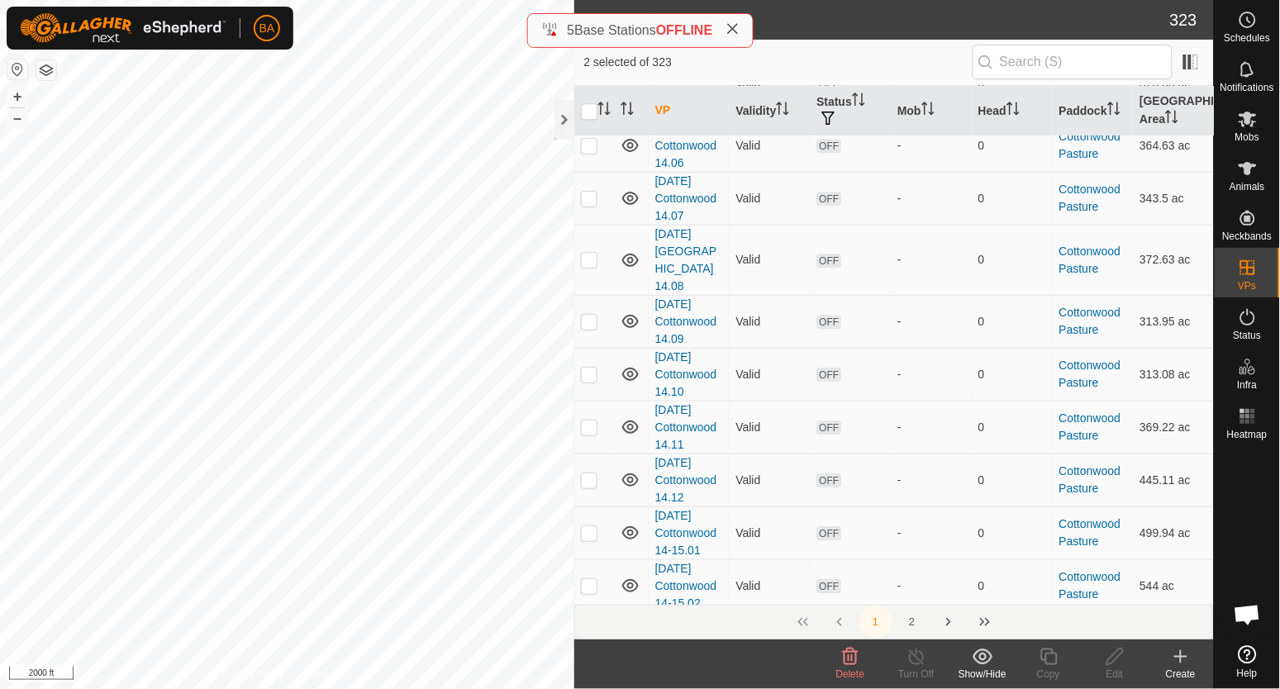
click at [589, 632] on p-checkbox at bounding box center [589, 638] width 17 height 13
checkbox input "false"
click at [589, 665] on td at bounding box center [595, 691] width 40 height 53
checkbox input "false"
click at [1233, 19] on es-schedule-vp-svg-icon at bounding box center [1248, 20] width 30 height 26
